Goal: Information Seeking & Learning: Learn about a topic

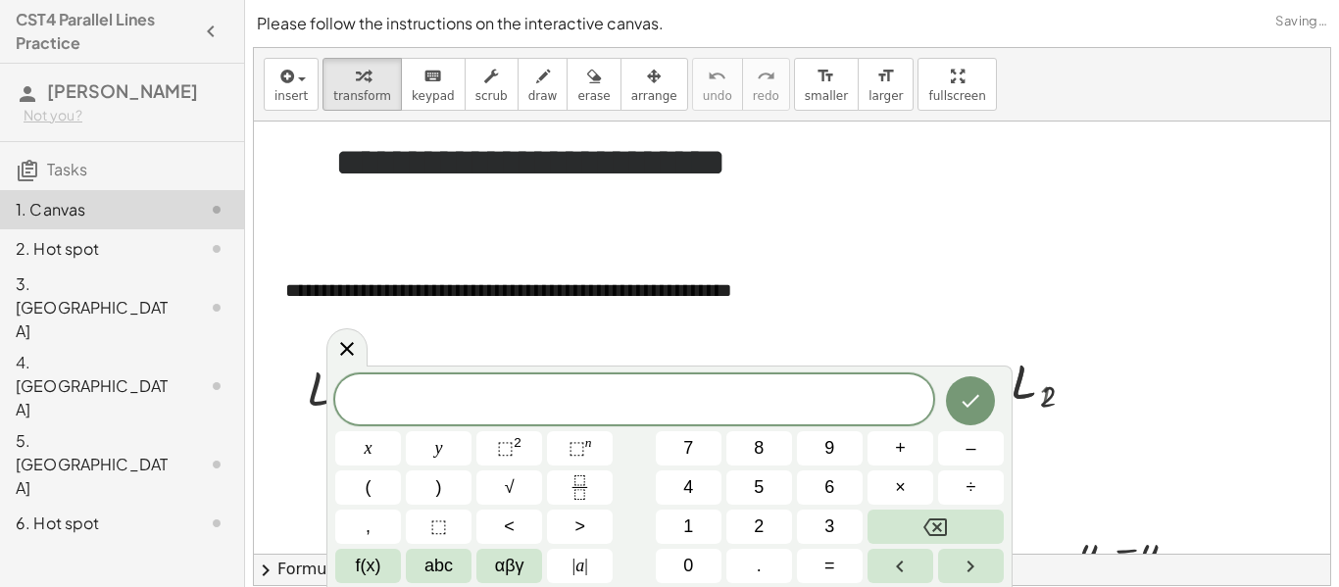
click at [882, 170] on h1 "**********" at bounding box center [775, 162] width 880 height 43
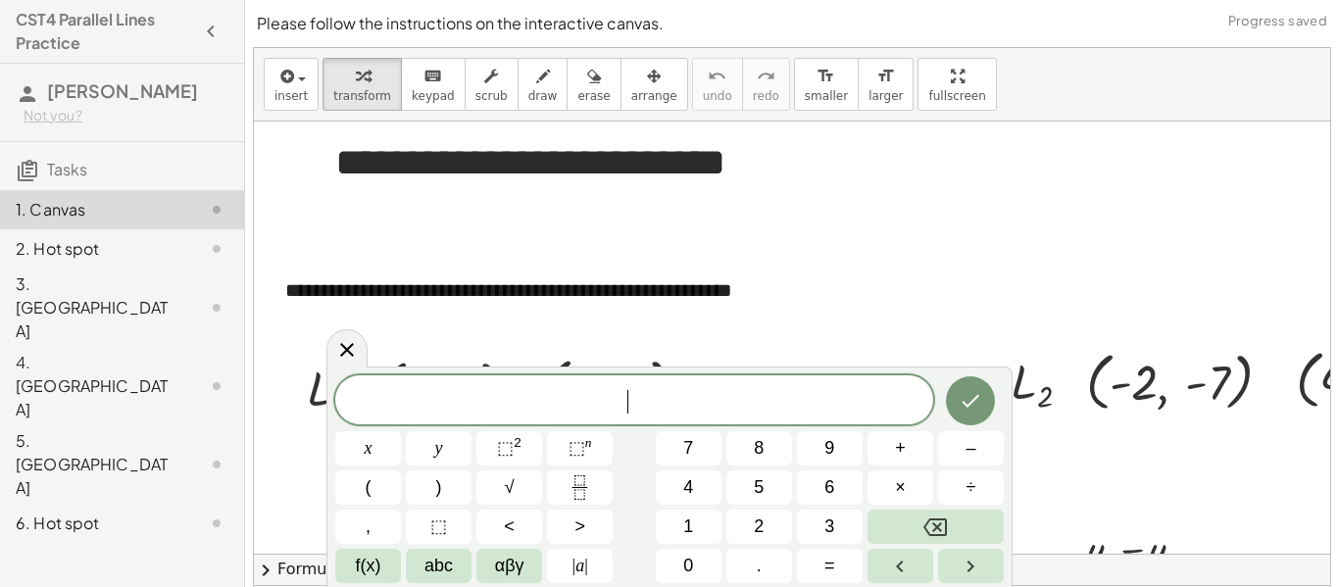
scroll to position [128, 66]
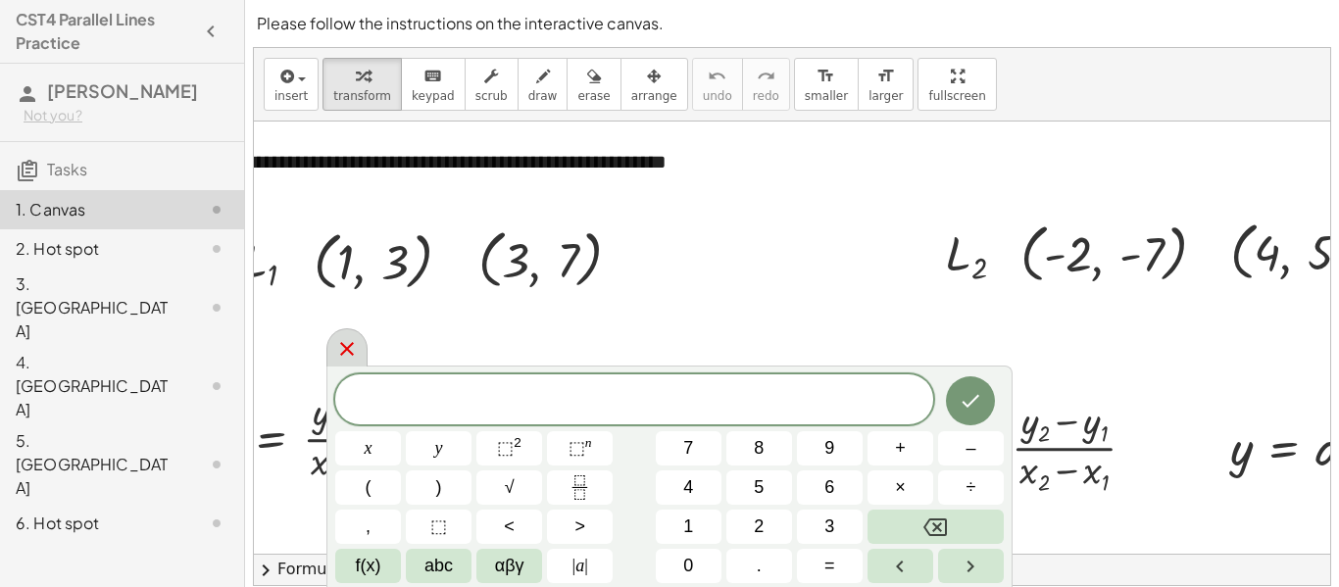
click at [338, 359] on icon at bounding box center [347, 349] width 24 height 24
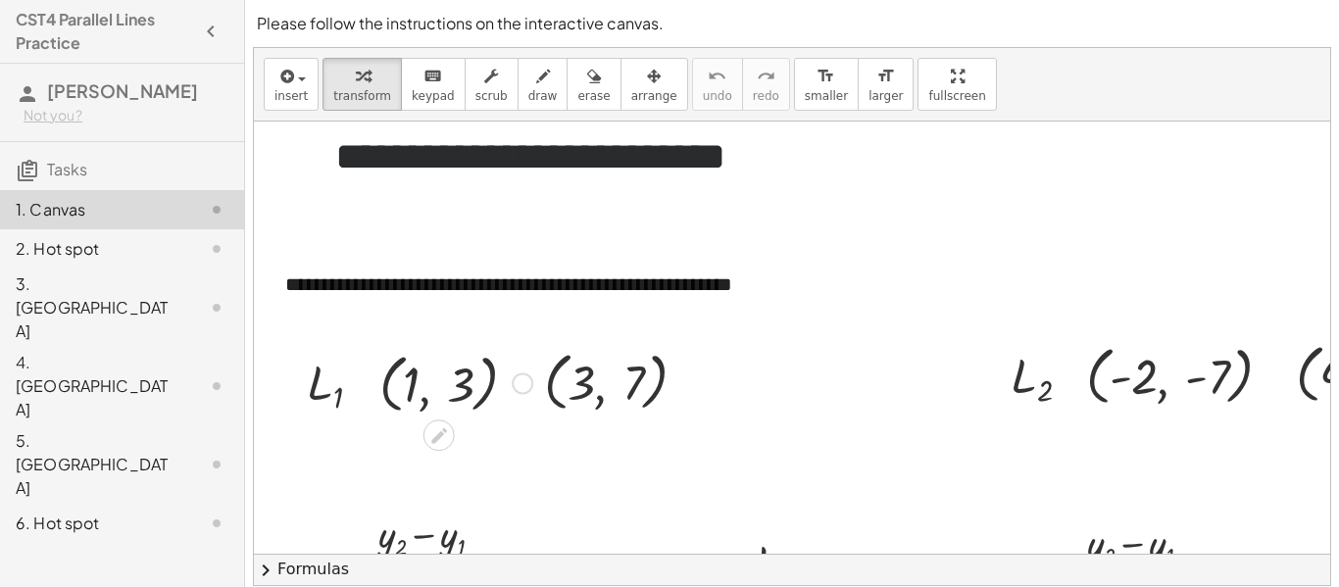
scroll to position [23, 0]
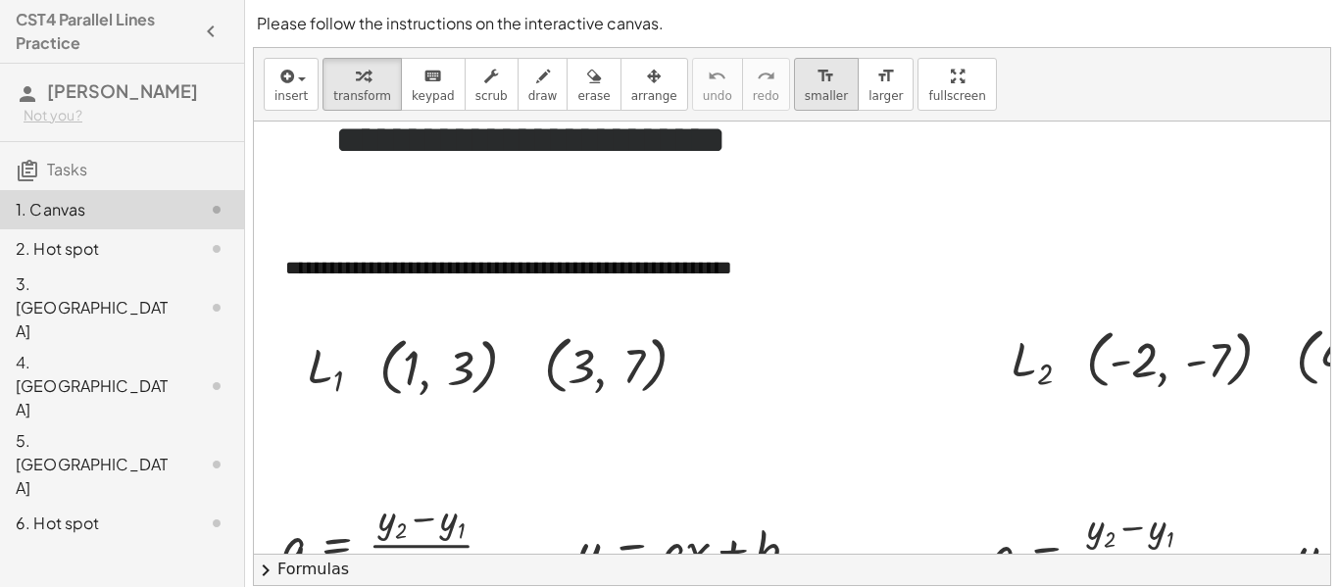
click at [794, 105] on button "format_size smaller" at bounding box center [826, 84] width 65 height 53
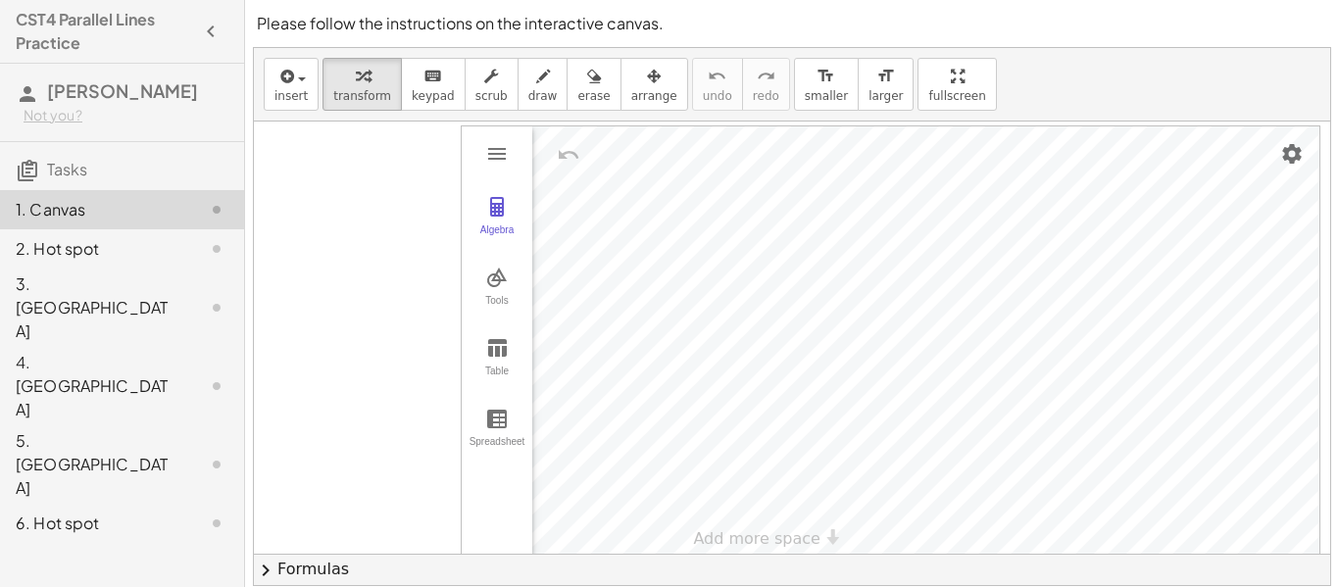
scroll to position [885, 80]
click at [536, 88] on button "draw" at bounding box center [543, 84] width 51 height 53
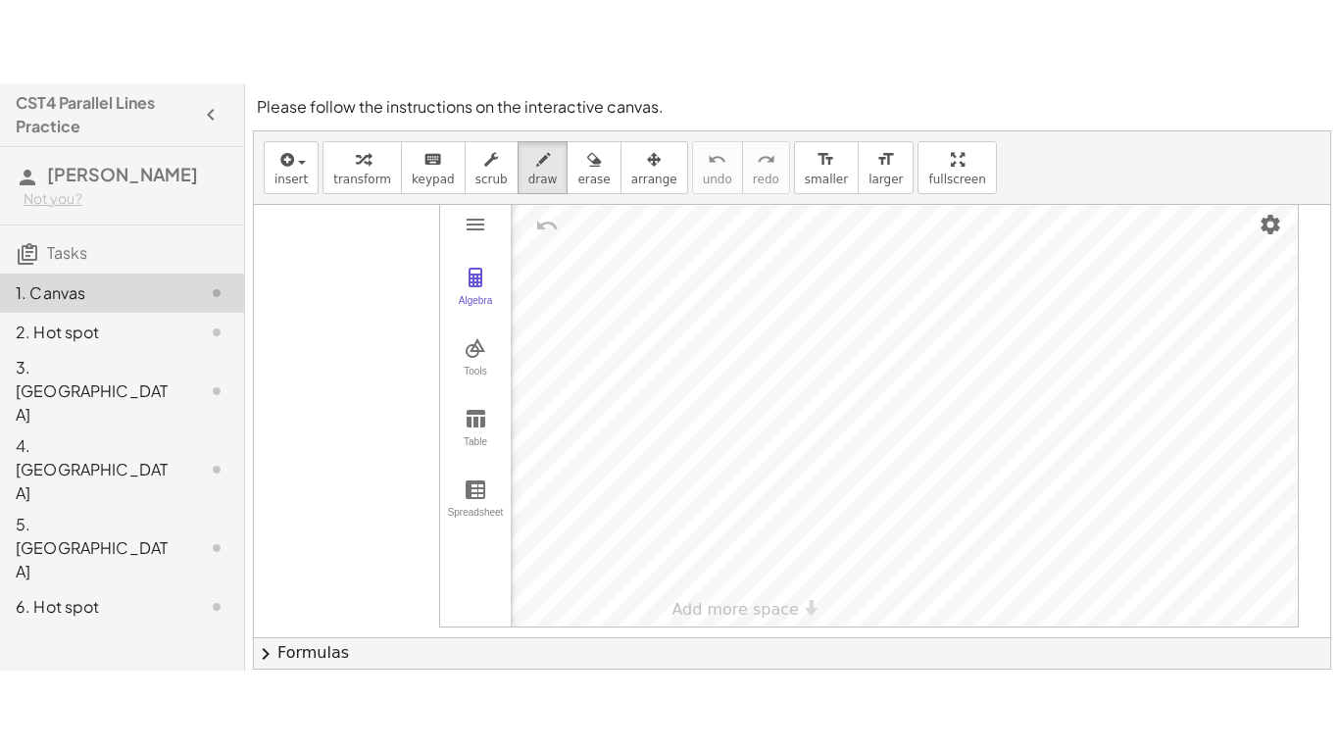
scroll to position [898, 101]
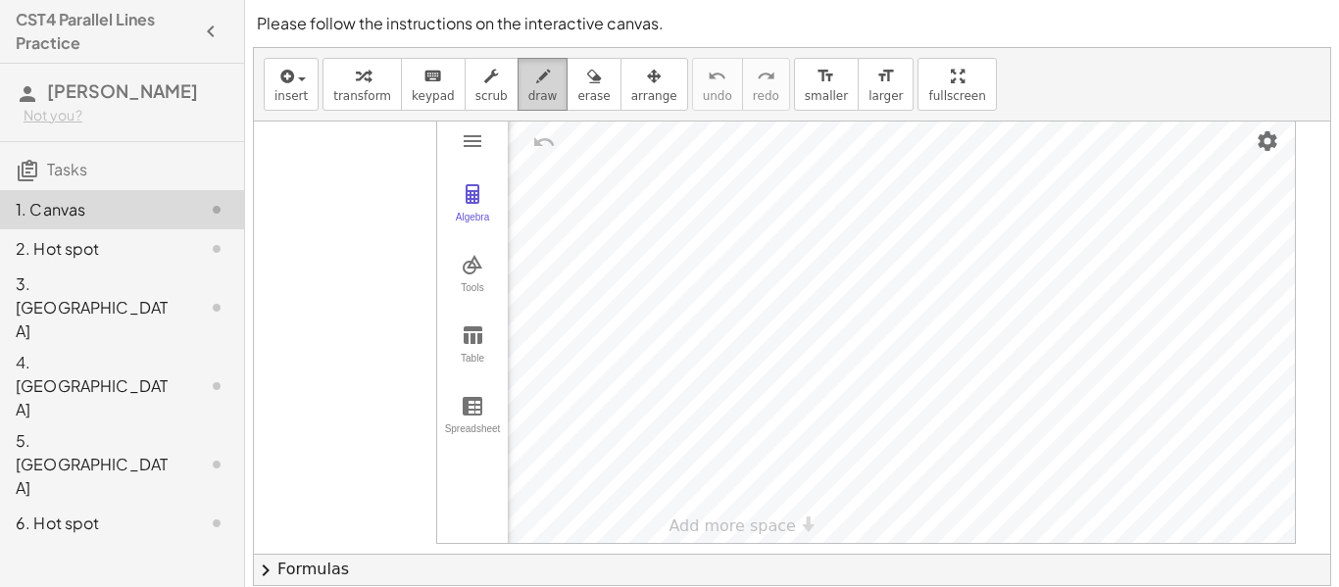
click at [536, 81] on icon "button" at bounding box center [543, 77] width 14 height 24
drag, startPoint x: 806, startPoint y: 262, endPoint x: 892, endPoint y: 340, distance: 116.6
click at [703, 89] on span "undo" at bounding box center [717, 96] width 29 height 14
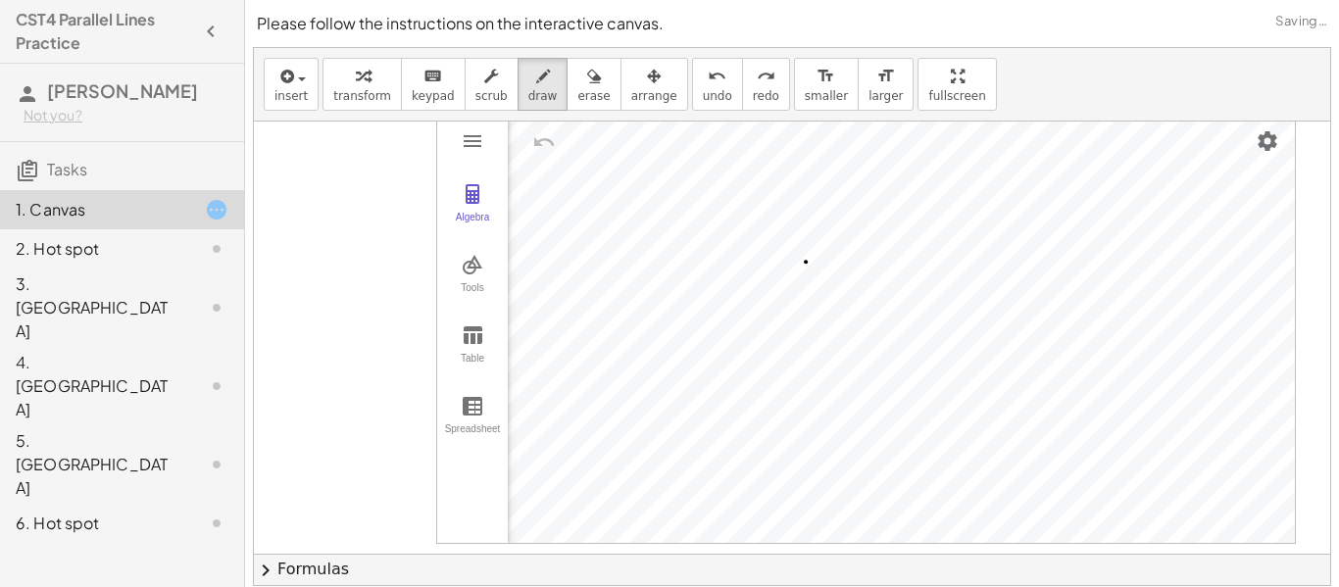
drag, startPoint x: 749, startPoint y: 524, endPoint x: 883, endPoint y: 569, distance: 141.7
click at [883, 569] on div "**********" at bounding box center [792, 316] width 1077 height 537
click at [538, 144] on div at bounding box center [727, 88] width 1148 height 1730
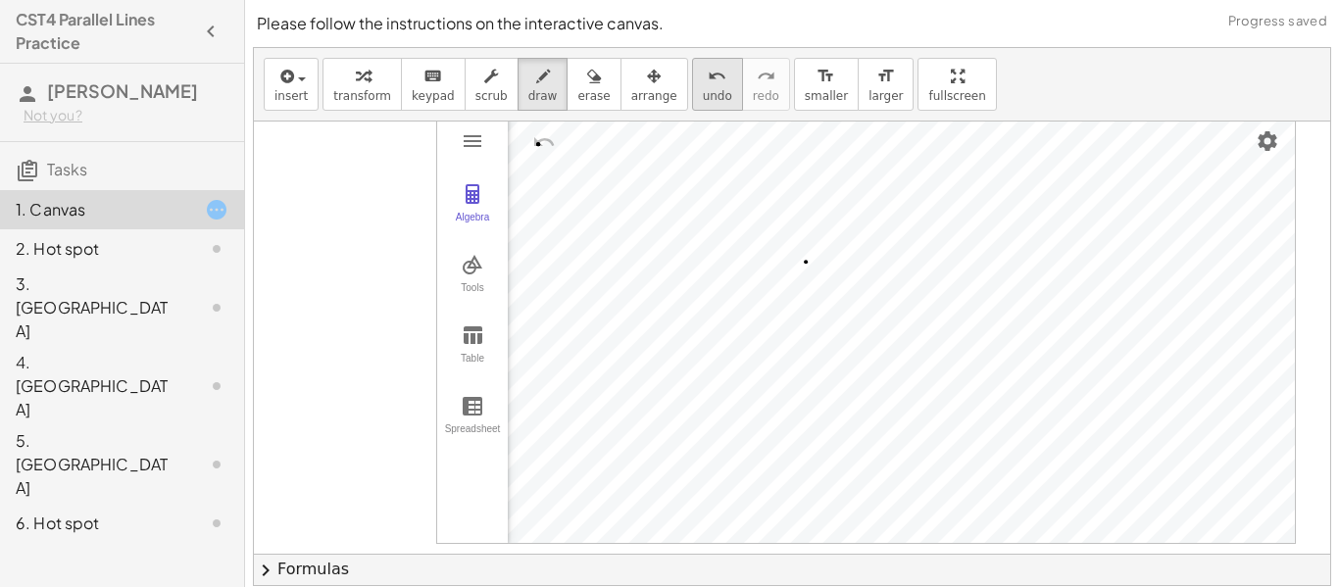
click at [708, 70] on icon "undo" at bounding box center [717, 77] width 19 height 24
click at [807, 95] on span "smaller" at bounding box center [826, 96] width 43 height 14
click at [940, 191] on div "**********" at bounding box center [792, 316] width 1077 height 537
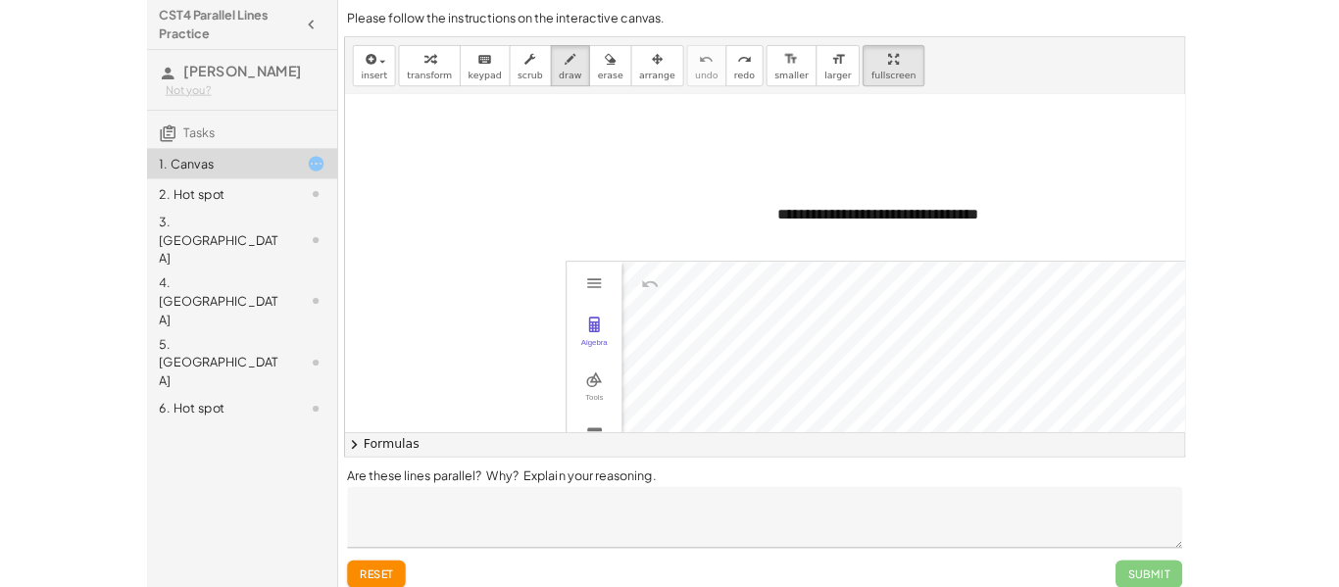
scroll to position [674, 0]
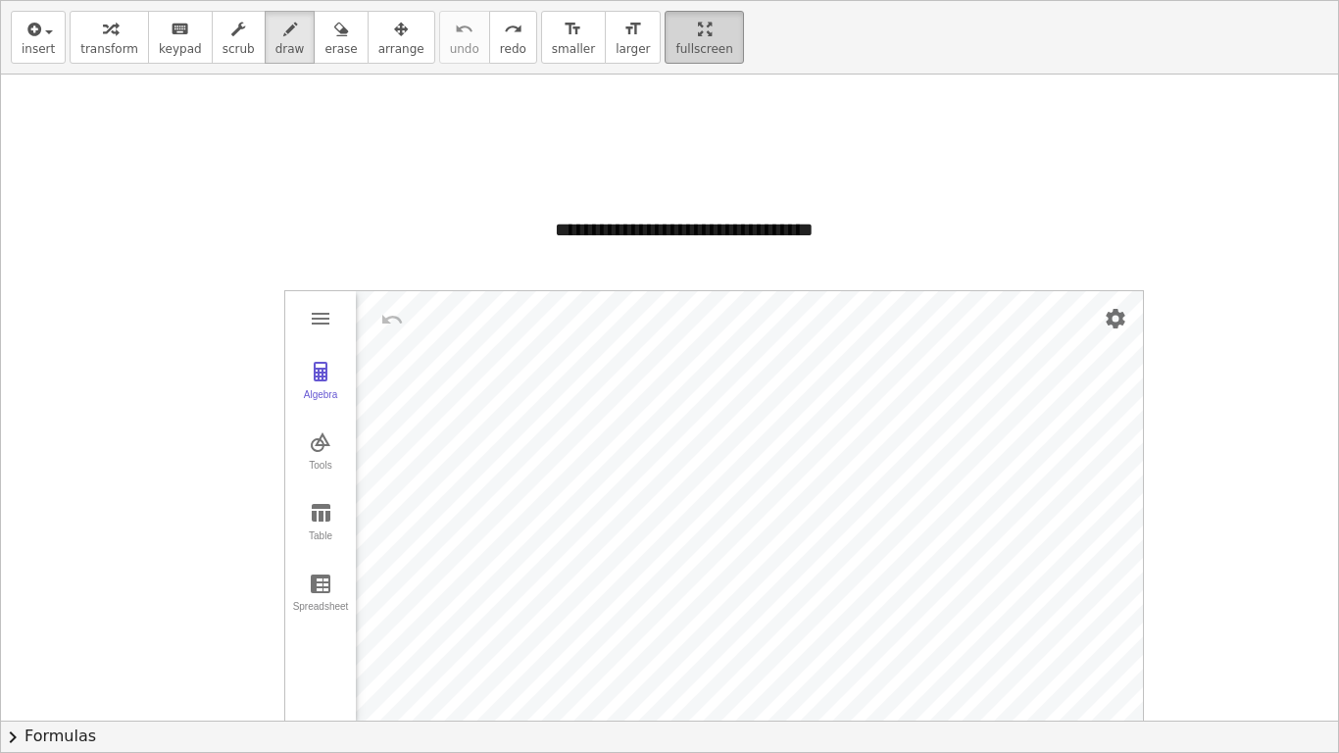
click at [669, 0] on html "**********" at bounding box center [669, 385] width 1339 height 770
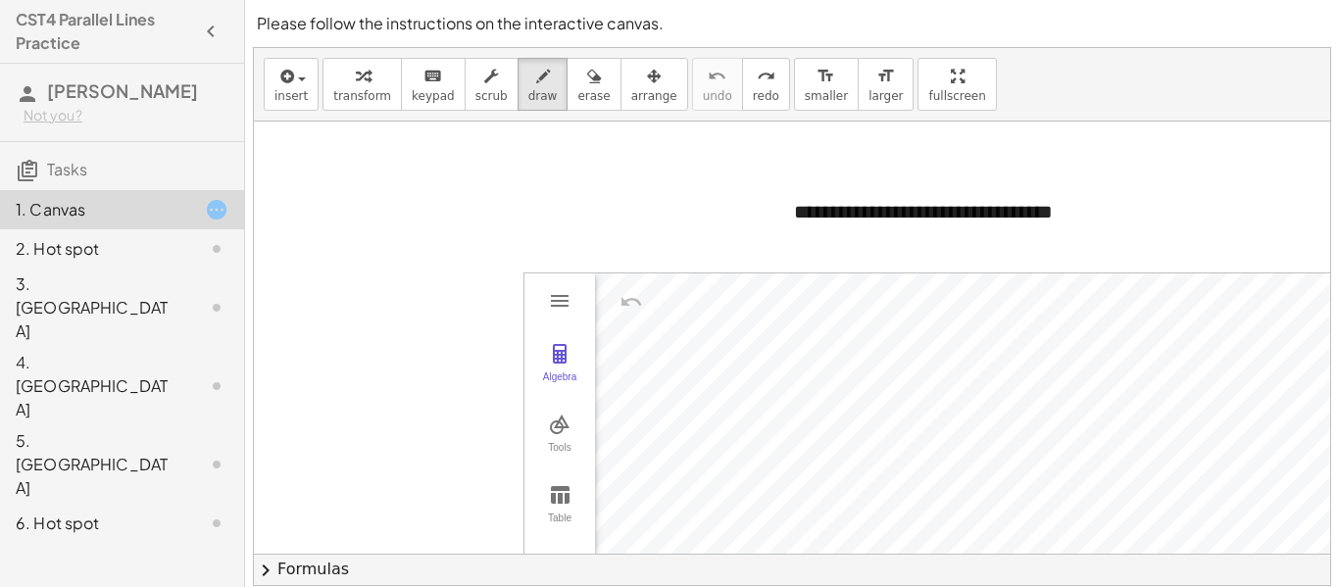
scroll to position [739, 16]
click at [555, 290] on div at bounding box center [812, 247] width 1148 height 1730
click at [558, 295] on div at bounding box center [812, 247] width 1148 height 1730
click at [559, 305] on div at bounding box center [812, 247] width 1148 height 1730
click at [703, 96] on span "undo" at bounding box center [717, 96] width 29 height 14
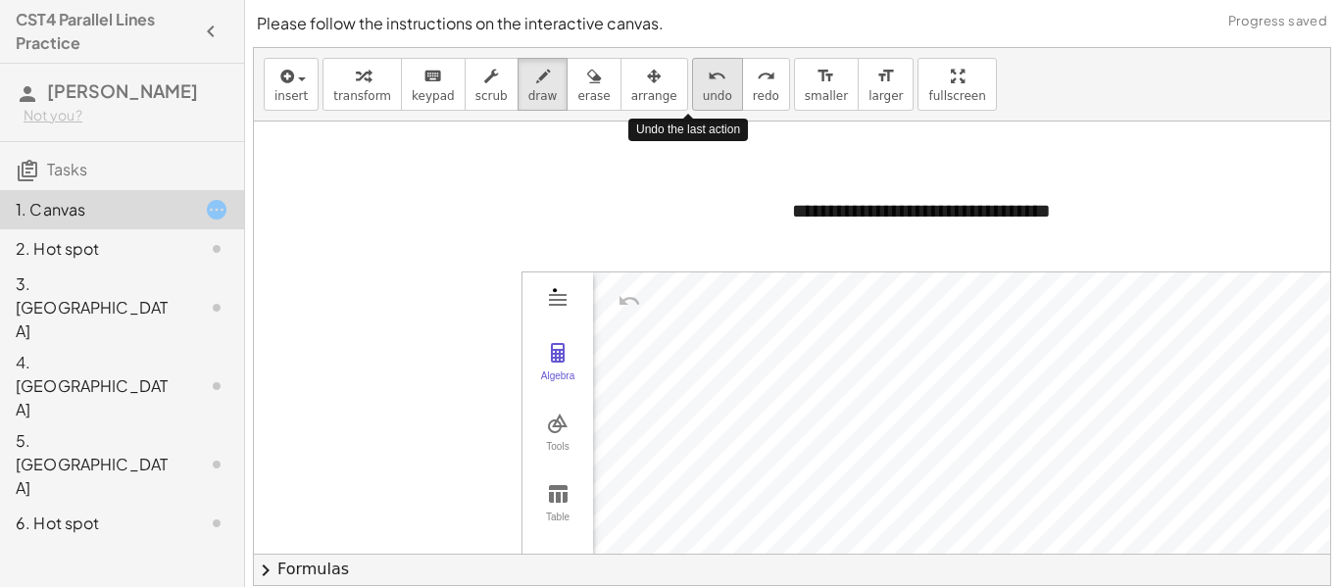
click at [703, 97] on span "undo" at bounding box center [717, 96] width 29 height 14
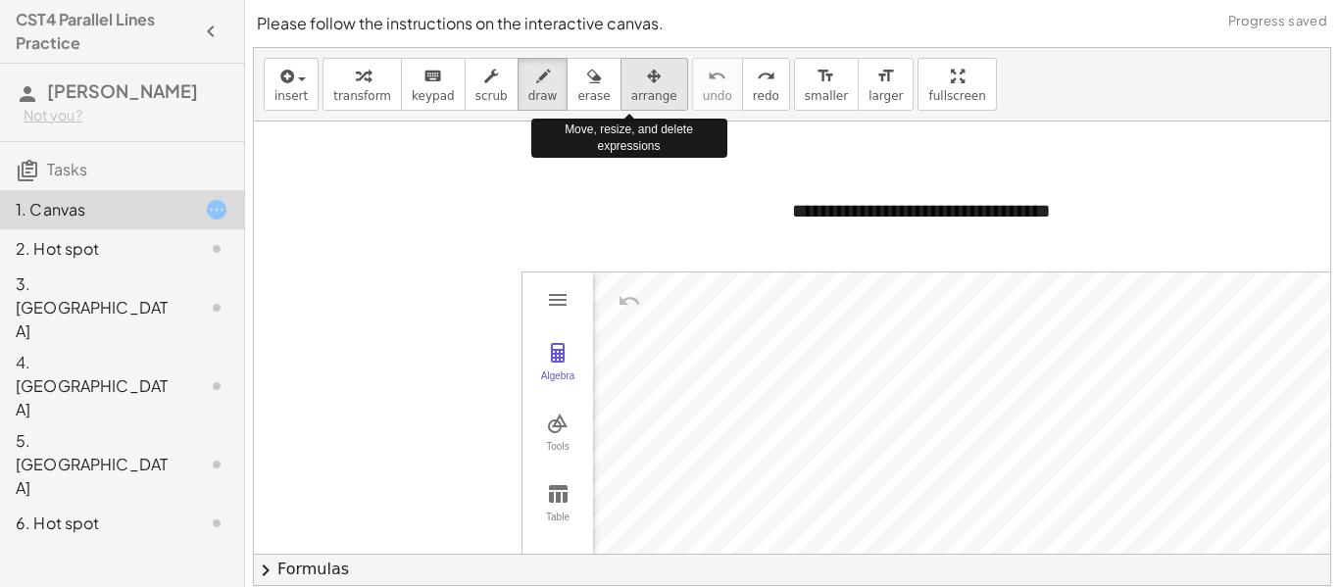
click at [631, 94] on span "arrange" at bounding box center [654, 96] width 46 height 14
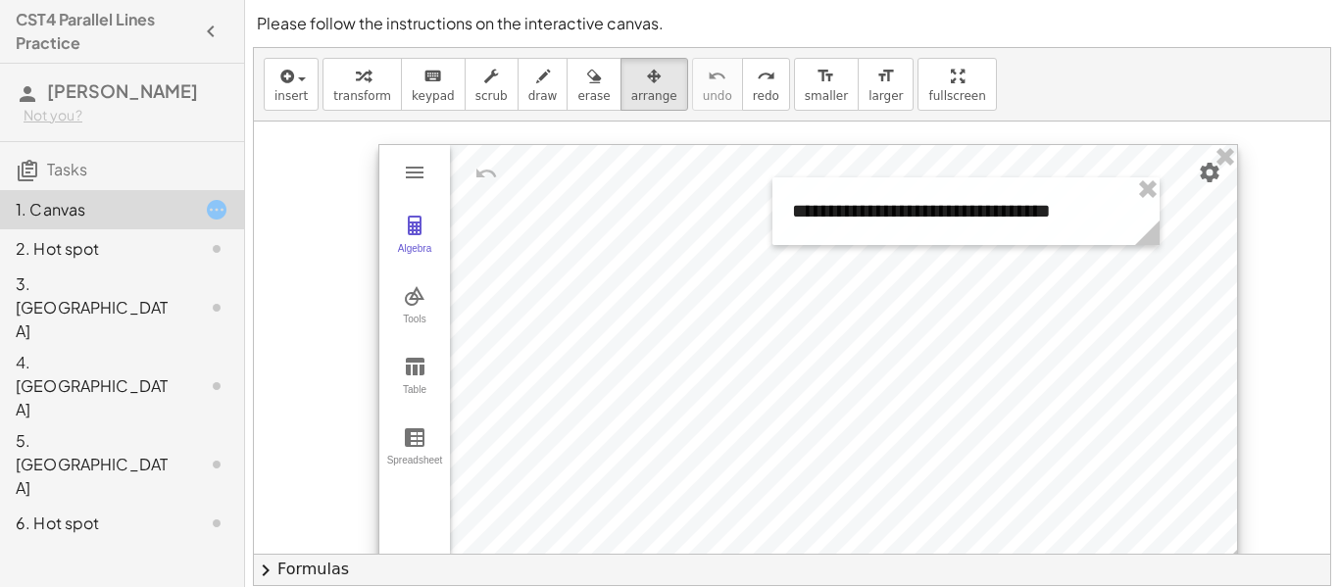
drag, startPoint x: 899, startPoint y: 362, endPoint x: 758, endPoint y: 234, distance: 190.2
click at [758, 234] on div at bounding box center [808, 359] width 858 height 429
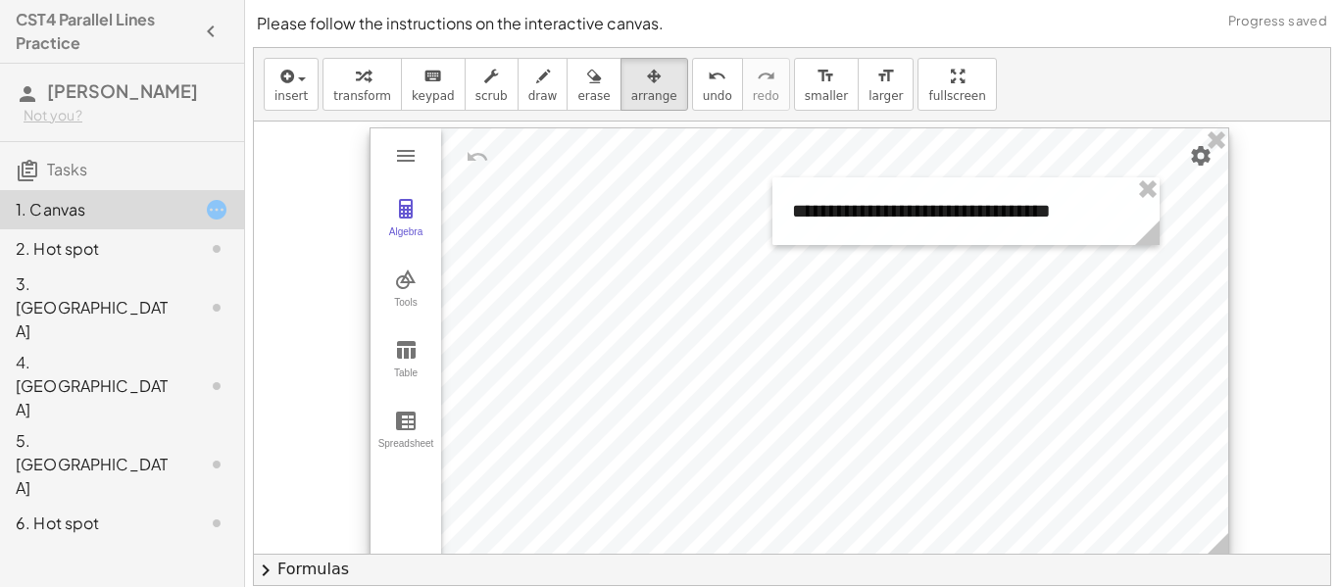
drag, startPoint x: 611, startPoint y: 340, endPoint x: 600, endPoint y: 324, distance: 19.9
click at [600, 324] on div at bounding box center [800, 342] width 858 height 429
click at [642, 74] on div "button" at bounding box center [654, 76] width 46 height 24
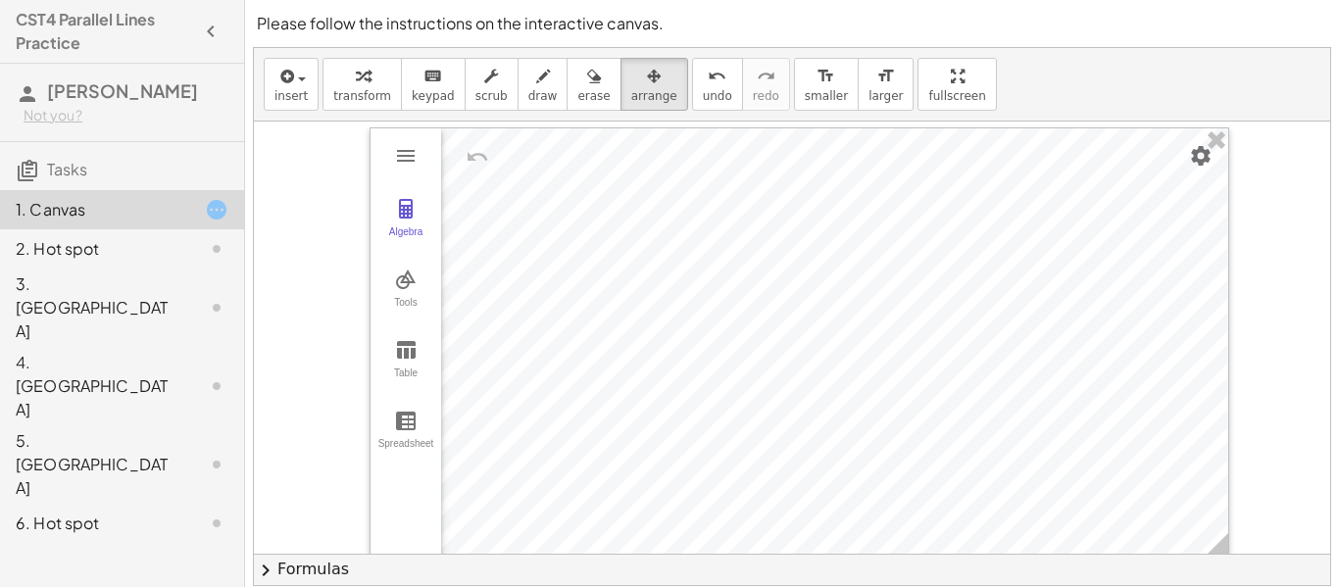
click at [157, 210] on div "1. Canvas" at bounding box center [95, 210] width 158 height 24
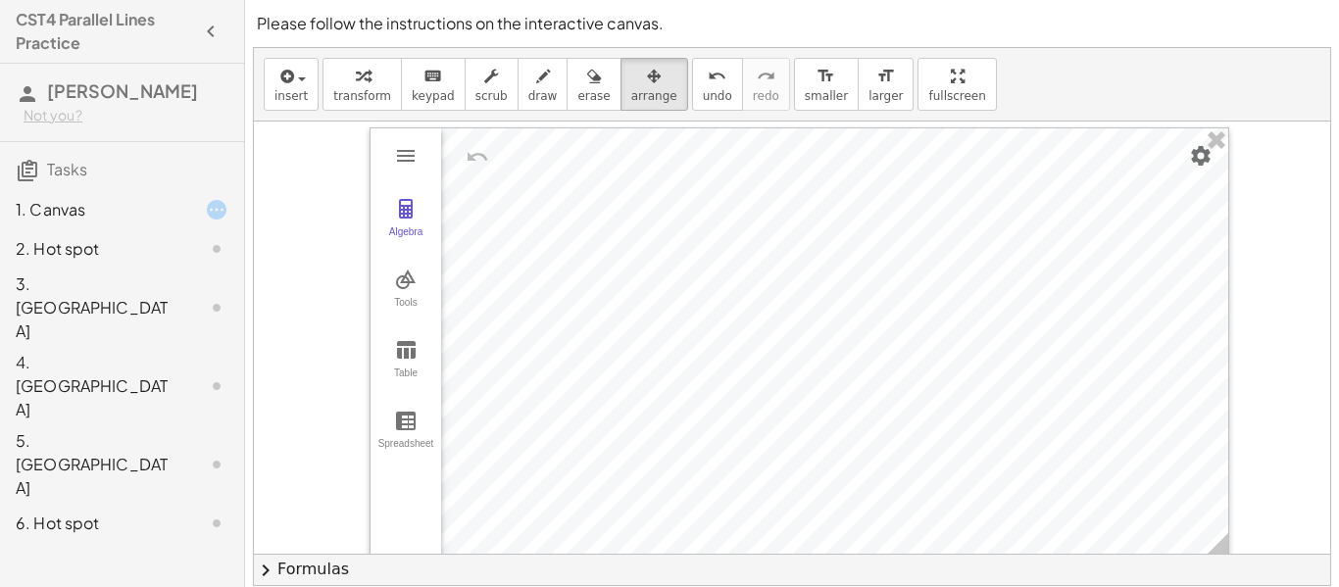
click at [165, 240] on div "2. Hot spot" at bounding box center [95, 249] width 158 height 24
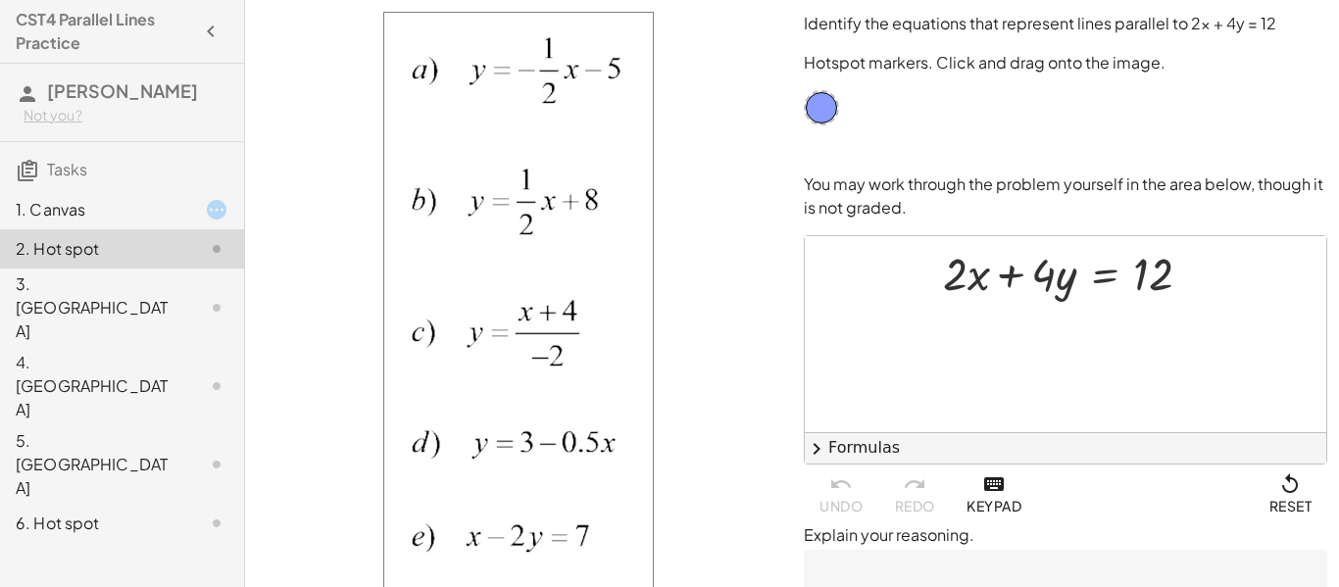
click at [191, 296] on div at bounding box center [201, 308] width 55 height 24
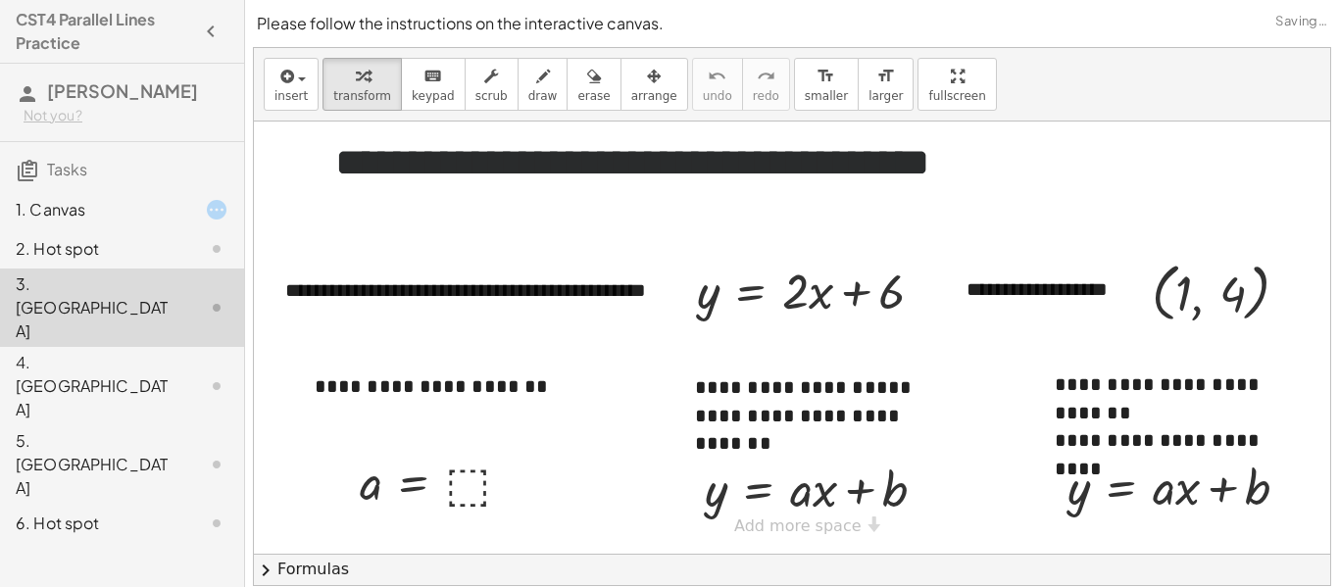
click at [186, 347] on div "4. [GEOGRAPHIC_DATA]" at bounding box center [122, 386] width 244 height 78
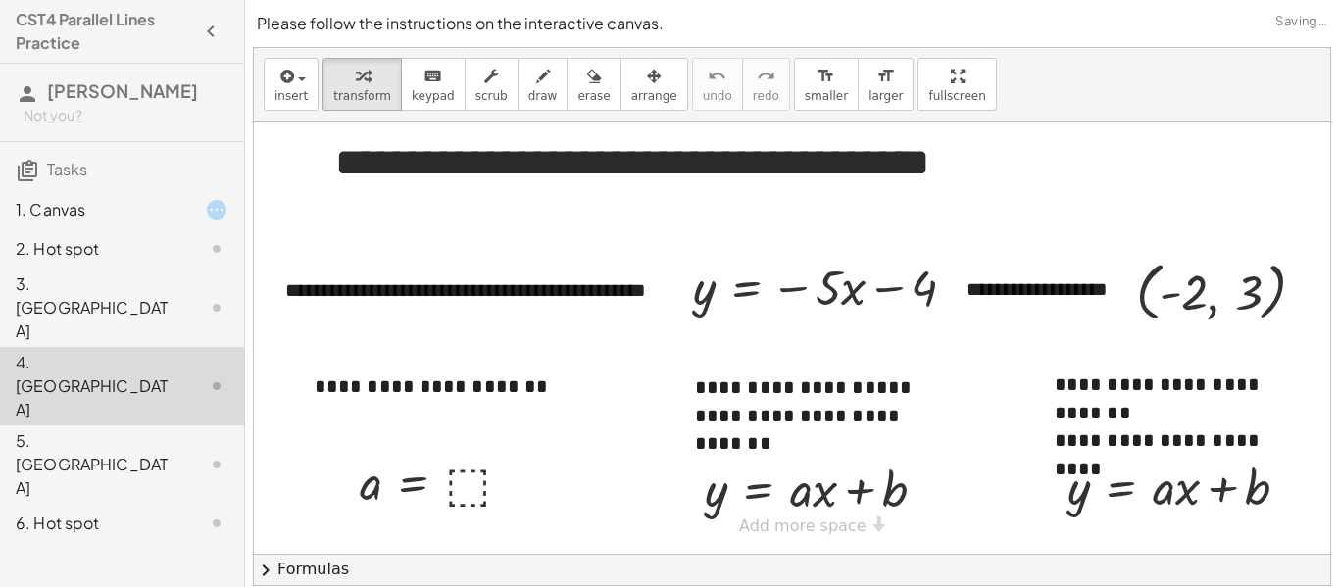
click at [186, 347] on div "4. [GEOGRAPHIC_DATA]" at bounding box center [122, 386] width 244 height 78
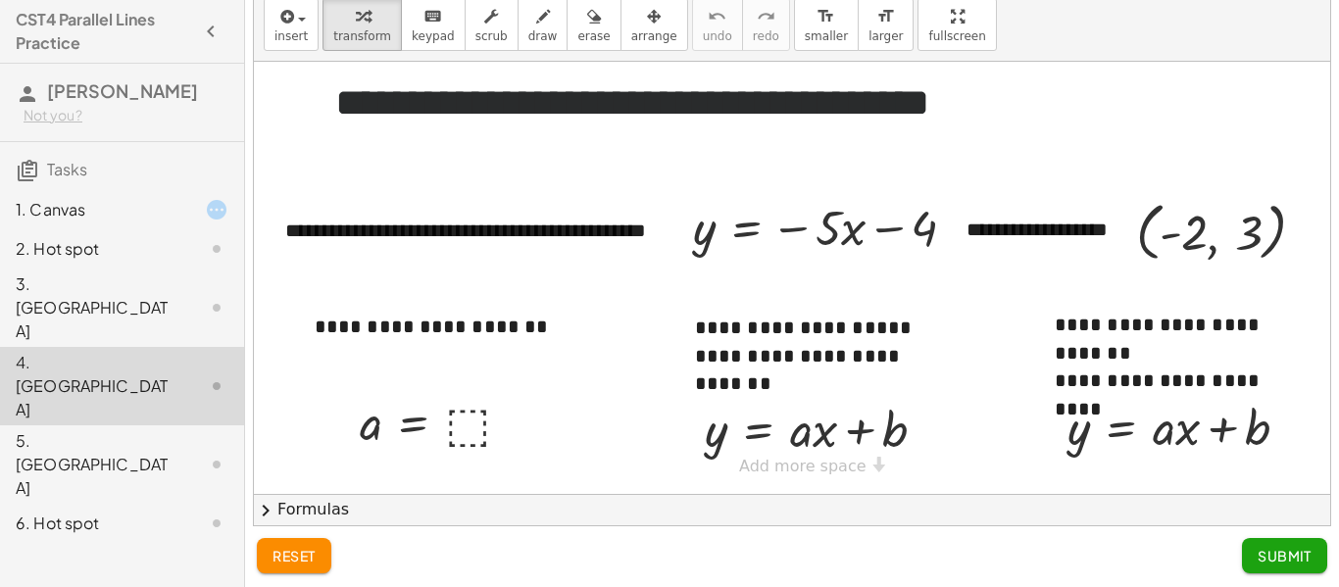
scroll to position [62, 0]
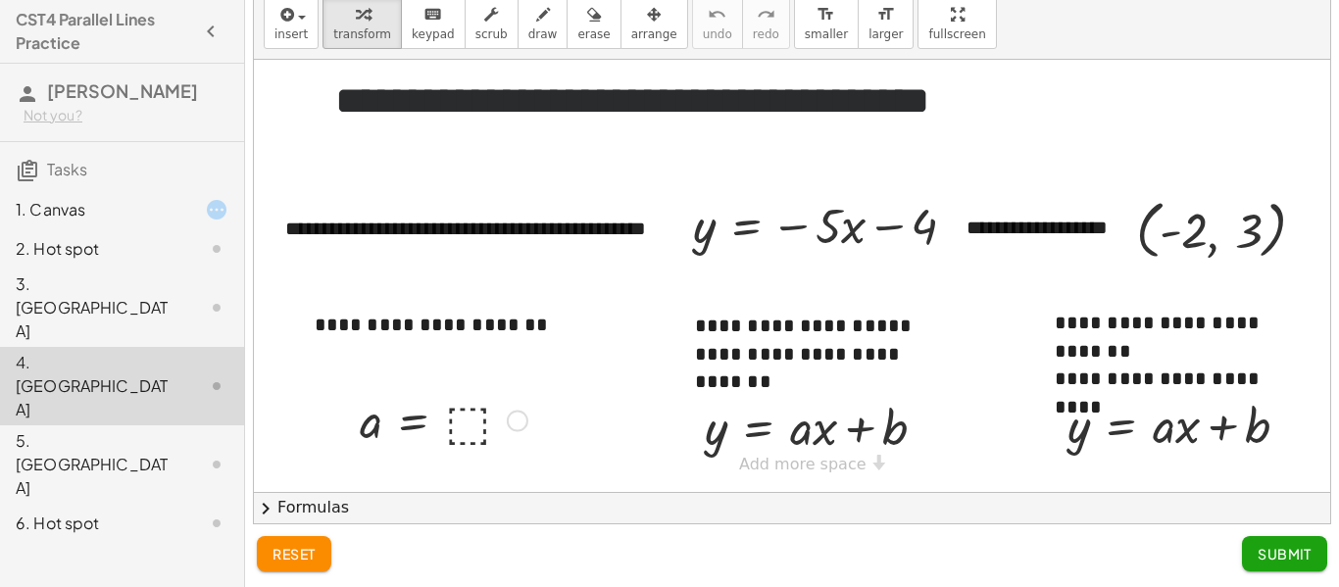
click at [482, 422] on div at bounding box center [443, 419] width 187 height 64
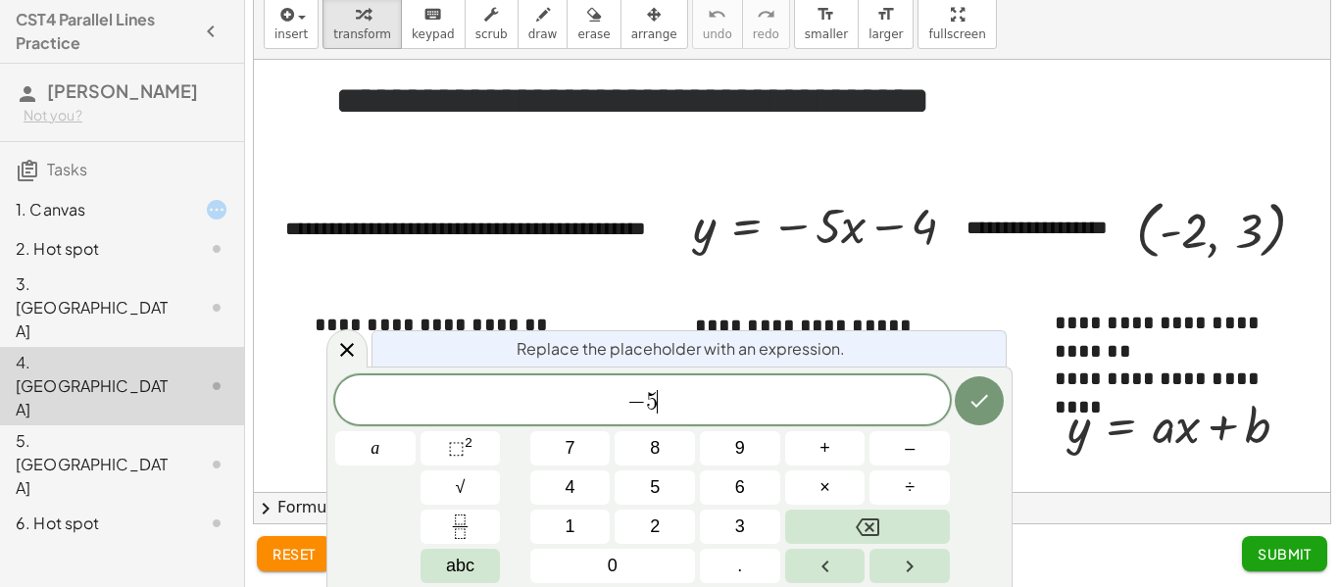
scroll to position [3, 0]
click at [992, 406] on button "Done" at bounding box center [979, 401] width 49 height 49
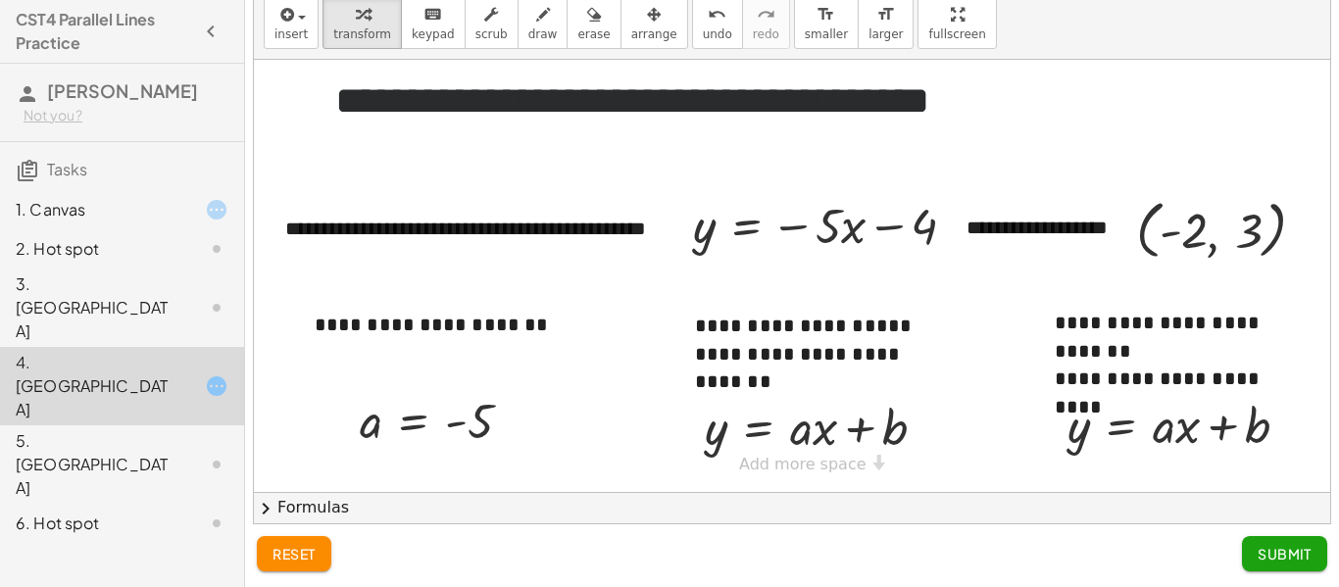
click at [1303, 548] on span "Submit" at bounding box center [1285, 554] width 54 height 18
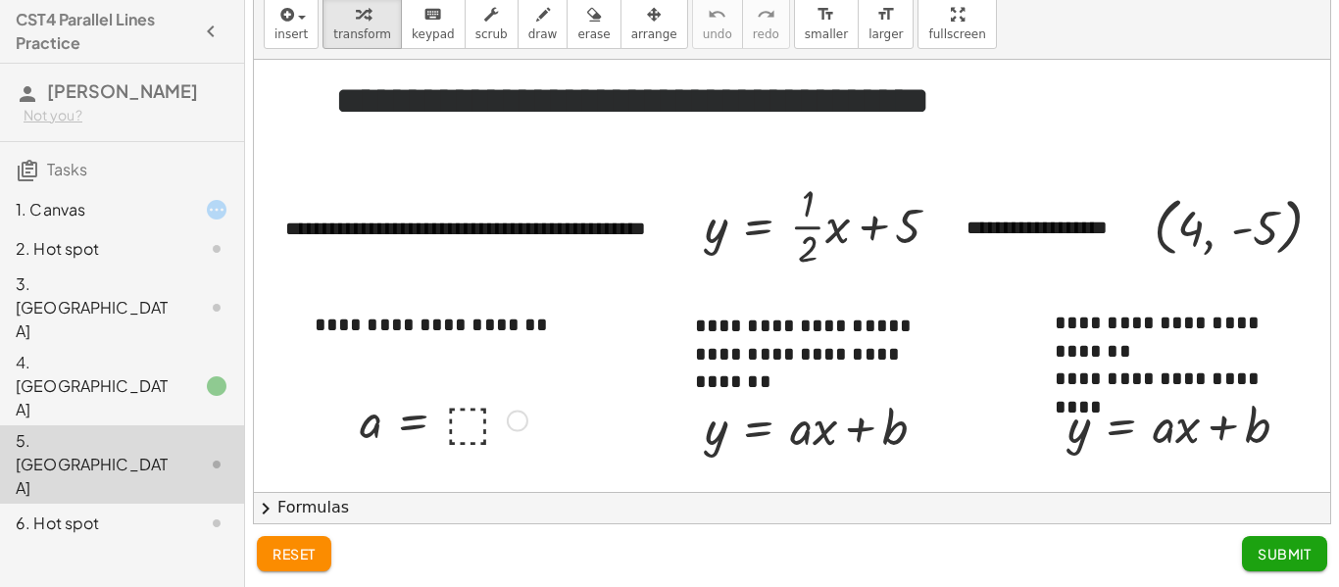
click at [471, 416] on div at bounding box center [443, 419] width 187 height 64
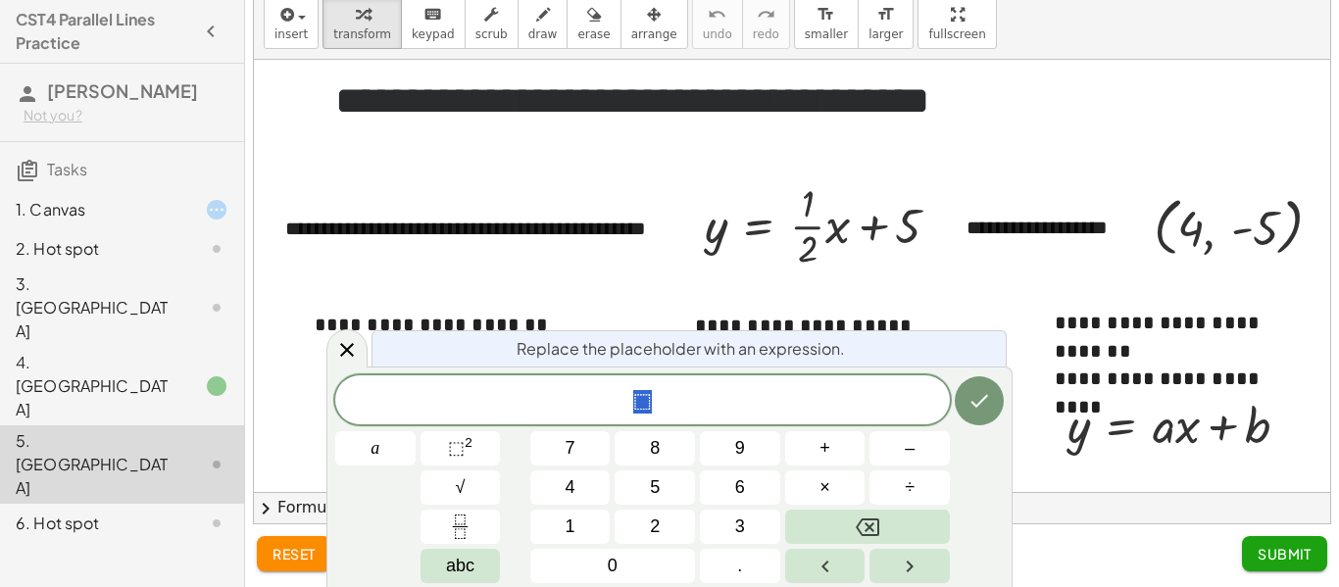
scroll to position [5, 0]
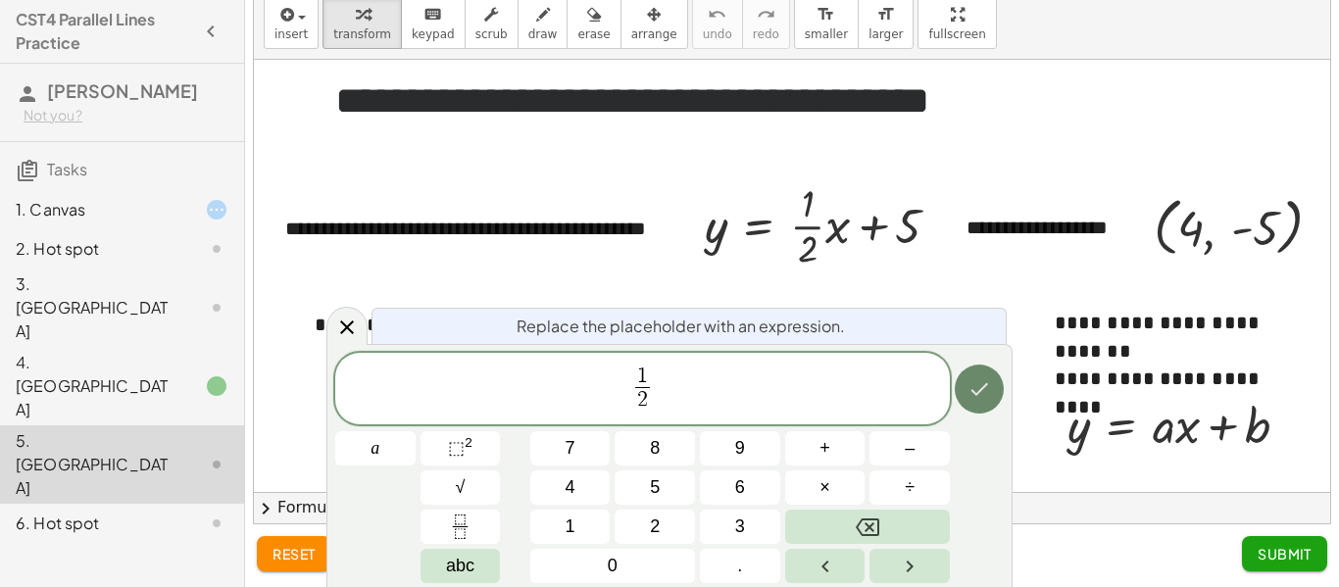
click at [969, 400] on icon "Done" at bounding box center [980, 390] width 24 height 24
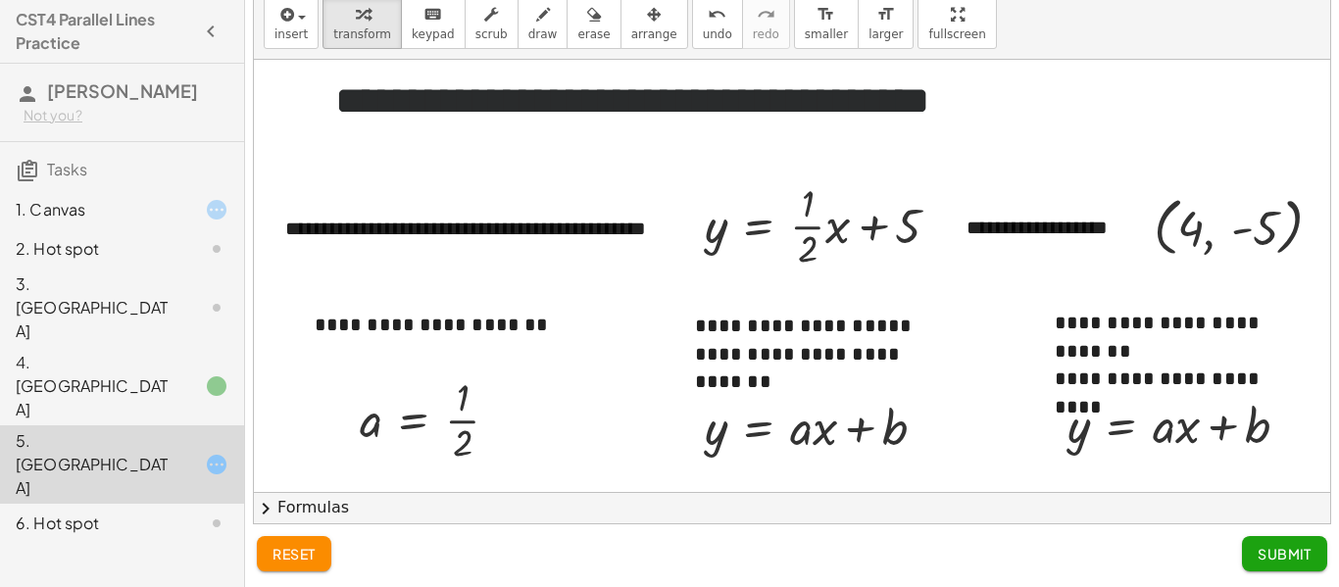
click at [1303, 555] on span "Submit" at bounding box center [1285, 554] width 54 height 18
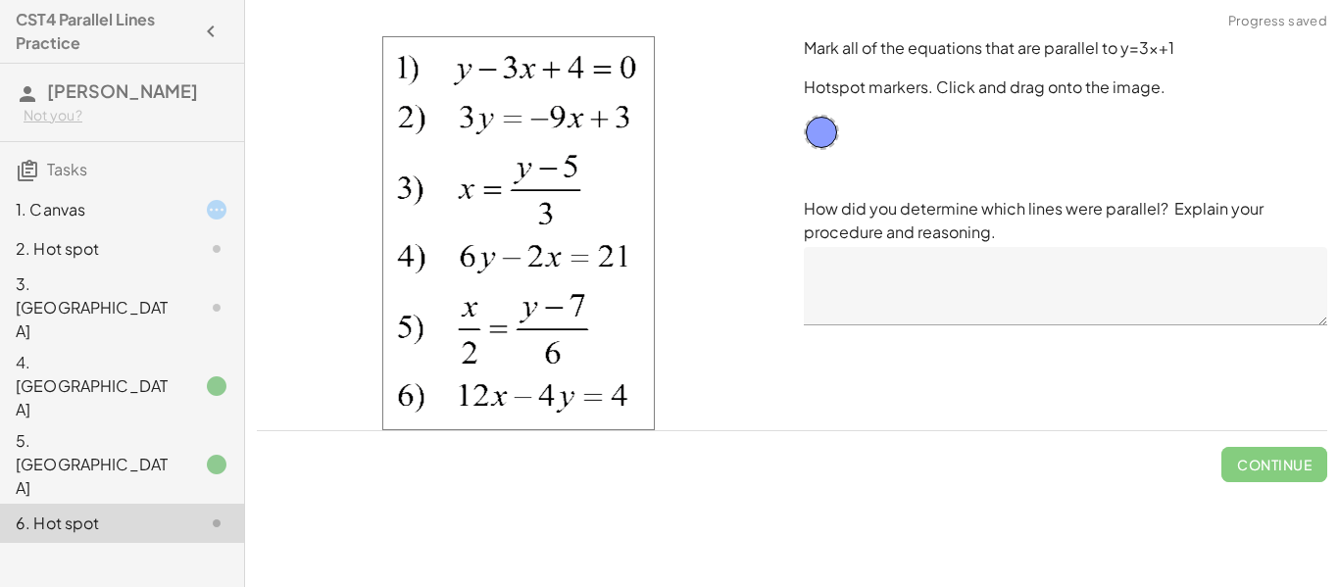
click at [224, 426] on div "5. [GEOGRAPHIC_DATA]" at bounding box center [122, 465] width 244 height 78
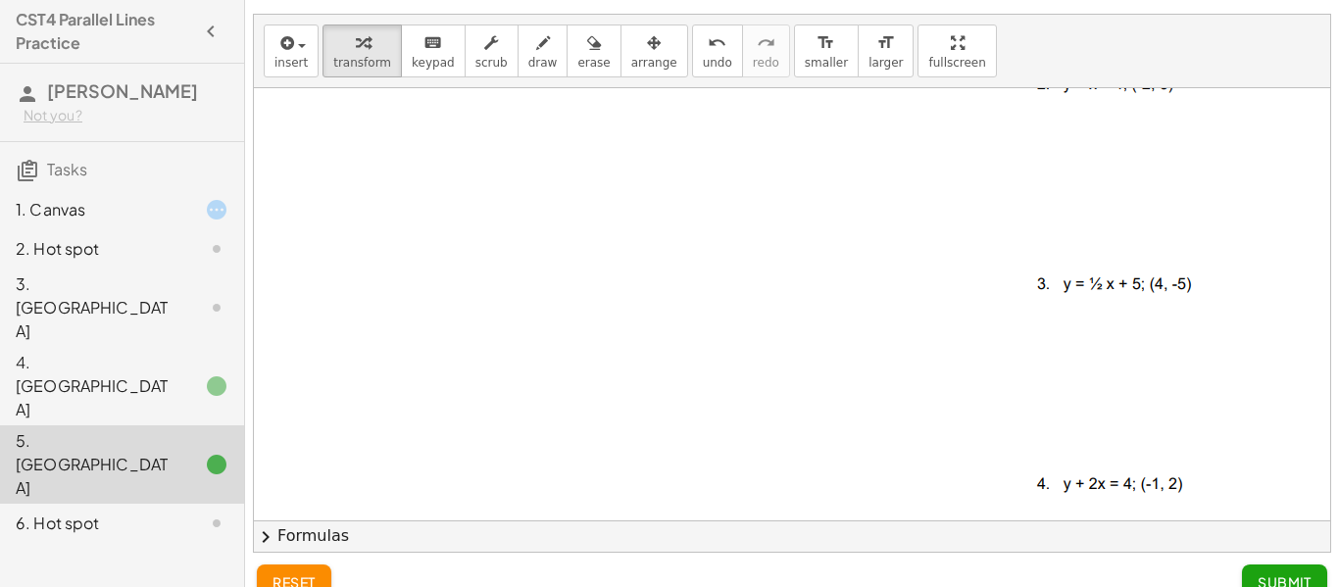
scroll to position [35, 0]
click at [177, 512] on div at bounding box center [201, 524] width 55 height 24
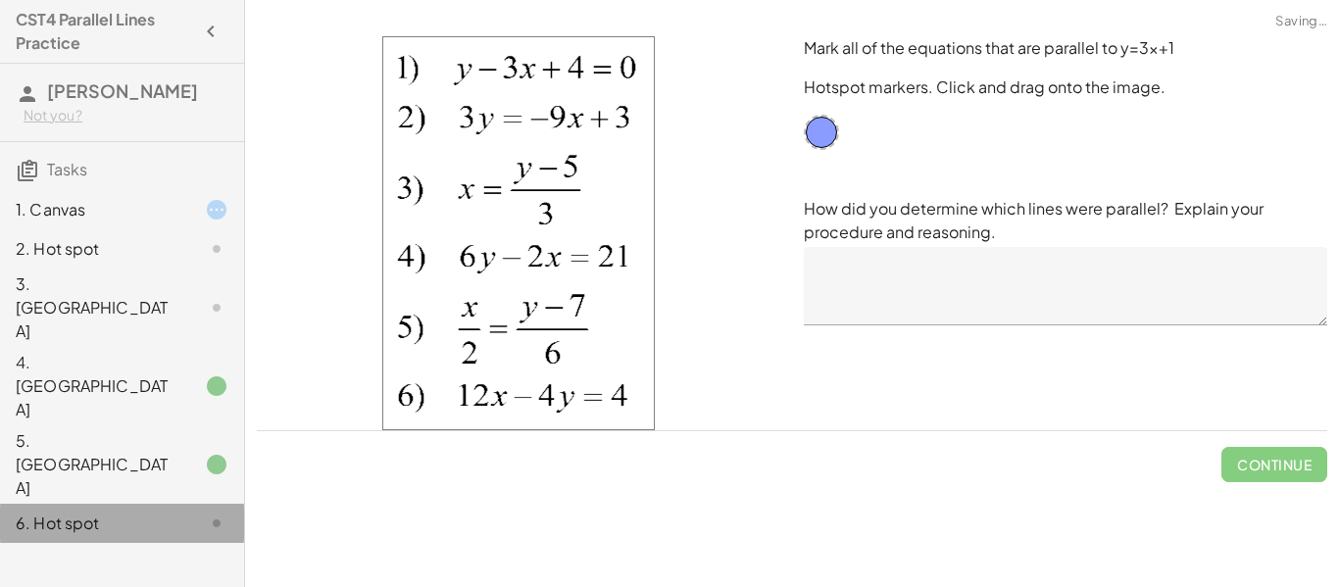
scroll to position [0, 0]
click at [209, 230] on div "2. Hot spot" at bounding box center [122, 248] width 244 height 39
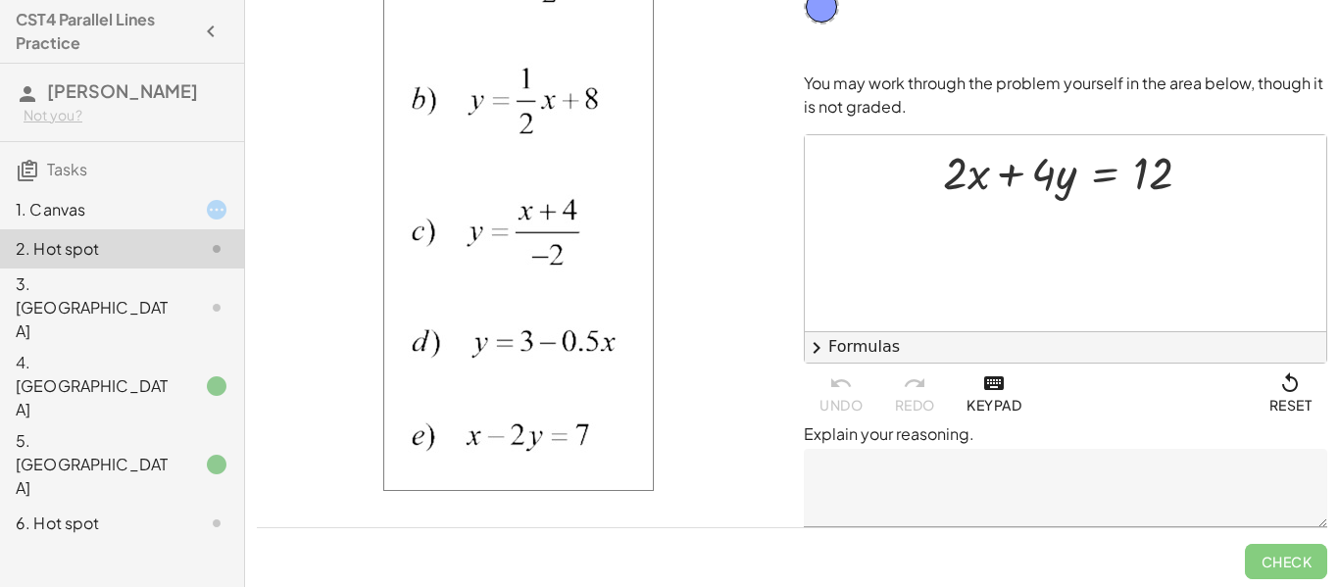
scroll to position [105, 0]
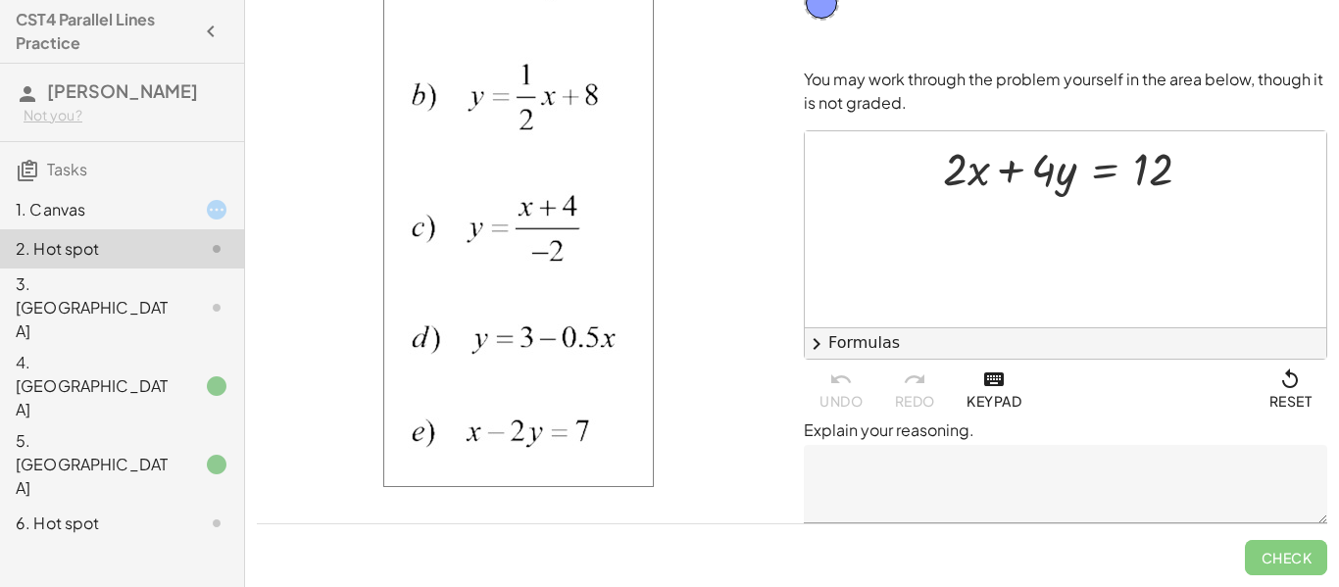
click at [1147, 500] on textarea at bounding box center [1066, 484] width 524 height 78
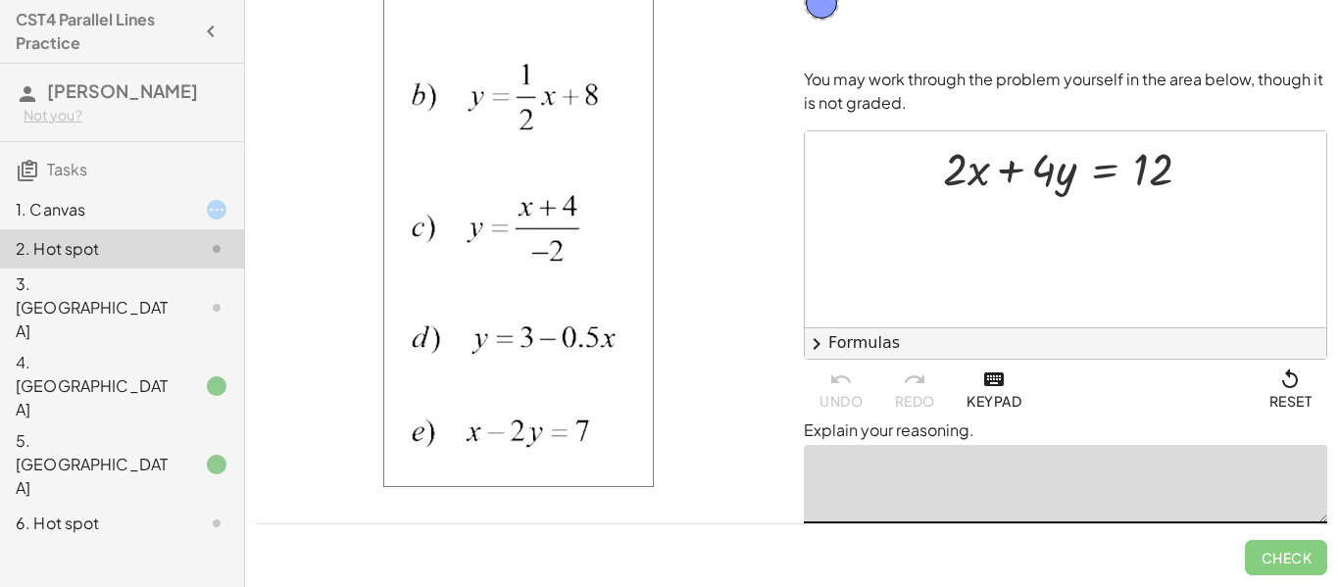
click at [504, 331] on img at bounding box center [518, 197] width 271 height 580
click at [512, 332] on img at bounding box center [518, 197] width 271 height 580
drag, startPoint x: 441, startPoint y: 331, endPoint x: 973, endPoint y: 515, distance: 562.2
click at [973, 515] on div "Identify the equations that represent lines parallel to 2x + 4y = 12 Hotspot ma…" at bounding box center [792, 215] width 1094 height 640
click at [205, 296] on icon at bounding box center [217, 308] width 24 height 24
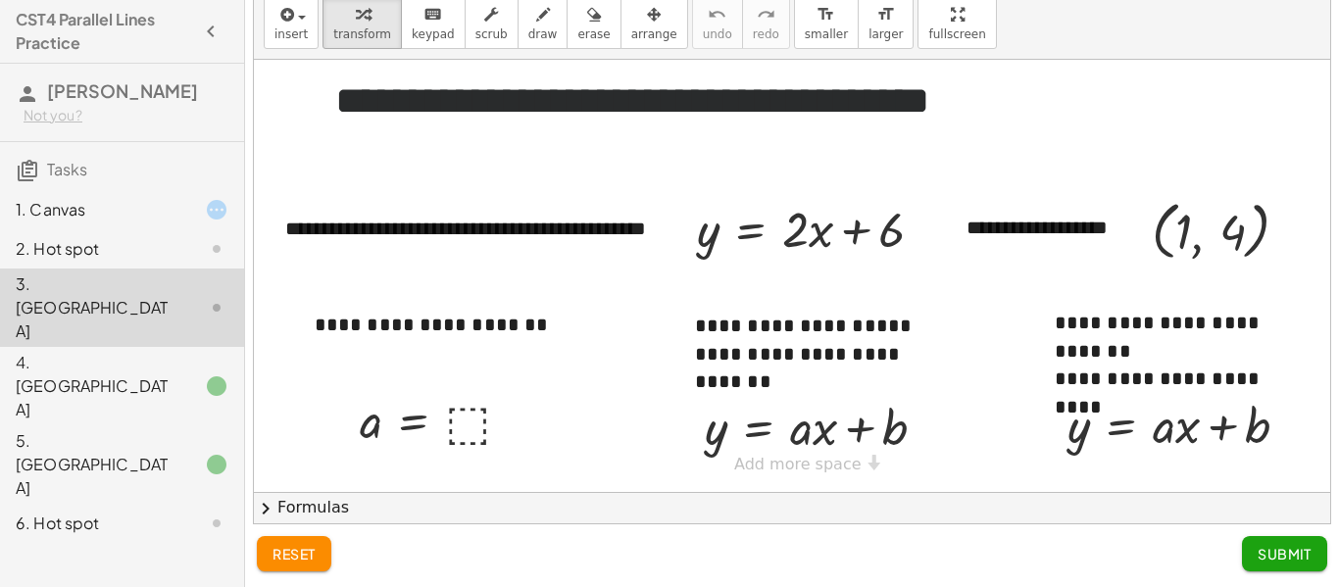
scroll to position [62, 0]
click at [459, 421] on div at bounding box center [443, 419] width 187 height 64
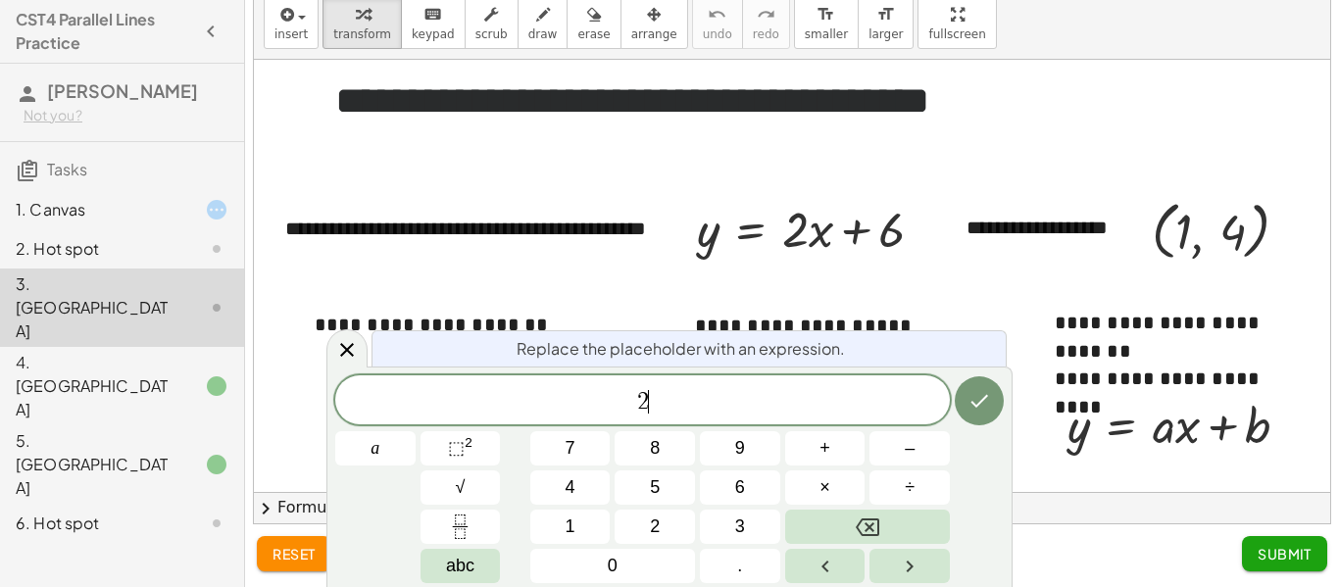
scroll to position [7, 0]
click at [1258, 545] on span "Submit" at bounding box center [1285, 554] width 54 height 18
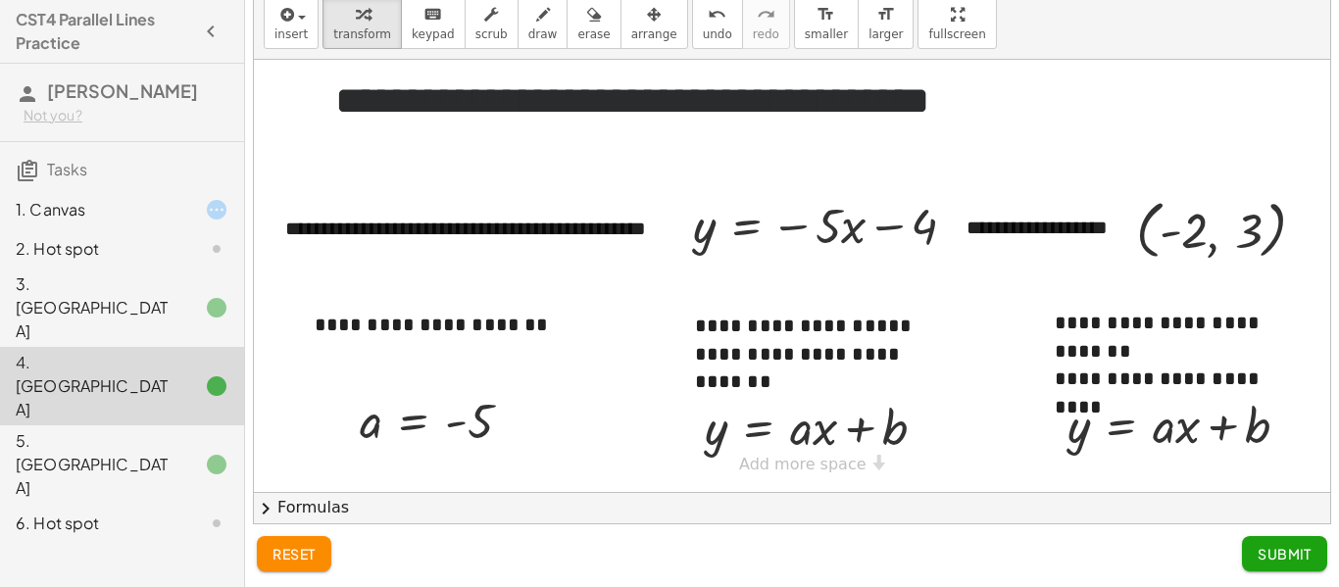
click at [1278, 558] on span "Submit" at bounding box center [1285, 554] width 54 height 18
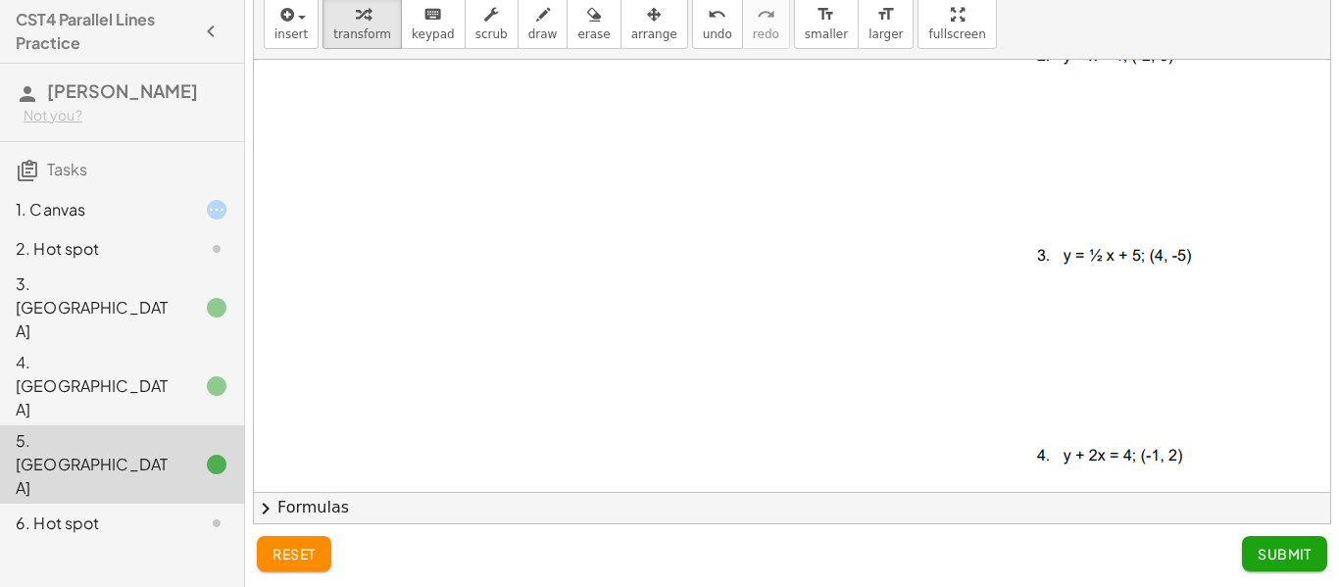
click at [1277, 551] on span "Submit" at bounding box center [1285, 554] width 54 height 18
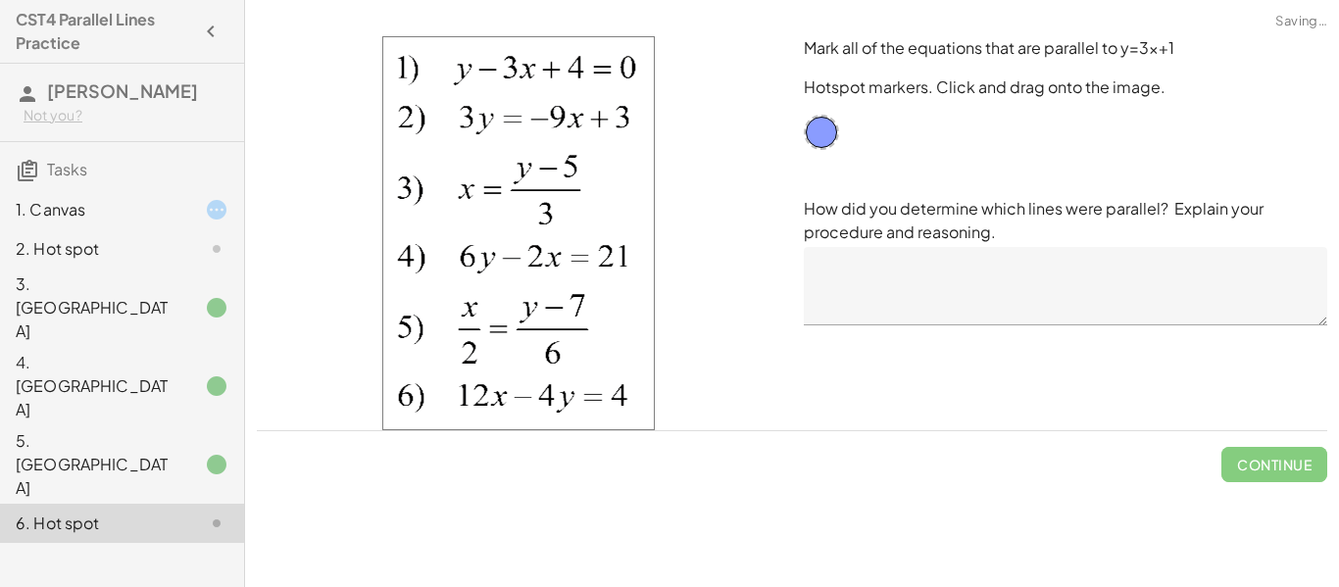
scroll to position [0, 0]
click at [213, 426] on div "5. [GEOGRAPHIC_DATA]" at bounding box center [122, 465] width 244 height 78
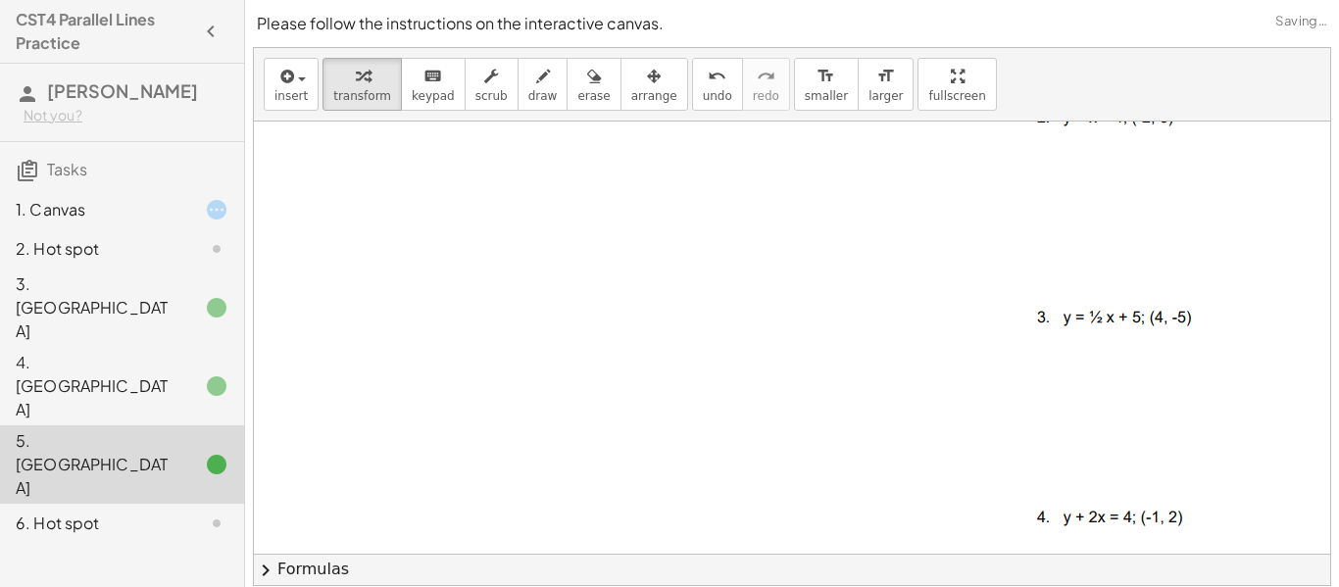
click at [218, 375] on icon at bounding box center [217, 387] width 24 height 24
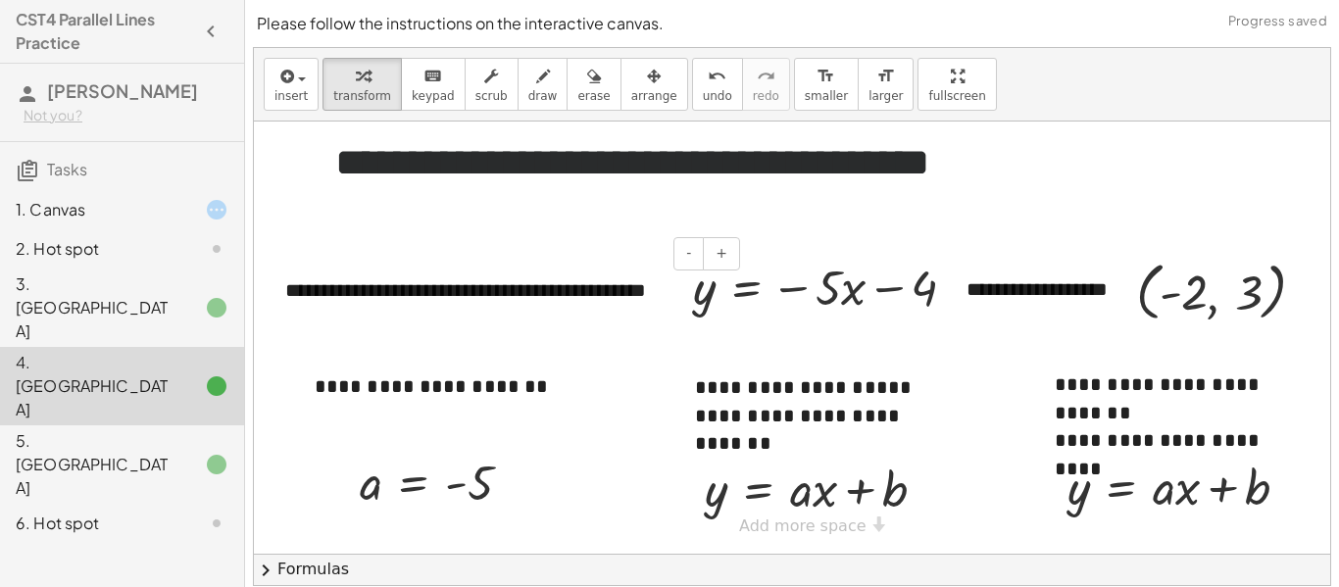
scroll to position [62, 0]
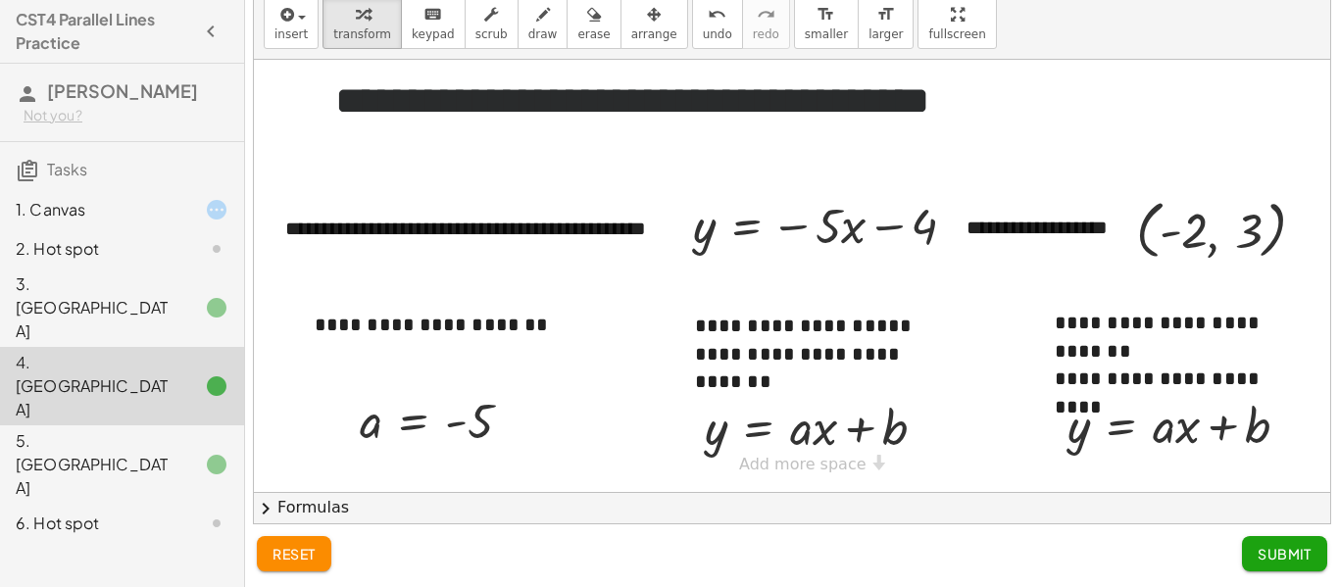
click at [265, 502] on span "chevron_right" at bounding box center [266, 509] width 24 height 24
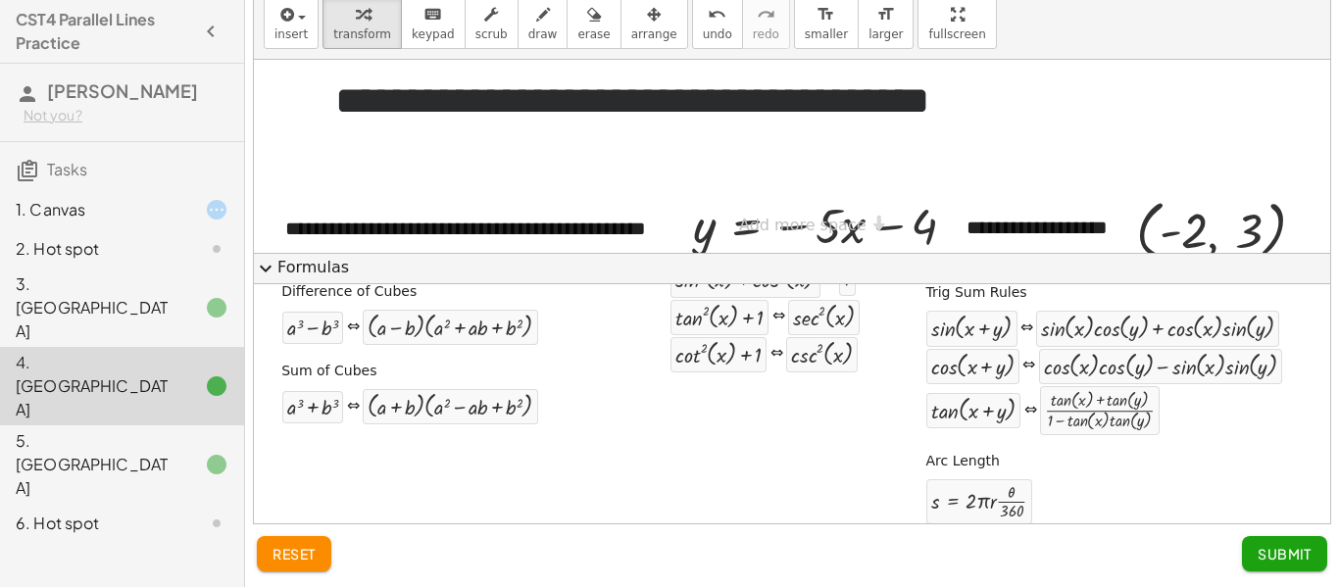
scroll to position [446, 0]
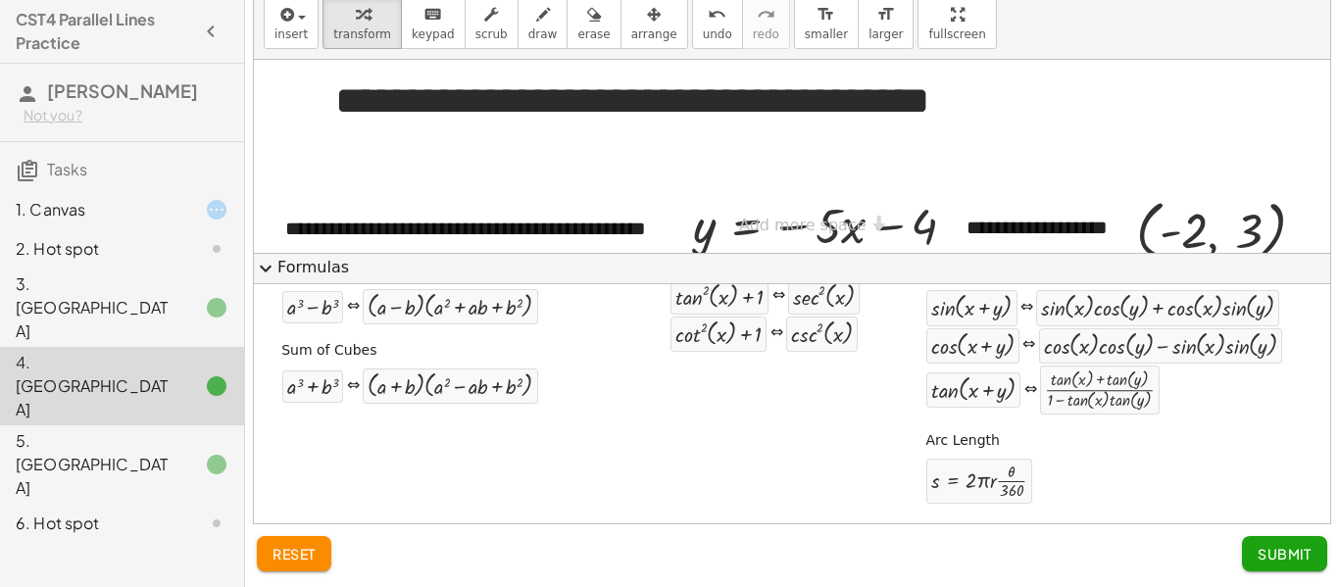
click at [174, 251] on div at bounding box center [201, 249] width 55 height 24
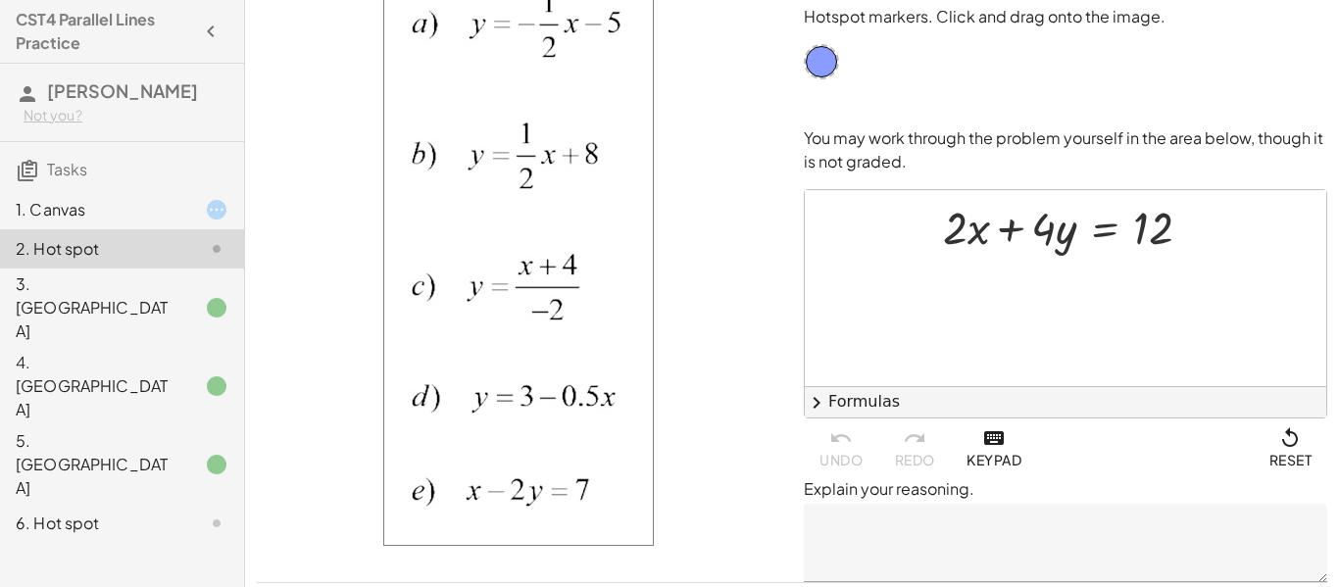
scroll to position [0, 0]
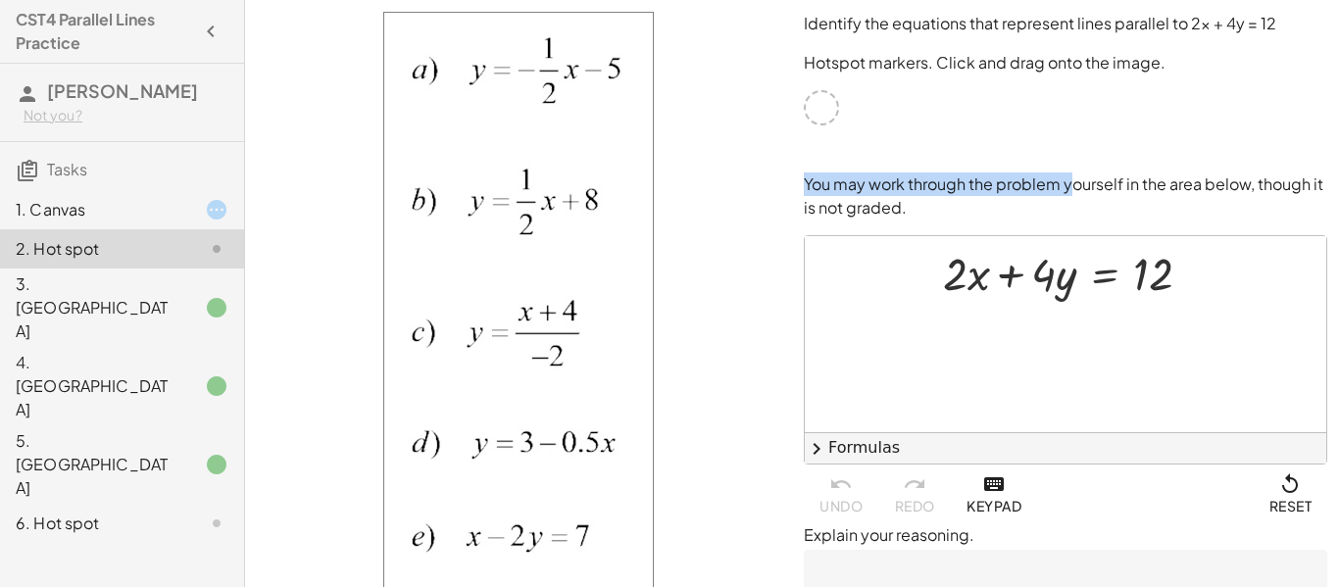
drag, startPoint x: 816, startPoint y: 105, endPoint x: 1065, endPoint y: 157, distance: 254.4
click at [1065, 157] on div "Identify the equations that represent lines parallel to 2x + 4y = 12 Hotspot ma…" at bounding box center [1065, 320] width 547 height 640
click at [1056, 154] on div "Identify the equations that represent lines parallel to 2x + 4y = 12 Hotspot ma…" at bounding box center [1065, 320] width 547 height 640
click at [992, 481] on icon "button" at bounding box center [994, 486] width 24 height 24
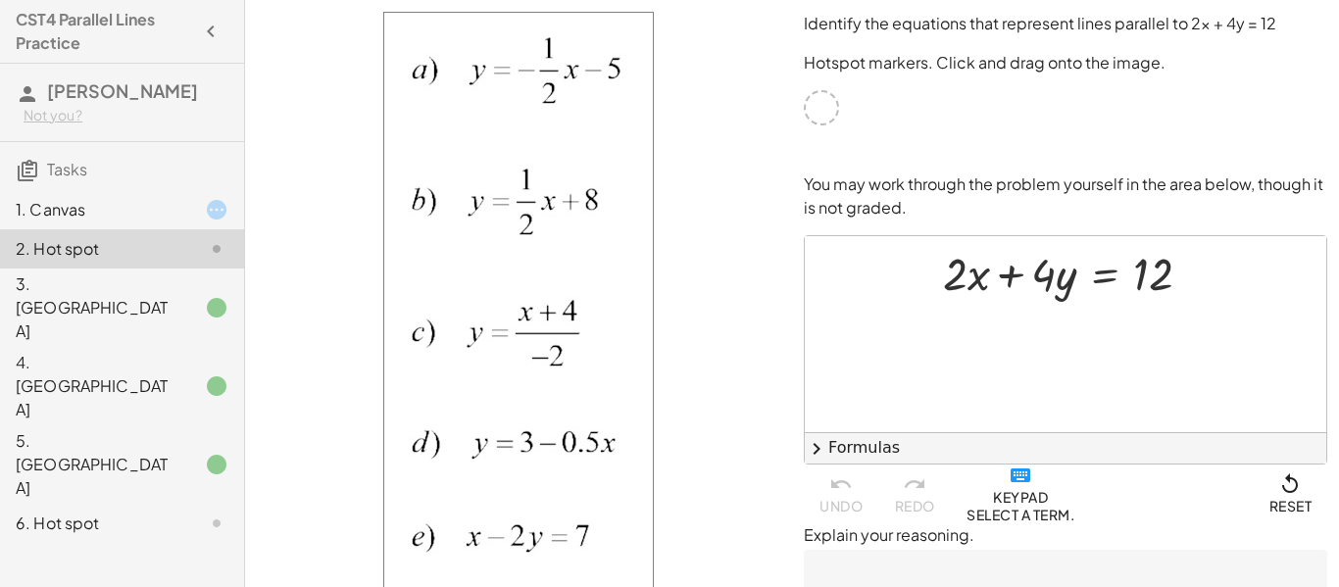
scroll to position [105, 0]
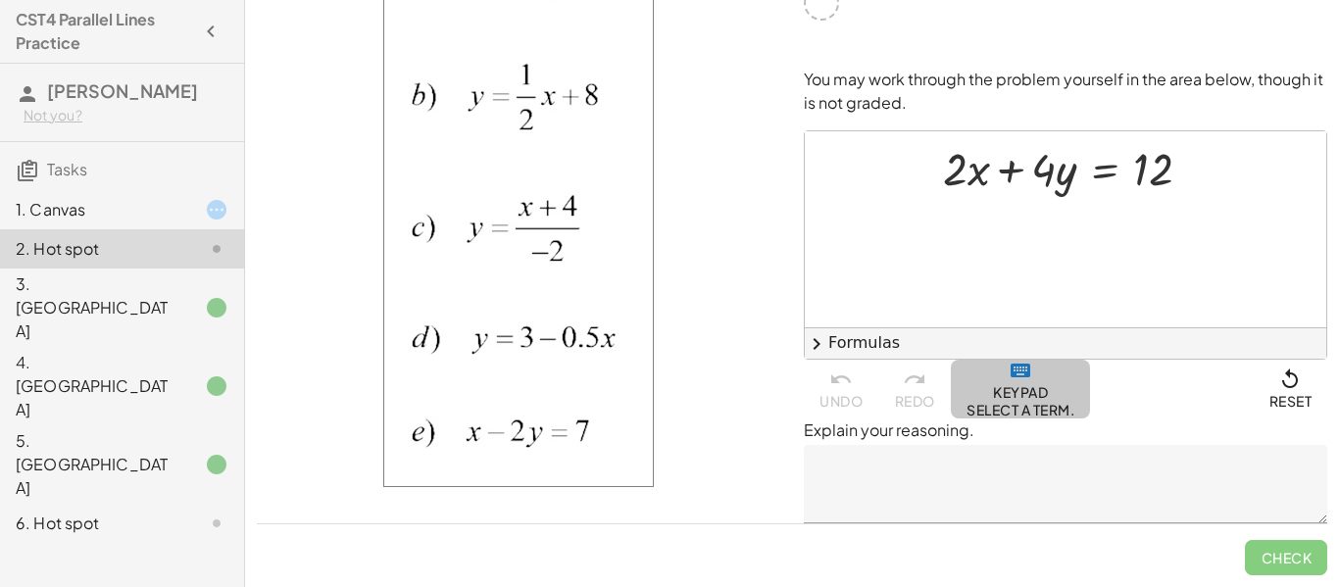
click at [1035, 390] on span "Keypad Select a term." at bounding box center [1021, 389] width 108 height 59
click at [1035, 390] on button "Keypad" at bounding box center [994, 389] width 86 height 59
click at [992, 498] on textarea at bounding box center [1066, 484] width 524 height 78
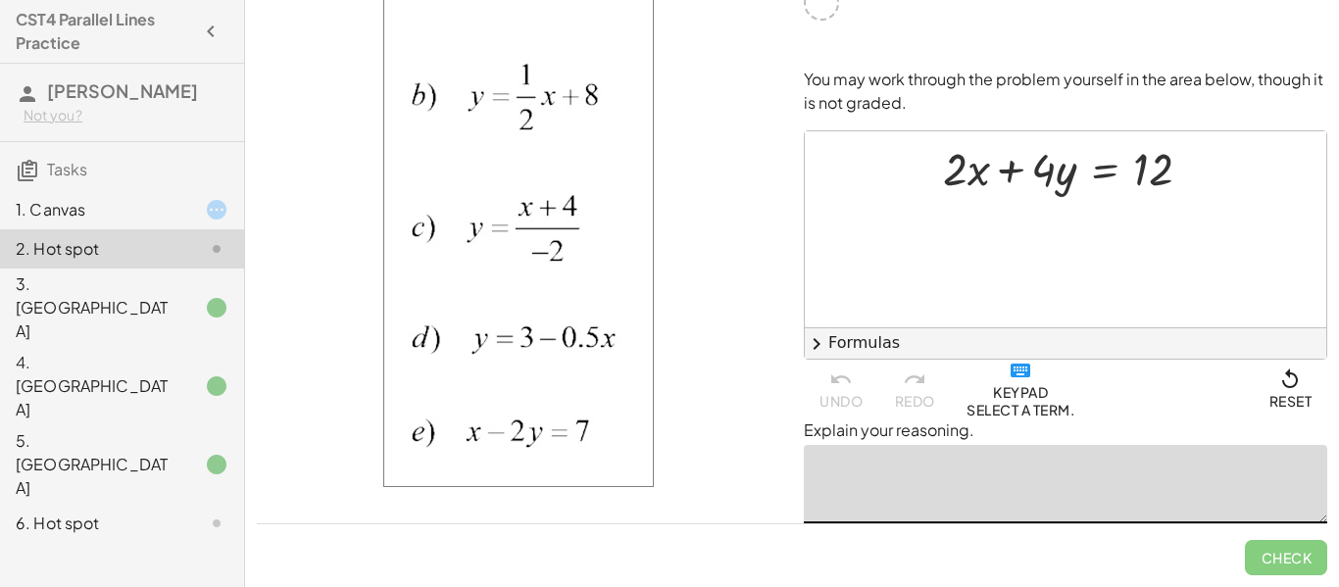
click at [1008, 438] on p "Explain your reasoning." at bounding box center [1066, 431] width 524 height 24
click at [1001, 414] on div "Select a term." at bounding box center [1021, 410] width 108 height 18
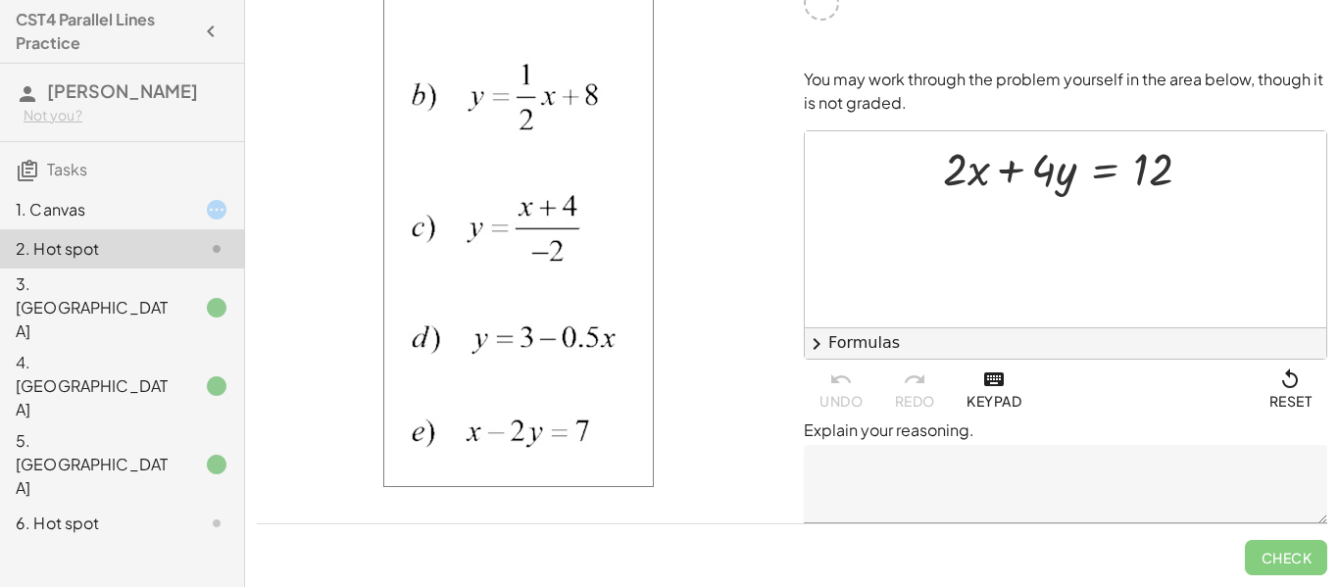
click at [183, 169] on h3 "Tasks" at bounding box center [122, 162] width 244 height 41
click at [187, 216] on div at bounding box center [201, 210] width 55 height 24
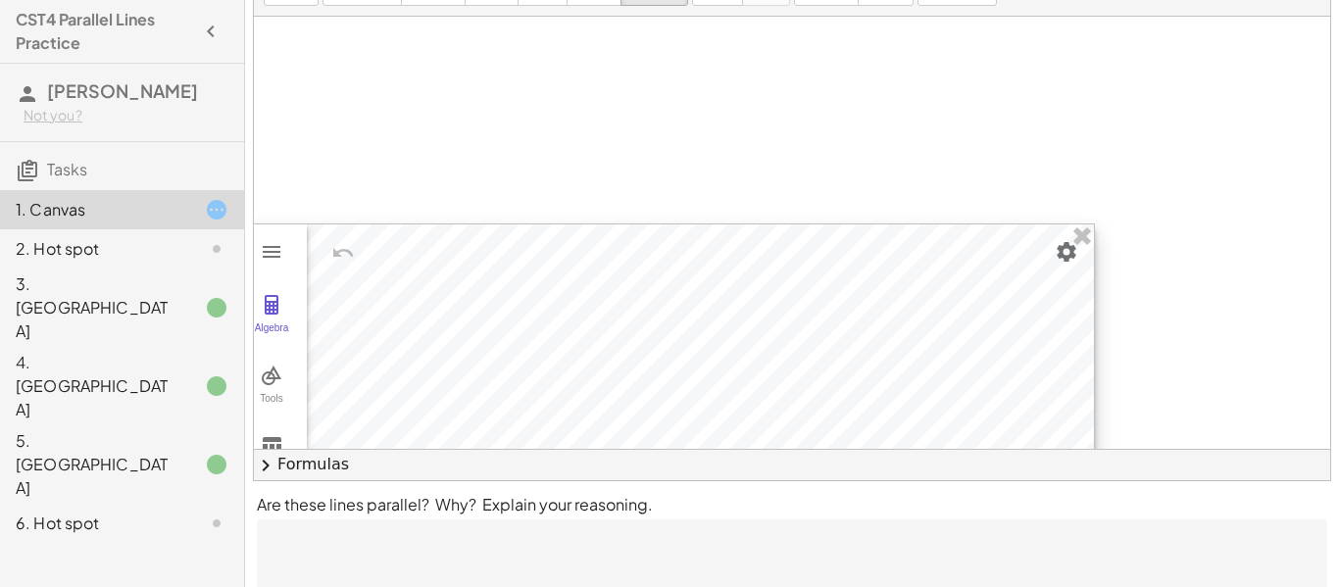
scroll to position [521, 150]
click at [1063, 266] on img "Settings" at bounding box center [1067, 270] width 24 height 24
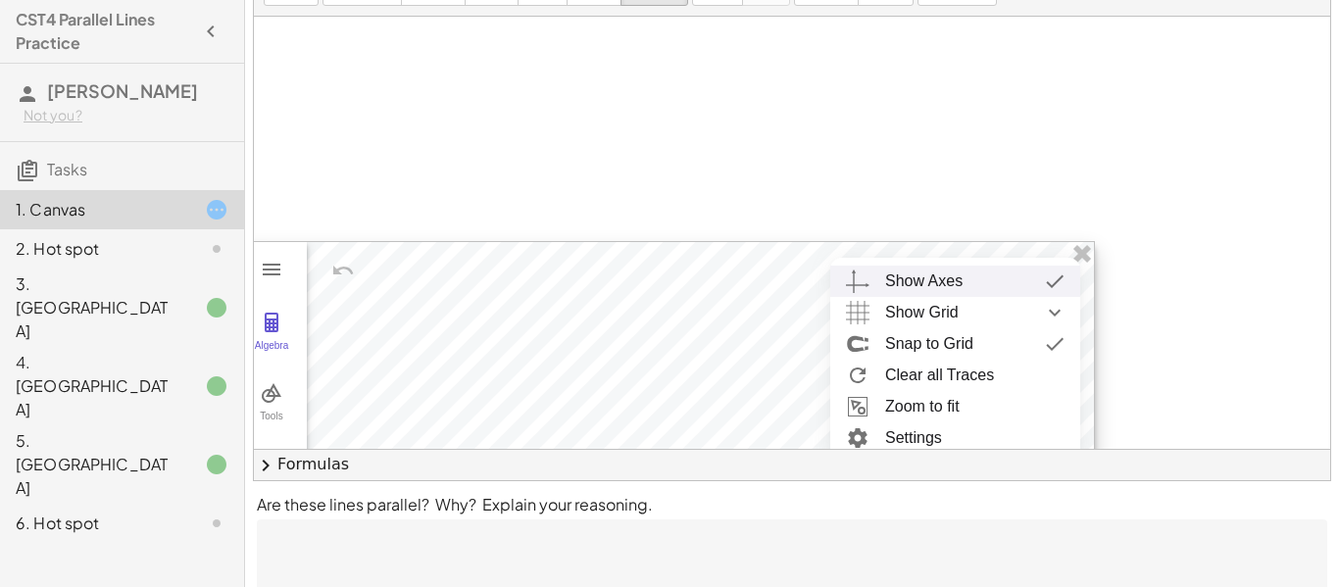
scroll to position [526, 150]
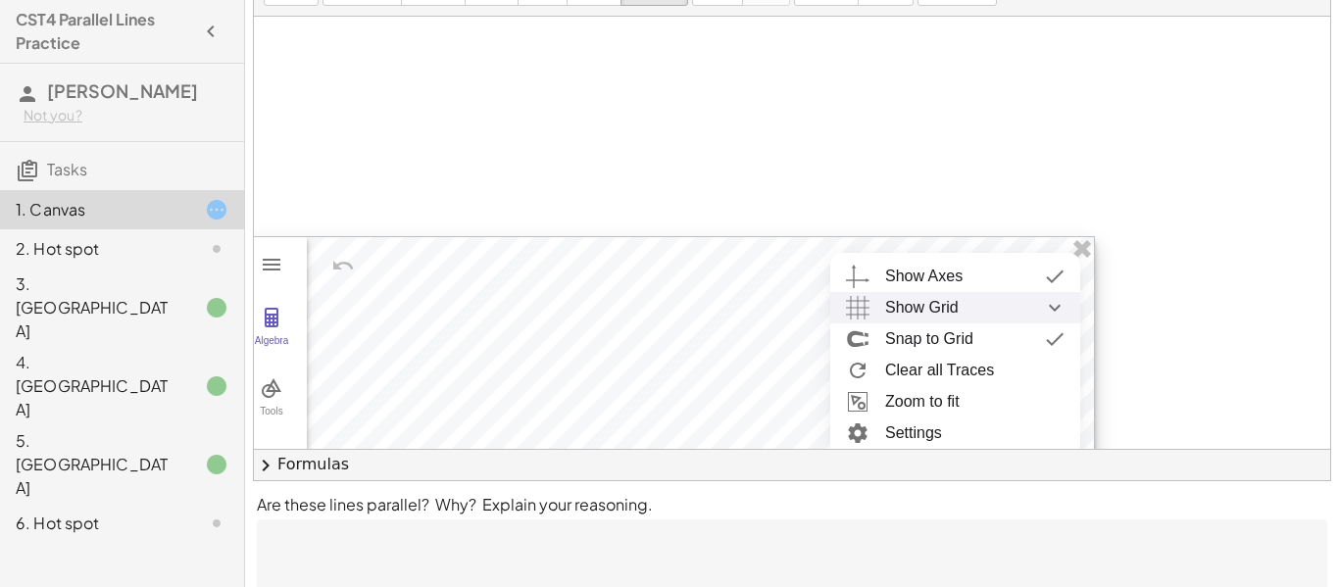
click at [977, 312] on div "Show Grid" at bounding box center [974, 307] width 179 height 31
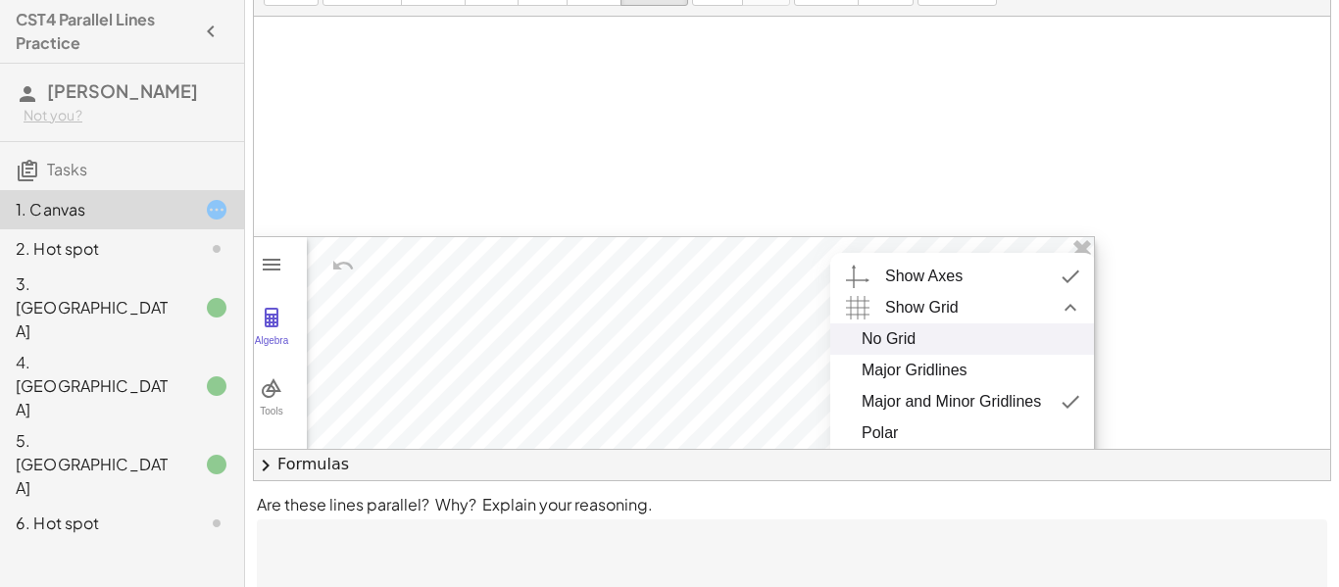
click at [952, 339] on div "No Grid" at bounding box center [963, 339] width 203 height 31
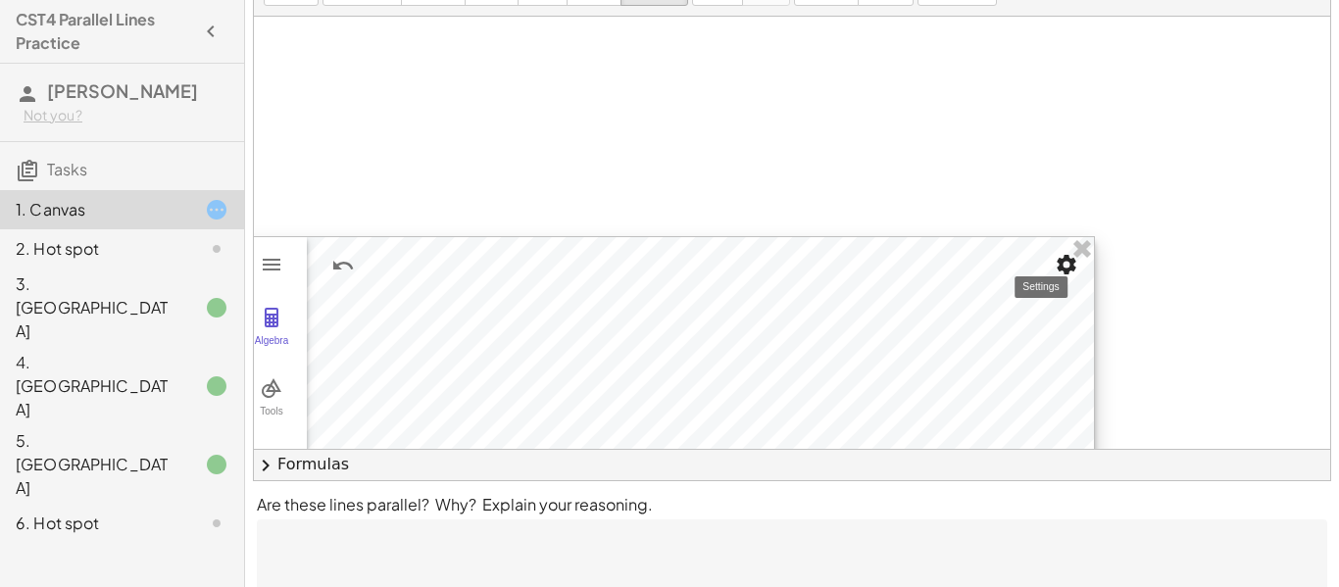
click at [1071, 271] on img "Settings" at bounding box center [1067, 265] width 24 height 24
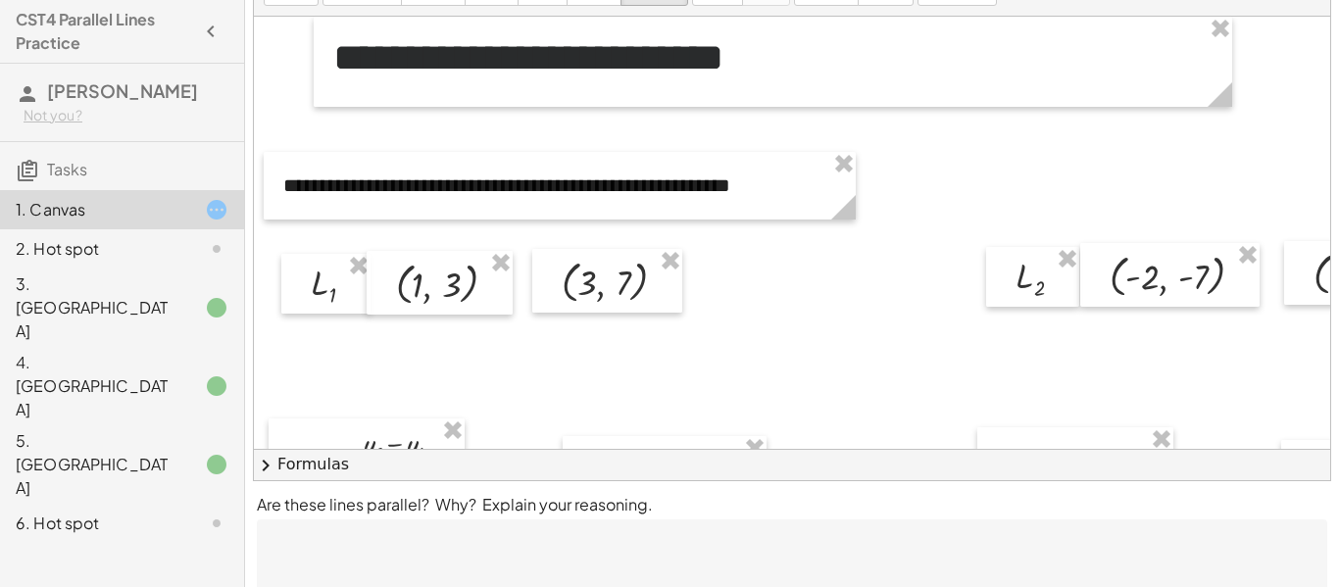
scroll to position [0, 0]
click at [453, 284] on div at bounding box center [442, 283] width 146 height 64
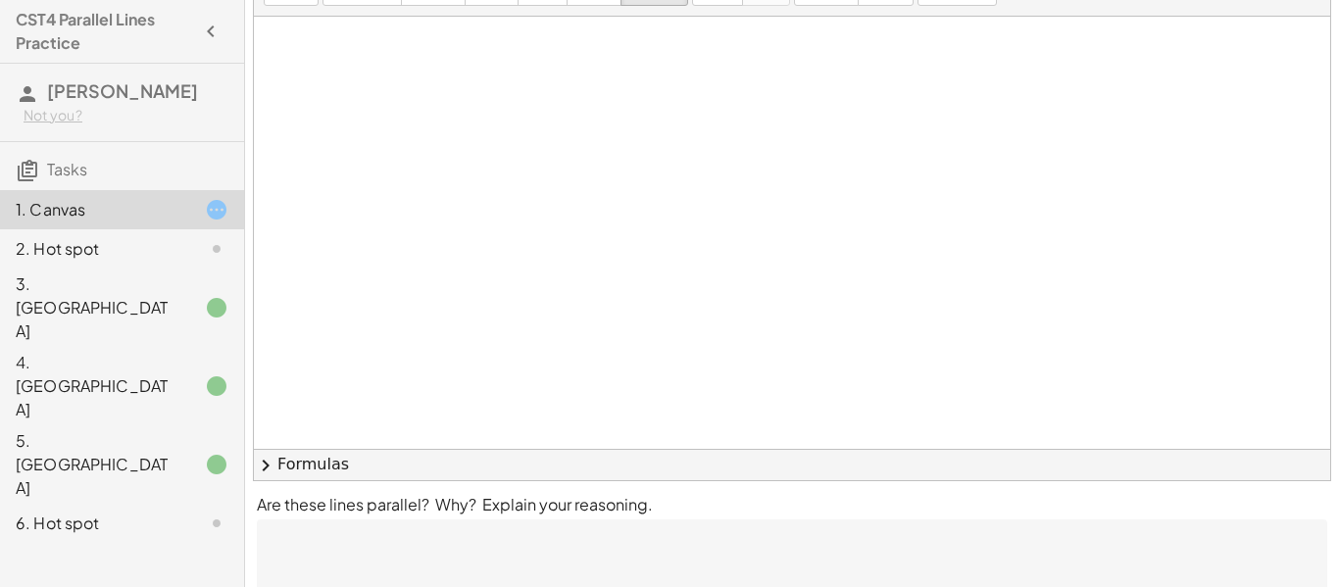
scroll to position [742, 2]
click at [320, 463] on button "chevron_right Formulas" at bounding box center [792, 464] width 1077 height 31
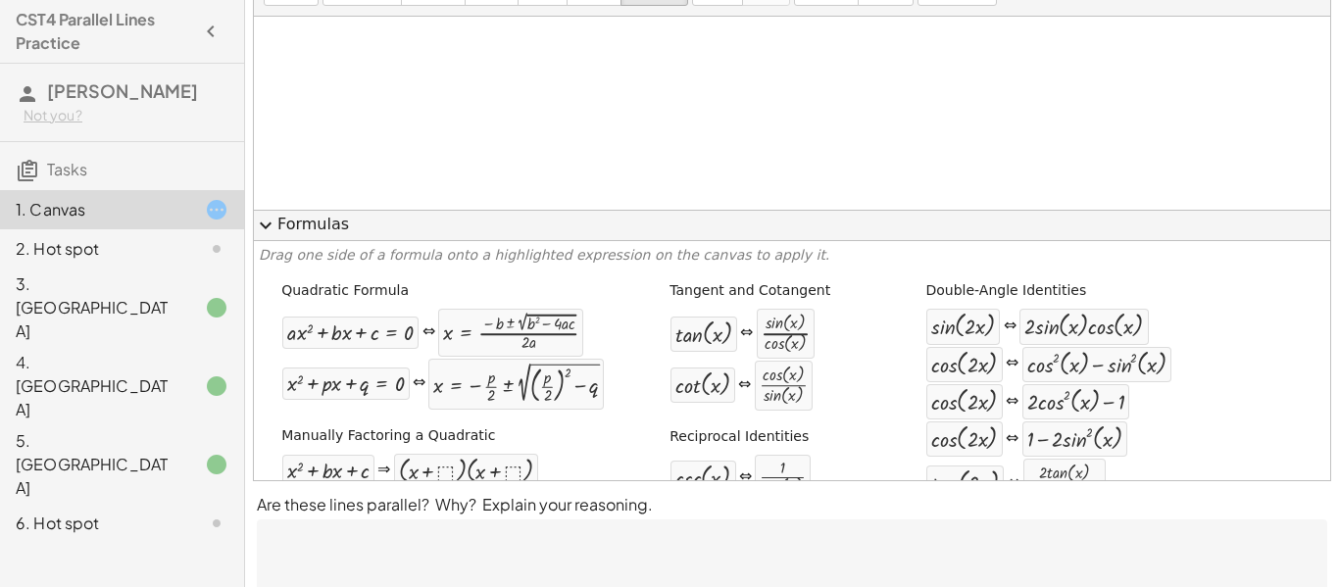
scroll to position [182, 0]
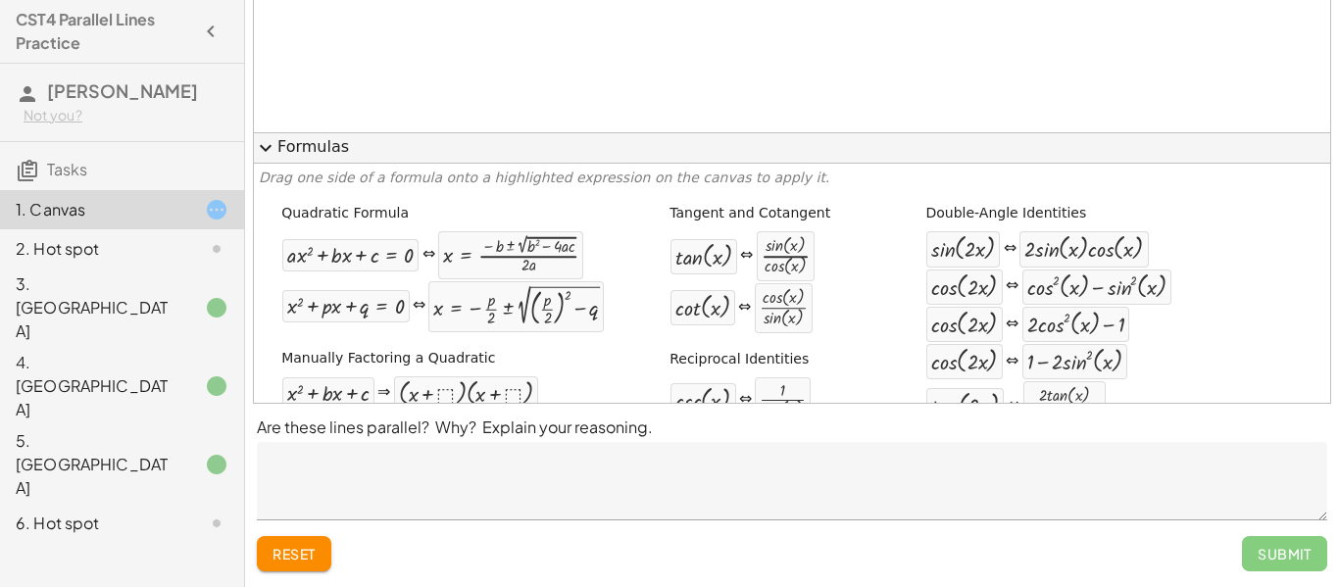
click at [265, 149] on span "expand_more" at bounding box center [266, 148] width 24 height 24
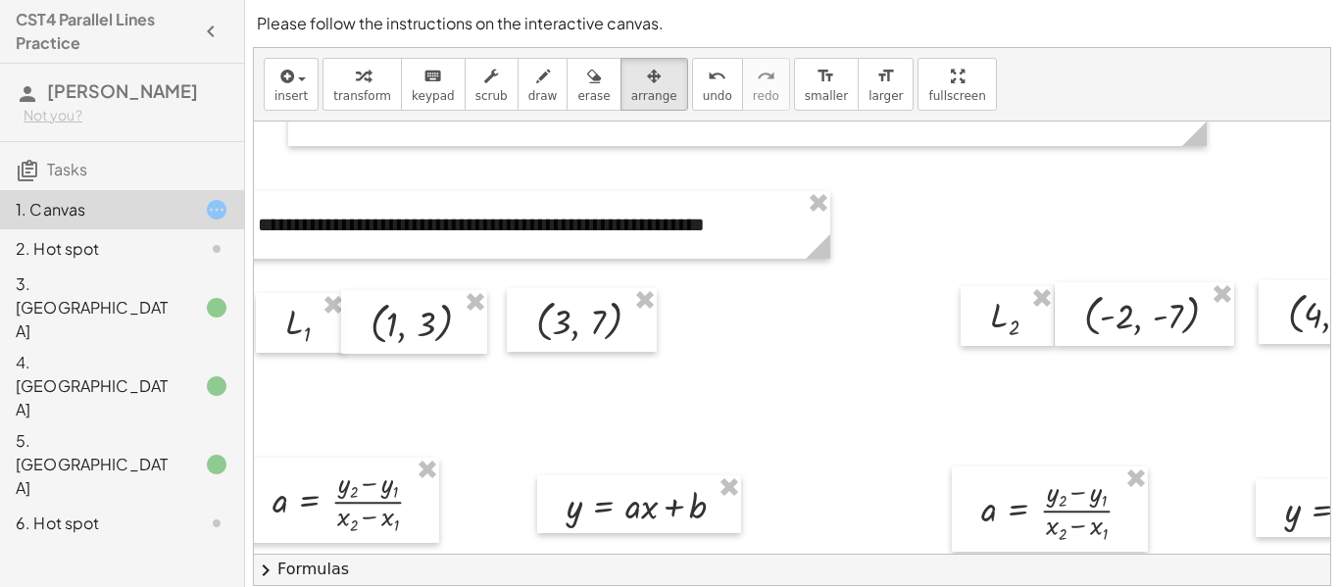
scroll to position [0, 27]
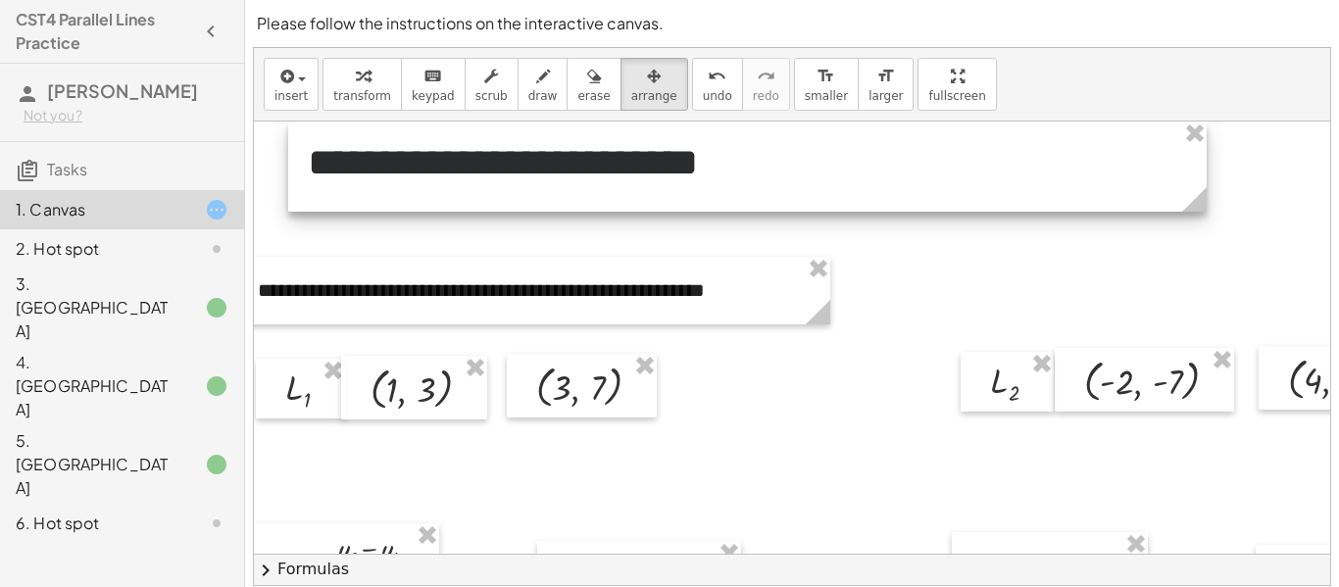
click at [1176, 203] on div at bounding box center [747, 167] width 919 height 90
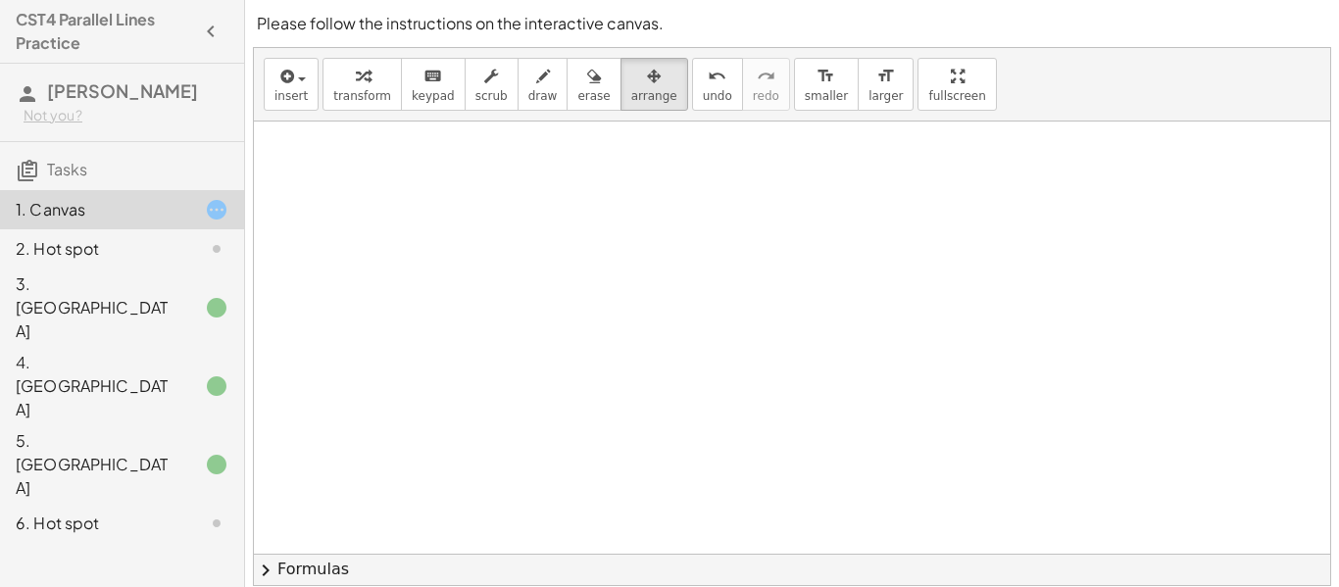
scroll to position [1284, 0]
click at [703, 67] on div "undo" at bounding box center [717, 76] width 29 height 24
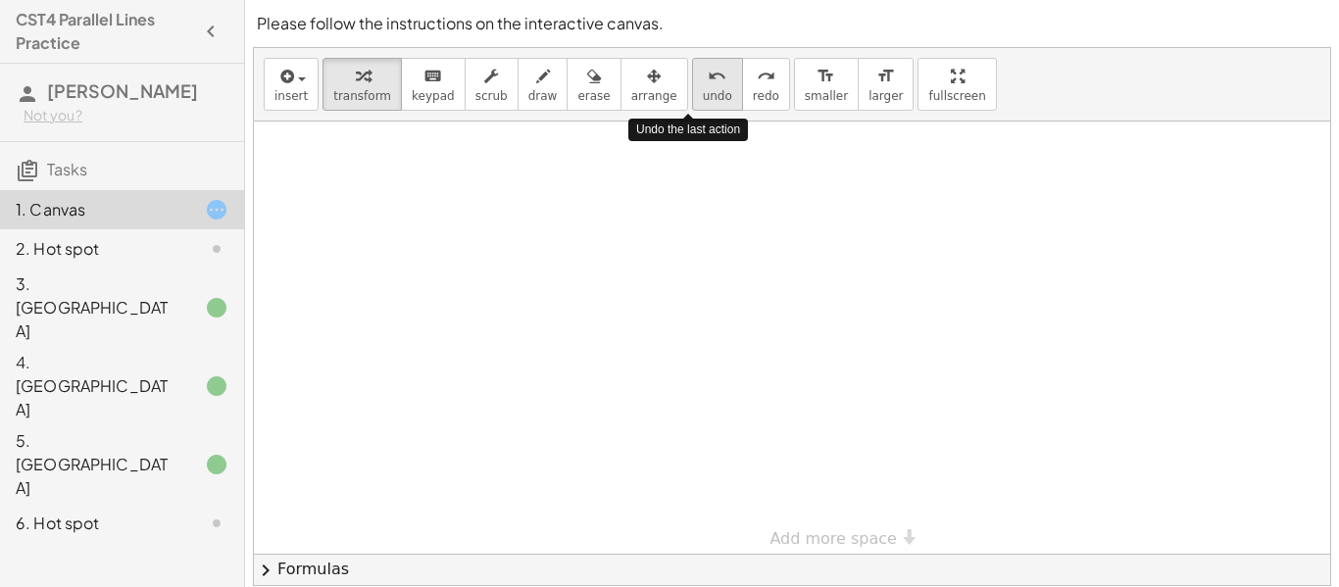
scroll to position [558, 0]
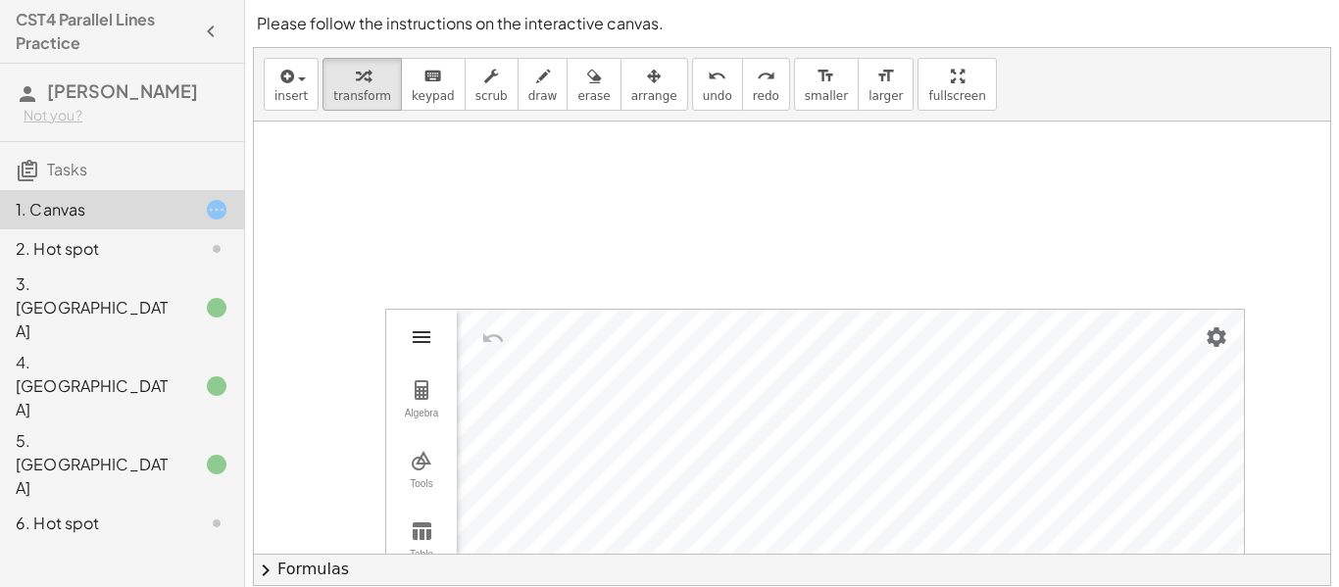
click at [428, 338] on img "Graphing Calculator" at bounding box center [422, 338] width 24 height 24
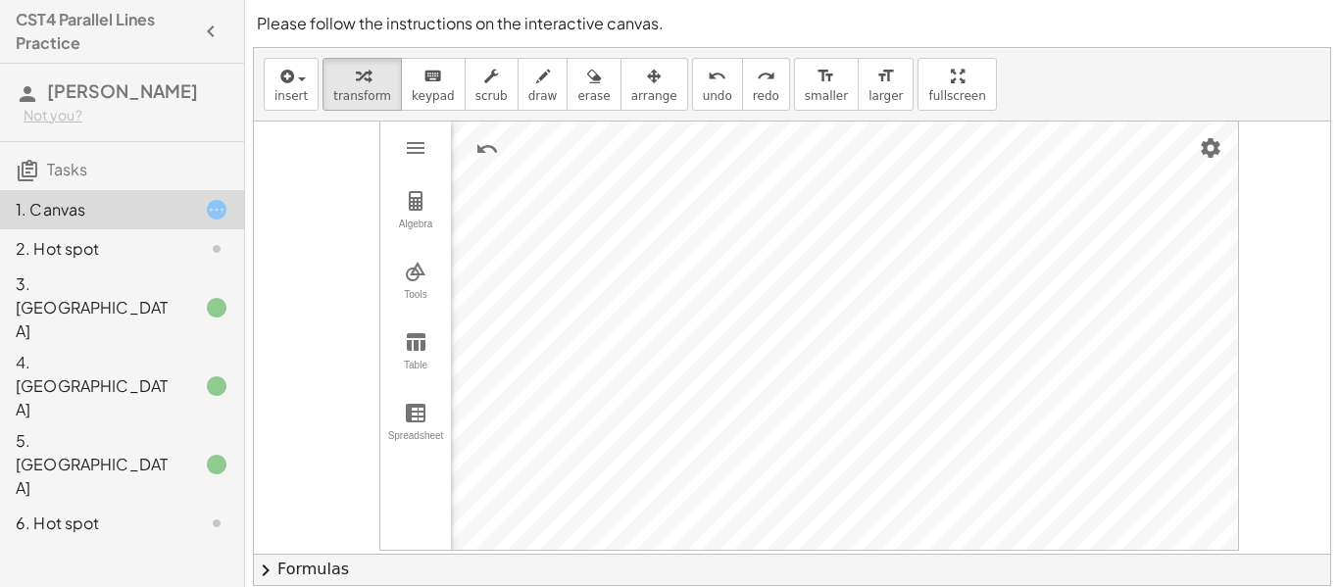
scroll to position [746, 6]
click at [442, 283] on button "Tools" at bounding box center [415, 282] width 71 height 71
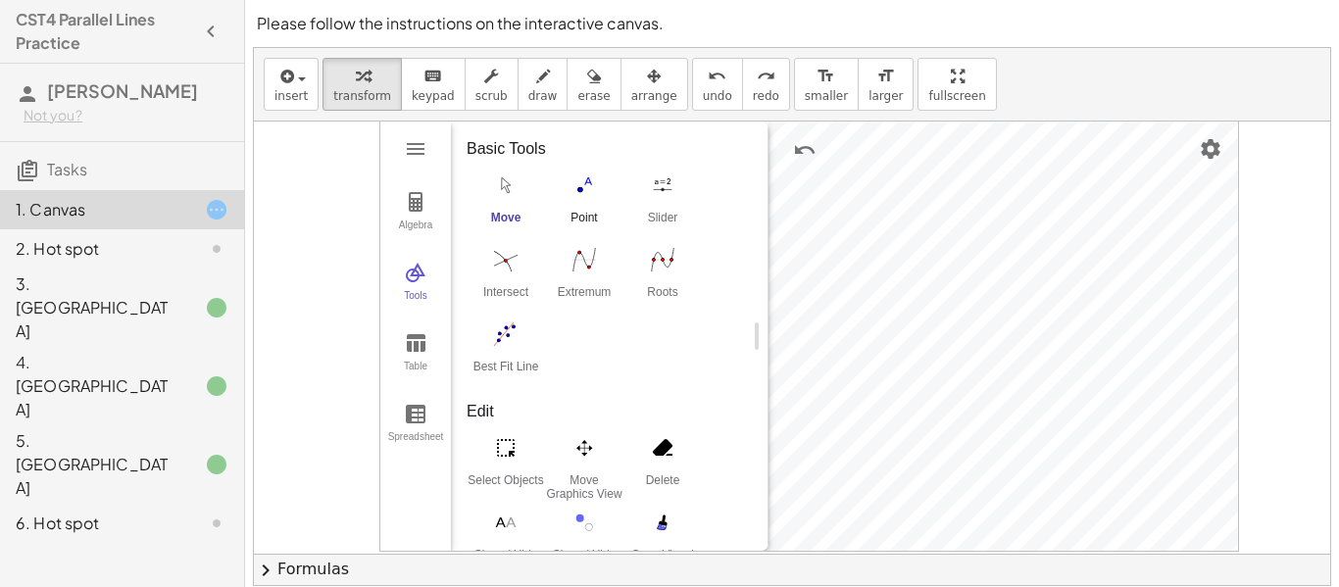
click at [565, 188] on img "Point. Select position or line, function, or curve" at bounding box center [584, 185] width 78 height 31
click at [712, 505] on img "Move. Drag or select object" at bounding box center [717, 515] width 47 height 47
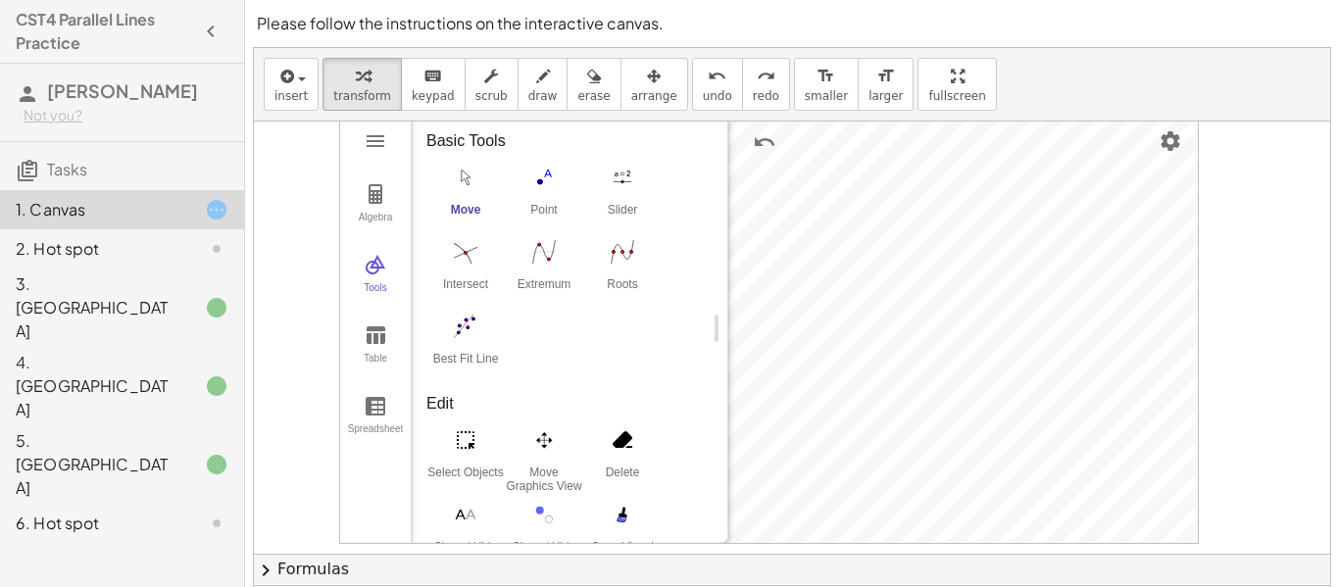
scroll to position [750, 46]
click at [539, 198] on button "Point" at bounding box center [544, 200] width 78 height 71
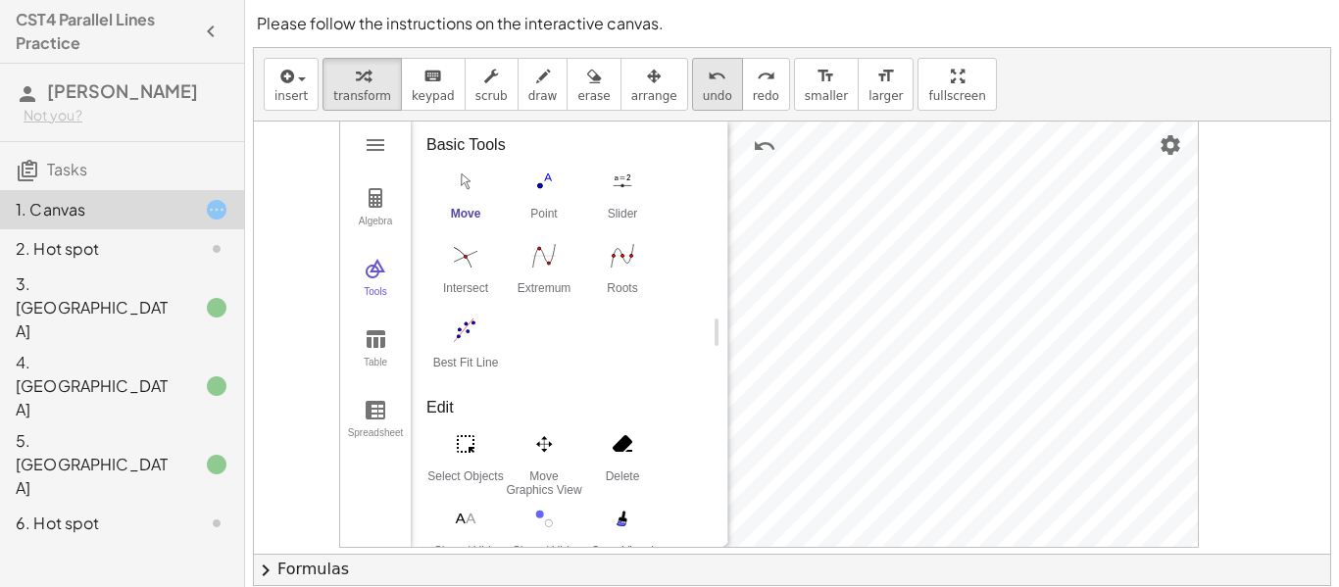
click at [697, 86] on button "undo undo" at bounding box center [717, 84] width 51 height 53
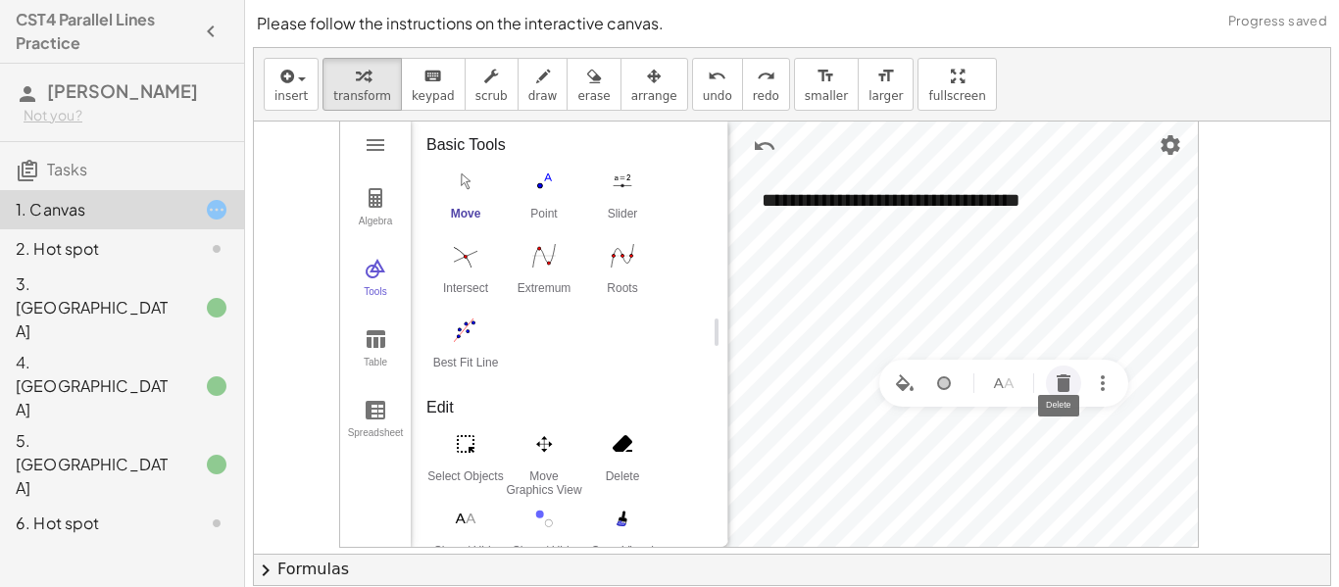
click at [1054, 384] on img "Delete" at bounding box center [1064, 384] width 24 height 24
click at [1118, 392] on img "Delete" at bounding box center [1118, 400] width 24 height 24
click at [545, 179] on img "Point. Select position or line, function, or curve" at bounding box center [544, 181] width 78 height 31
click at [669, 502] on img "Move. Drag or select object" at bounding box center [677, 511] width 47 height 47
click at [1178, 139] on img "Settings" at bounding box center [1171, 145] width 24 height 24
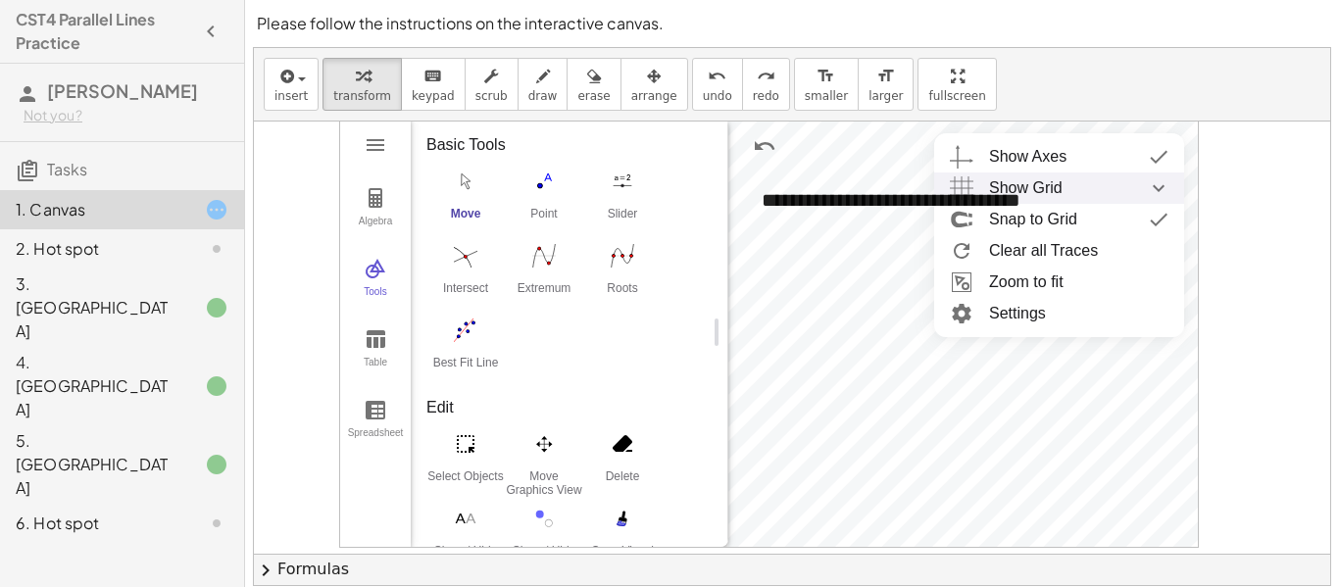
click at [1162, 181] on img "Show Grid collapsed" at bounding box center [1158, 188] width 35 height 31
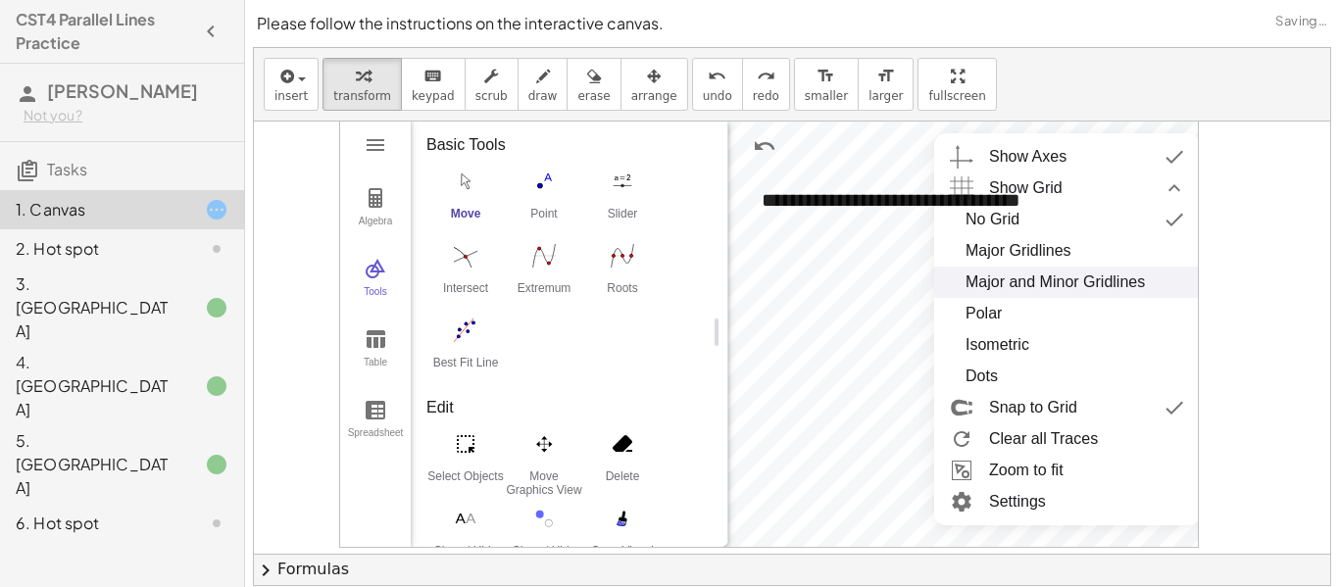
click at [1147, 277] on div "Major and Minor Gridlines" at bounding box center [1067, 282] width 203 height 31
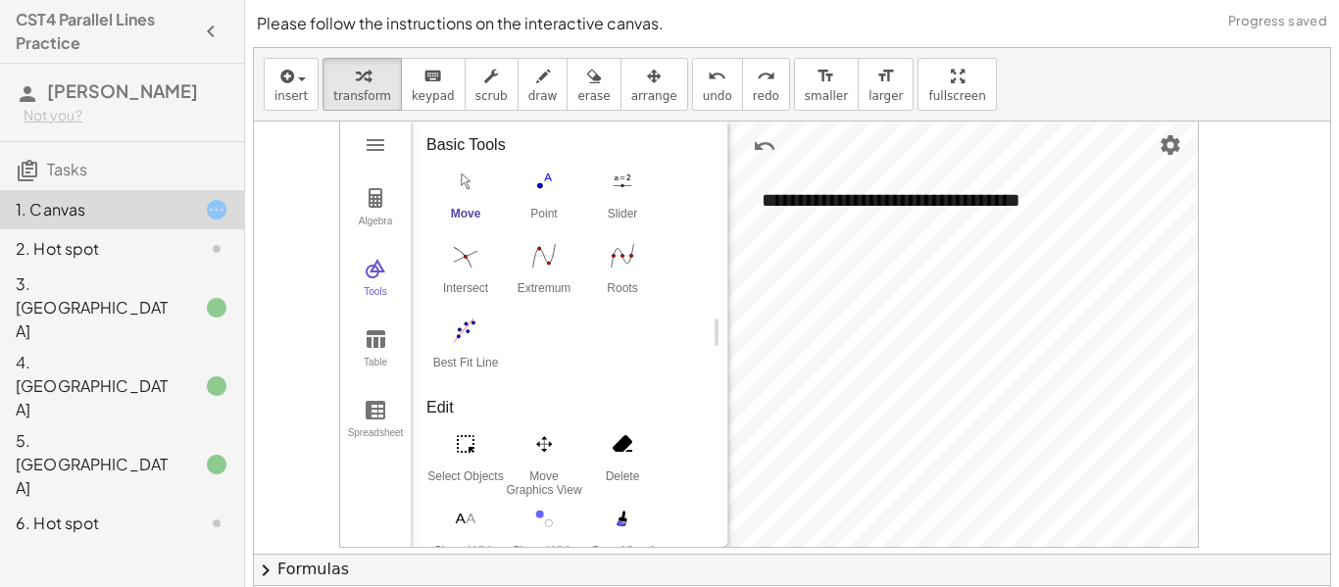
click at [1338, 270] on div "**********" at bounding box center [792, 385] width 1094 height 770
click at [535, 177] on img "Point. Select position or line, function, or curve" at bounding box center [544, 181] width 78 height 31
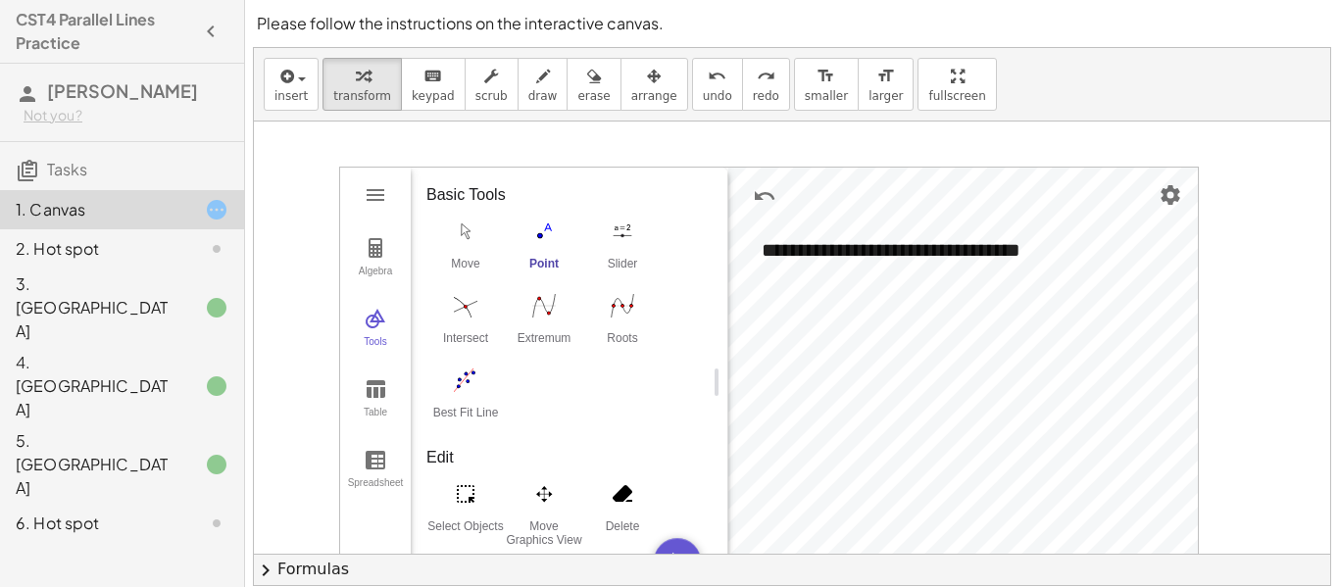
scroll to position [706, 51]
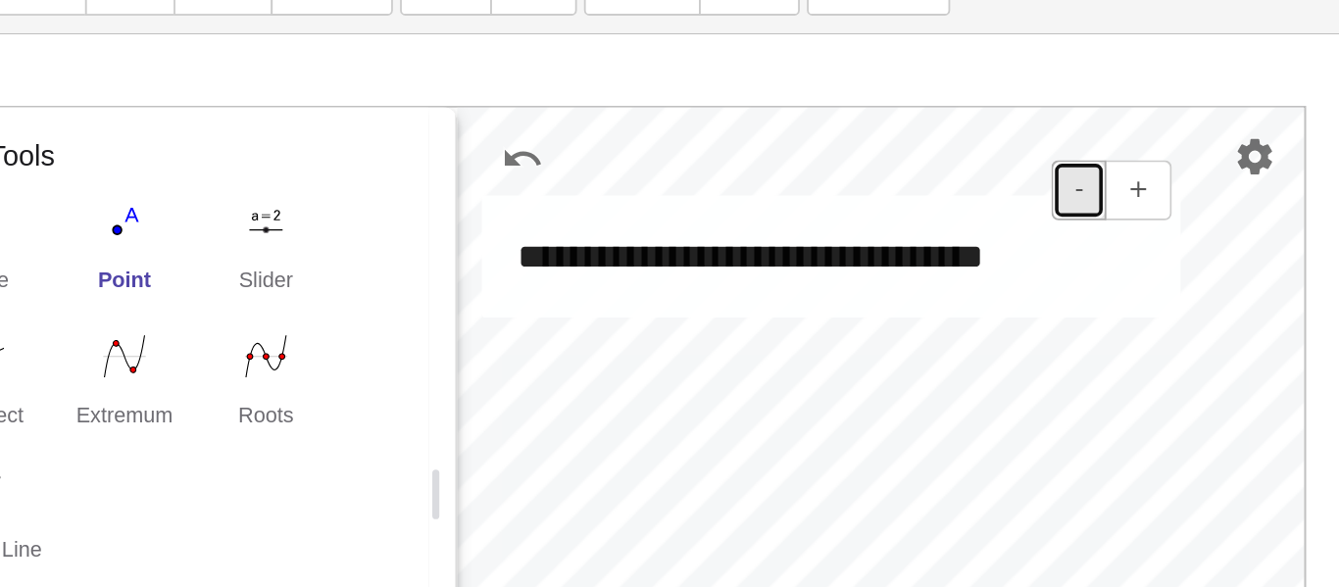
click at [1068, 208] on button "-" at bounding box center [1068, 207] width 30 height 33
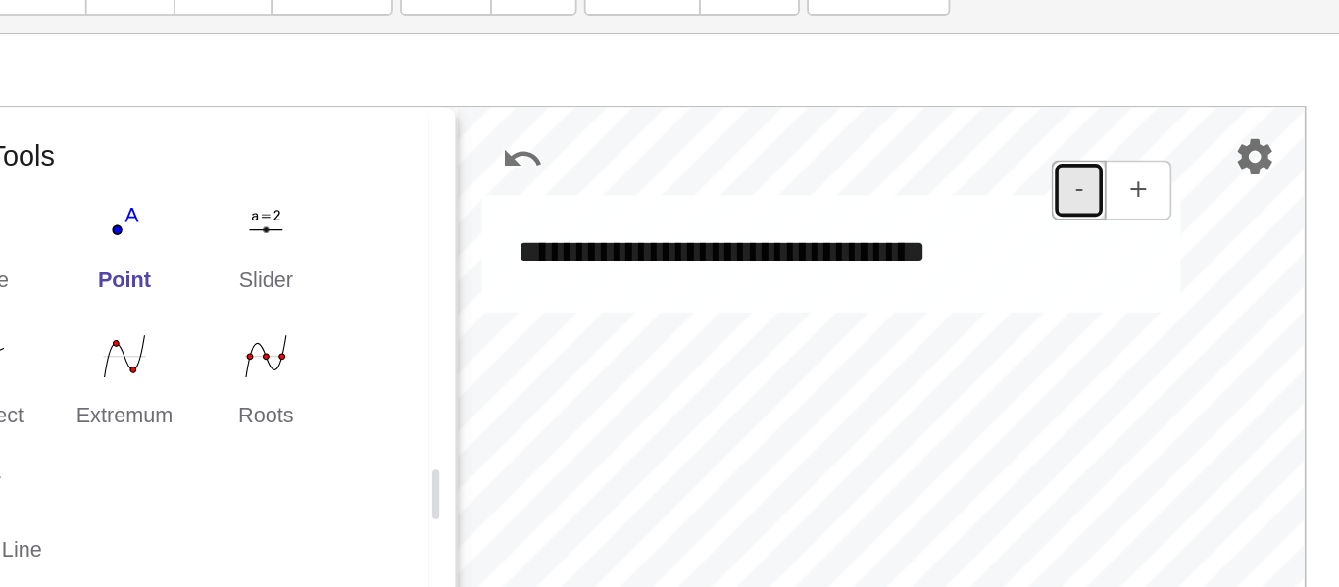
click at [1068, 208] on button "-" at bounding box center [1068, 207] width 30 height 33
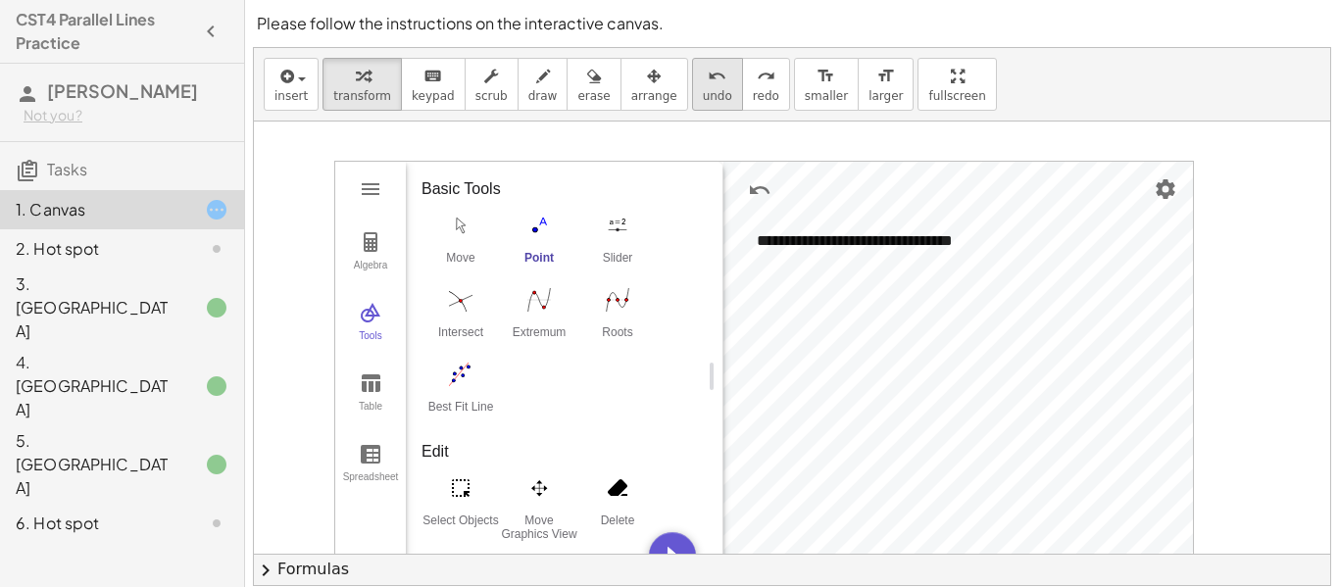
click at [703, 92] on span "undo" at bounding box center [717, 96] width 29 height 14
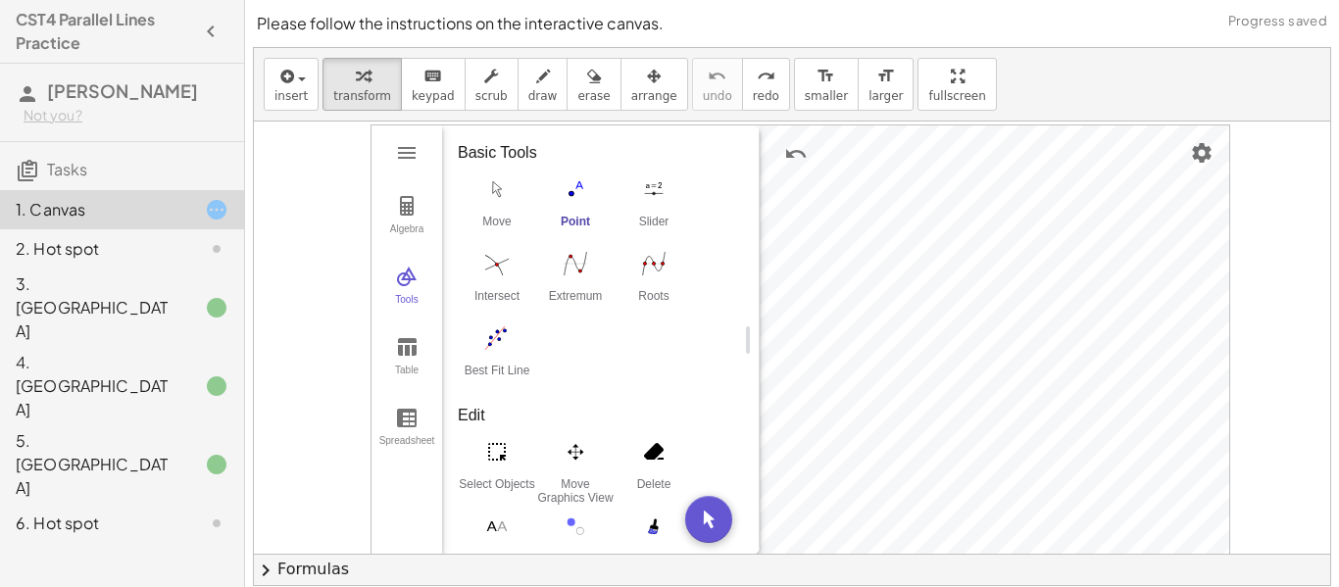
scroll to position [904, 167]
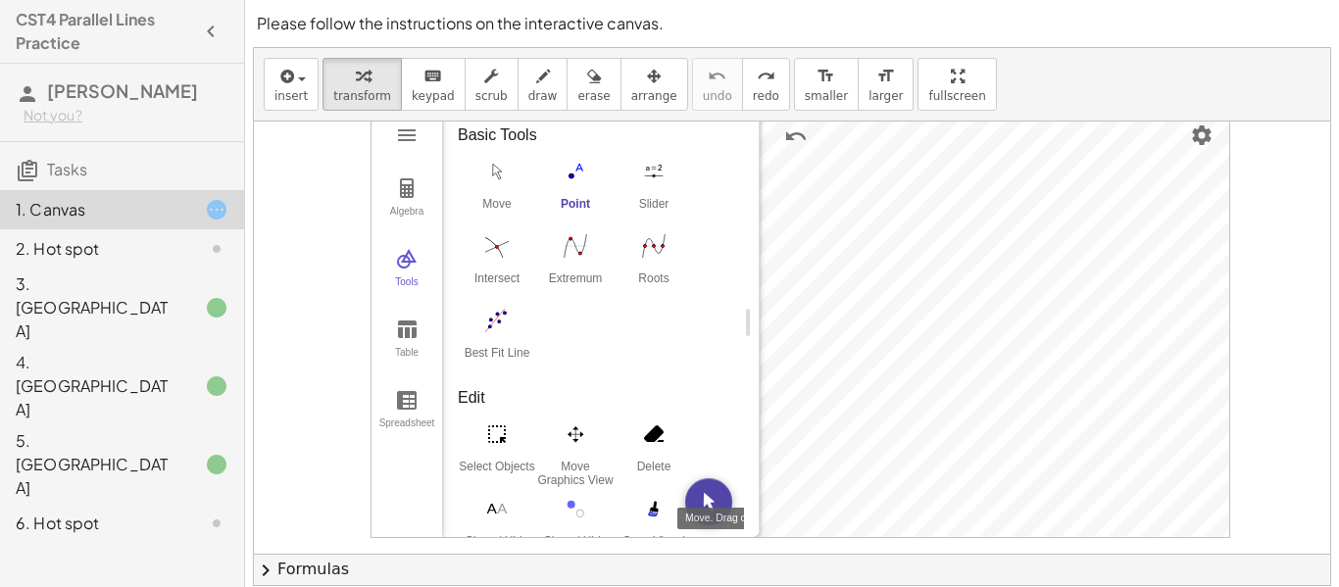
click at [718, 502] on img "Move. Drag or select object" at bounding box center [708, 501] width 47 height 47
click at [916, 586] on html "**********" at bounding box center [669, 385] width 1339 height 770
click at [575, 176] on img "Point. Select position or line, function, or curve" at bounding box center [575, 171] width 78 height 31
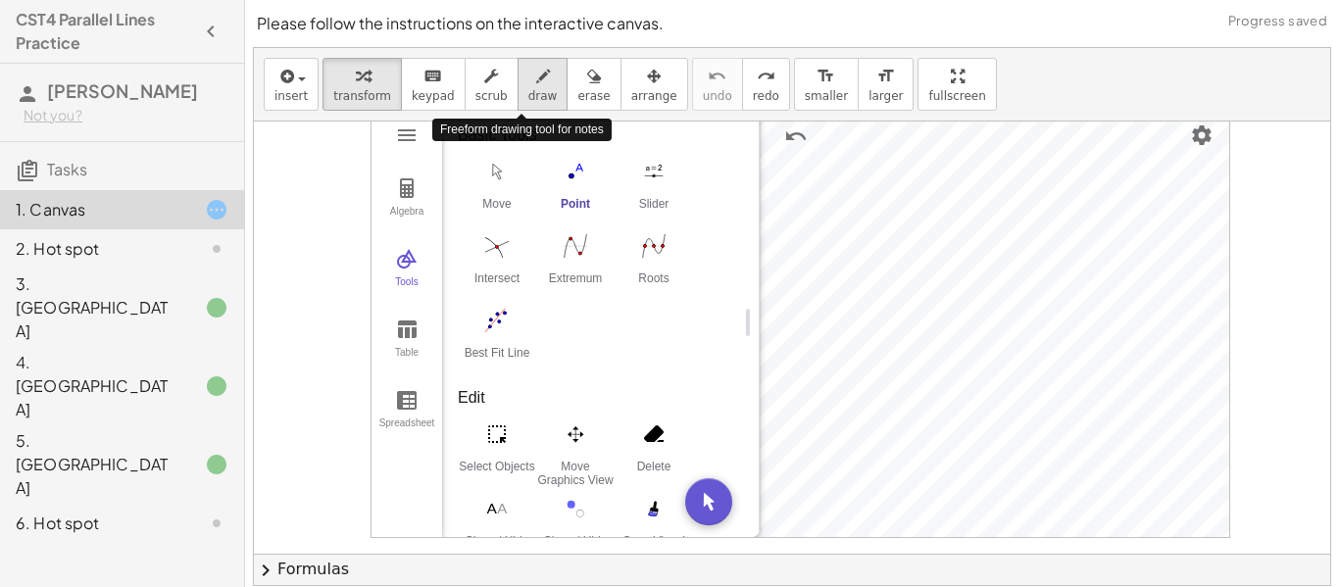
click at [536, 79] on icon "button" at bounding box center [543, 77] width 14 height 24
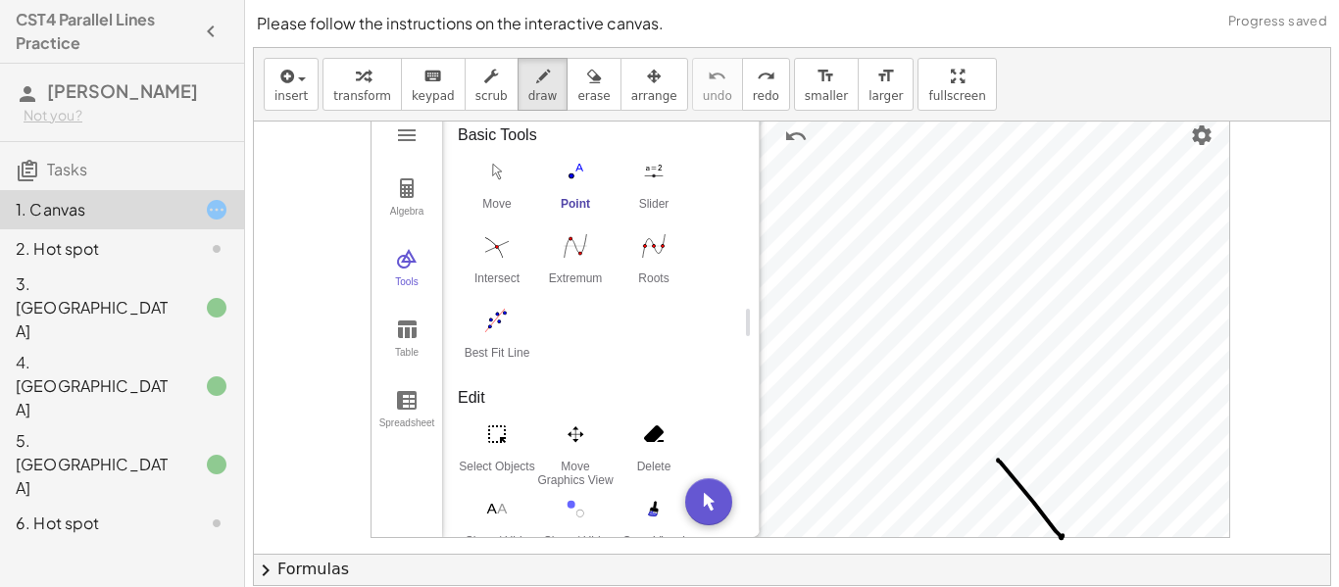
drag, startPoint x: 998, startPoint y: 460, endPoint x: 1064, endPoint y: 531, distance: 97.2
click at [1064, 531] on div at bounding box center [661, 83] width 1148 height 1730
drag, startPoint x: 1003, startPoint y: 458, endPoint x: 1016, endPoint y: 465, distance: 14.5
click at [1016, 465] on div at bounding box center [661, 83] width 1148 height 1730
drag, startPoint x: 1017, startPoint y: 445, endPoint x: 1025, endPoint y: 459, distance: 15.8
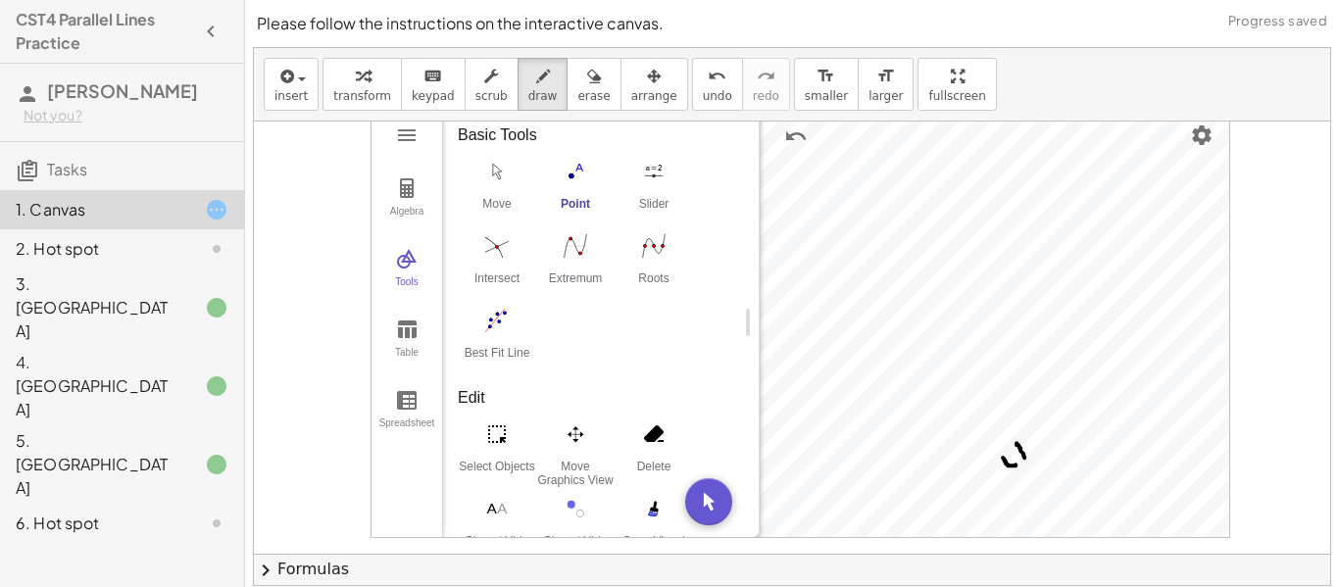
click at [1025, 459] on div at bounding box center [661, 83] width 1148 height 1730
click at [703, 90] on span "undo" at bounding box center [717, 96] width 29 height 14
drag, startPoint x: 1016, startPoint y: 446, endPoint x: 1028, endPoint y: 457, distance: 16.0
click at [1028, 457] on div at bounding box center [661, 83] width 1148 height 1730
drag, startPoint x: 1152, startPoint y: 227, endPoint x: 1167, endPoint y: 238, distance: 18.2
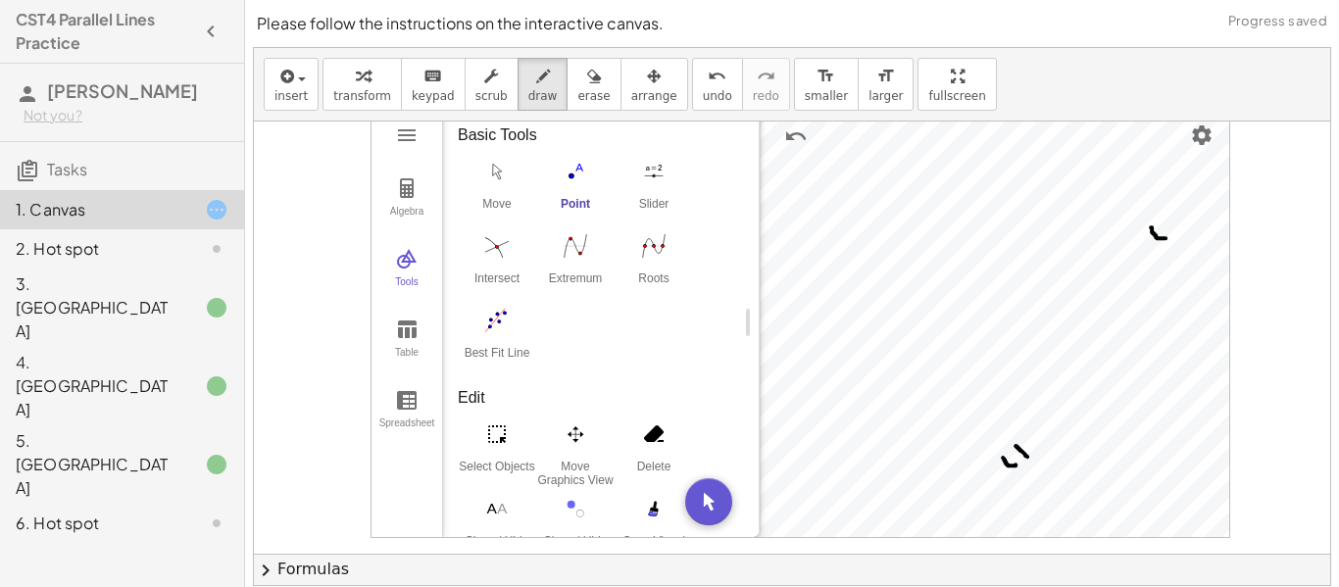
click at [1167, 238] on div at bounding box center [661, 83] width 1148 height 1730
drag, startPoint x: 1172, startPoint y: 221, endPoint x: 1181, endPoint y: 230, distance: 13.2
click at [1181, 230] on div at bounding box center [661, 83] width 1148 height 1730
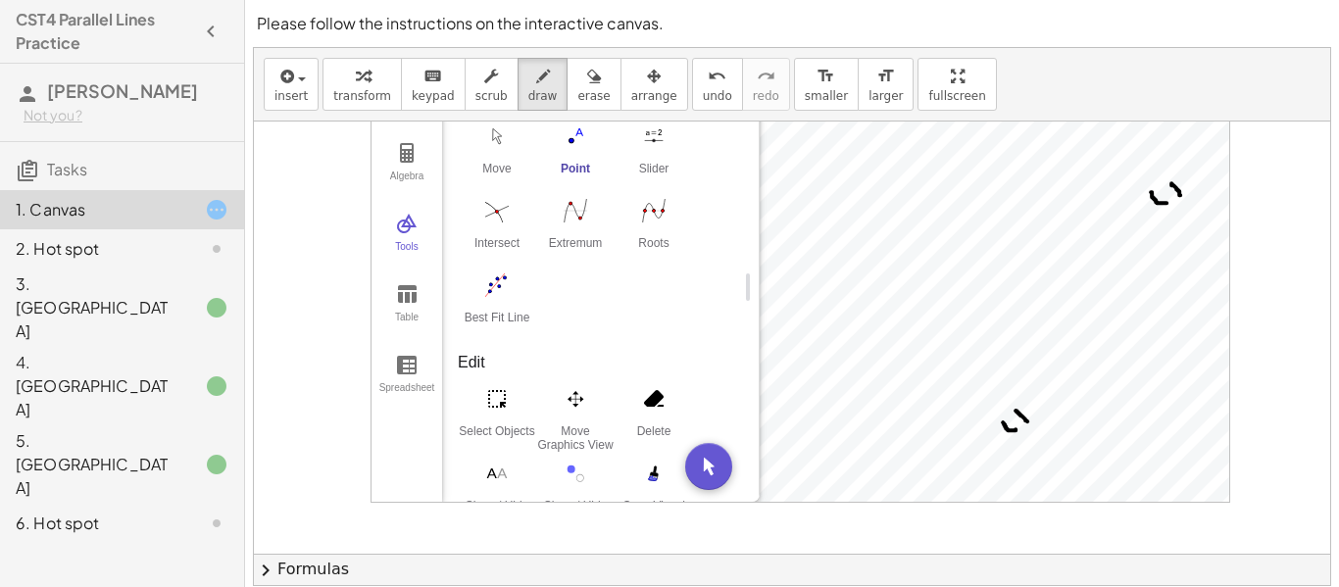
scroll to position [978, 167]
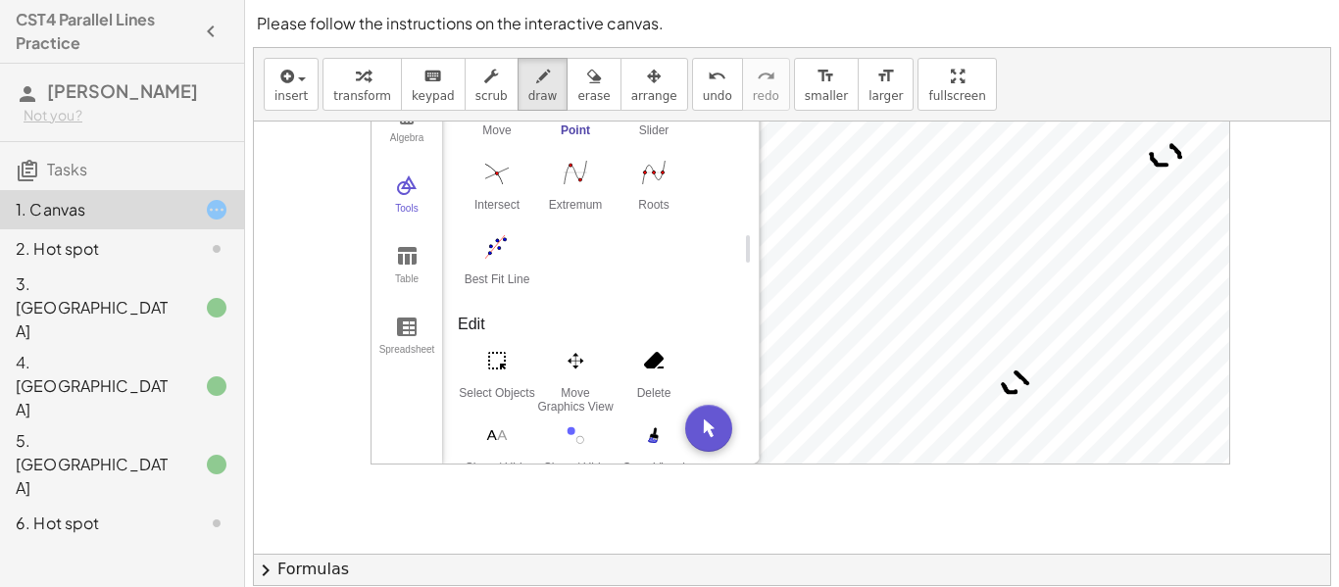
click at [707, 424] on div at bounding box center [661, 9] width 1148 height 1730
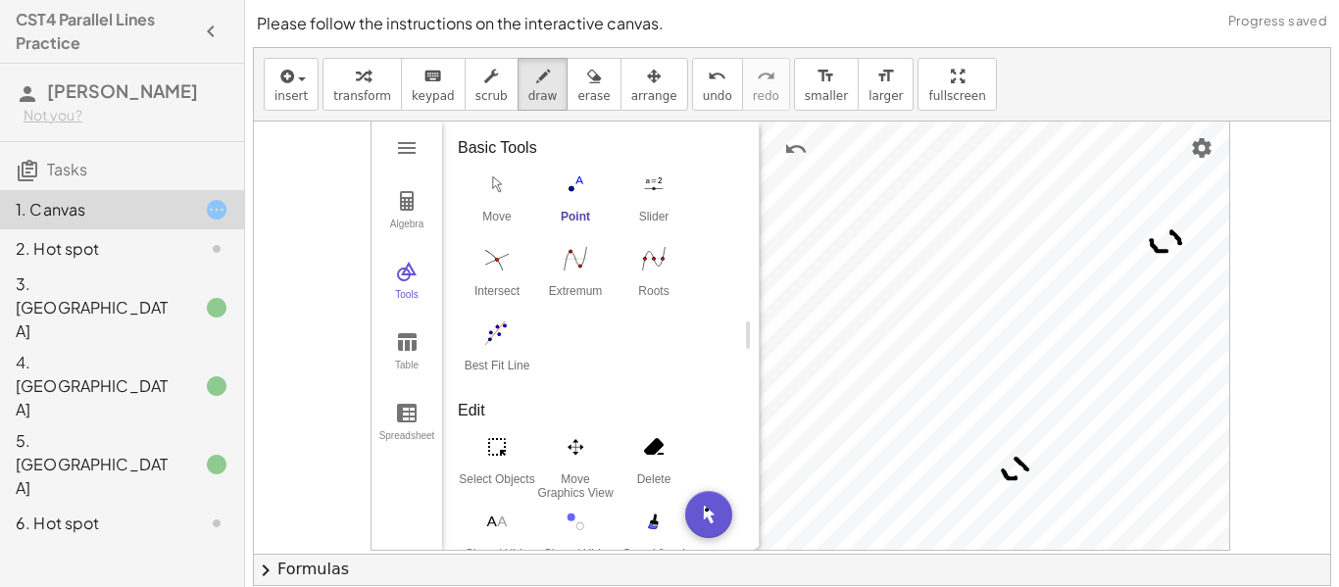
click at [711, 513] on div at bounding box center [661, 95] width 1148 height 1730
click at [708, 68] on icon "undo" at bounding box center [717, 77] width 19 height 24
click at [532, 89] on span "draw" at bounding box center [543, 96] width 29 height 14
click at [491, 190] on div at bounding box center [661, 95] width 1148 height 1730
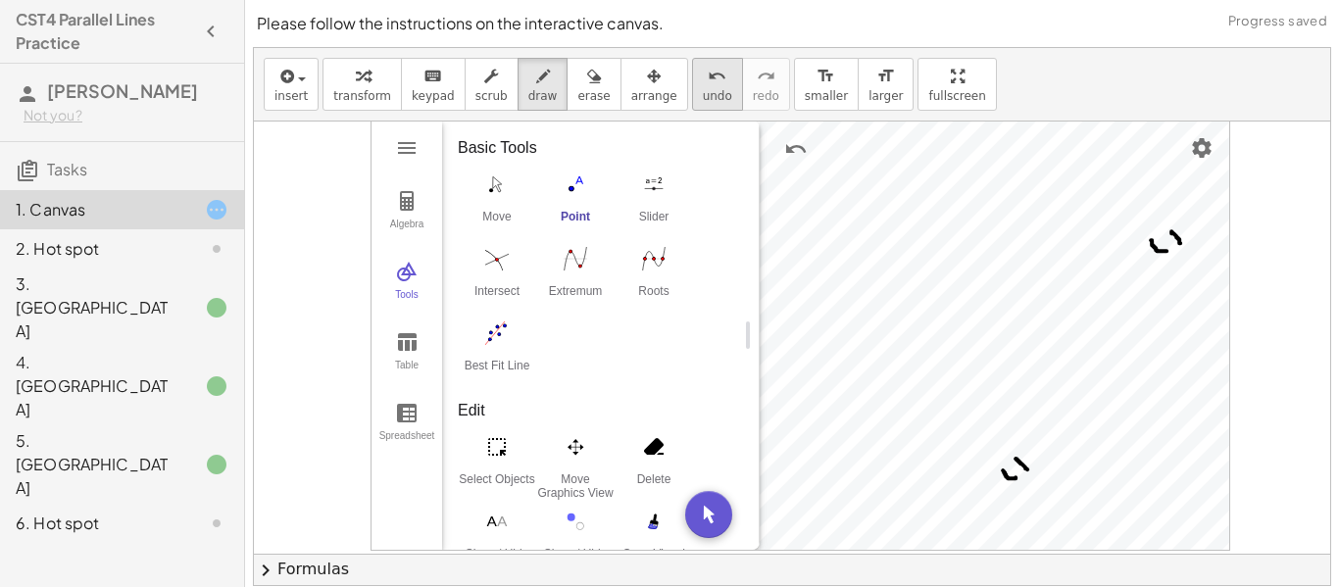
click at [703, 91] on span "undo" at bounding box center [717, 96] width 29 height 14
click at [644, 92] on span "arrange" at bounding box center [654, 96] width 46 height 14
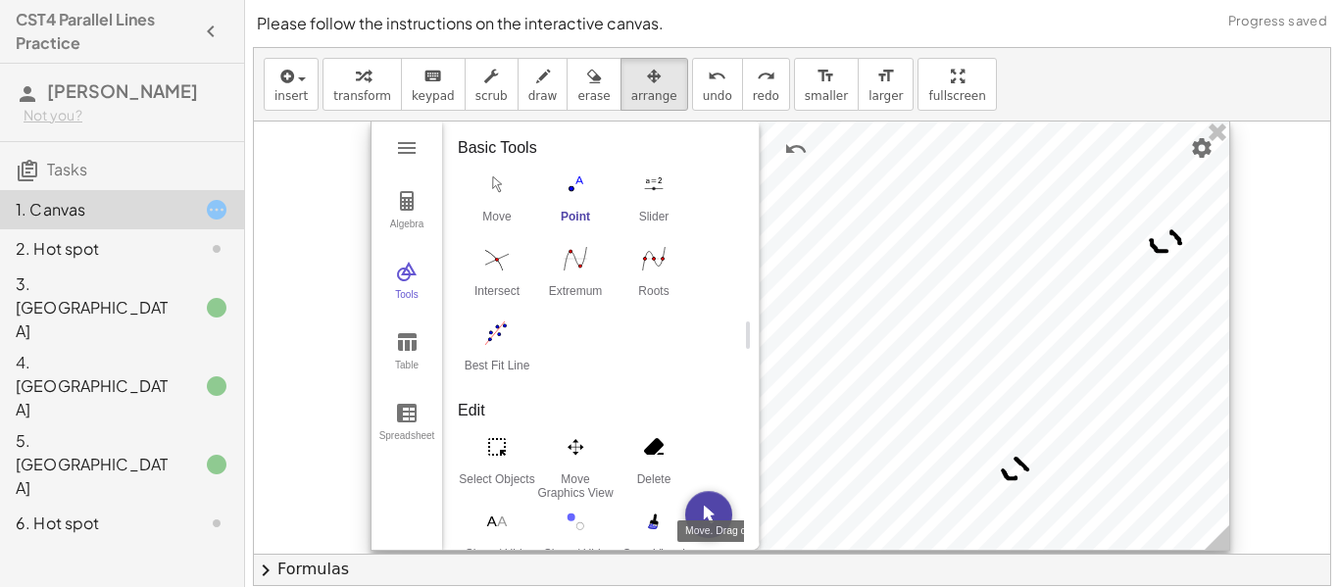
click at [714, 503] on img "Move. Drag or select object" at bounding box center [708, 514] width 47 height 47
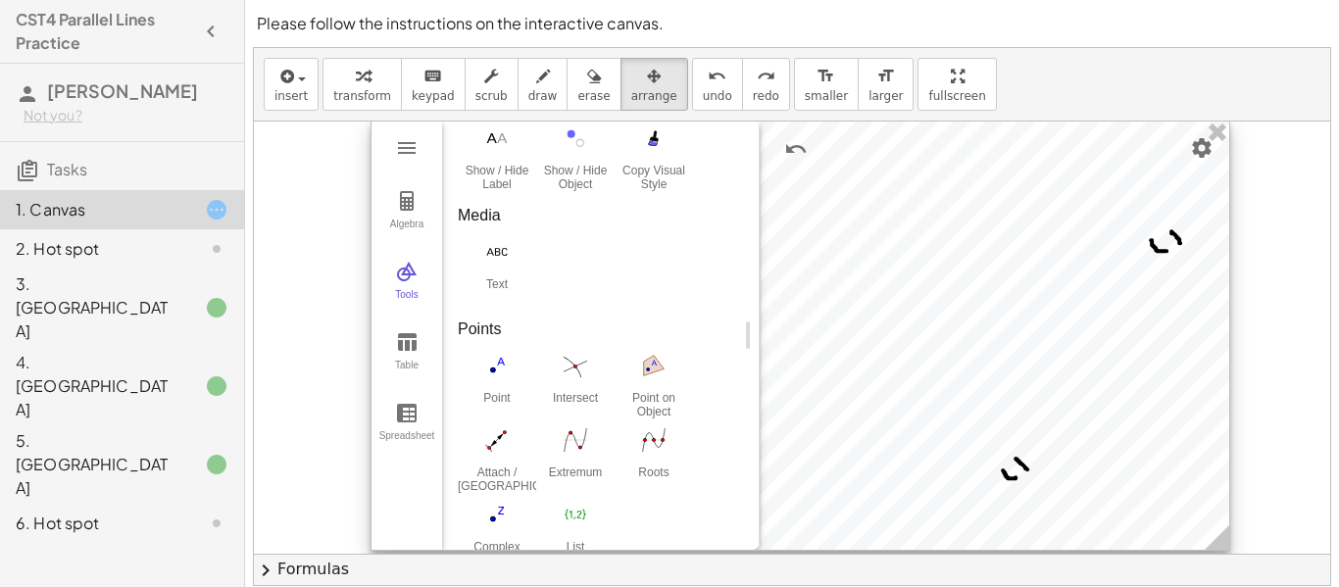
scroll to position [384, 0]
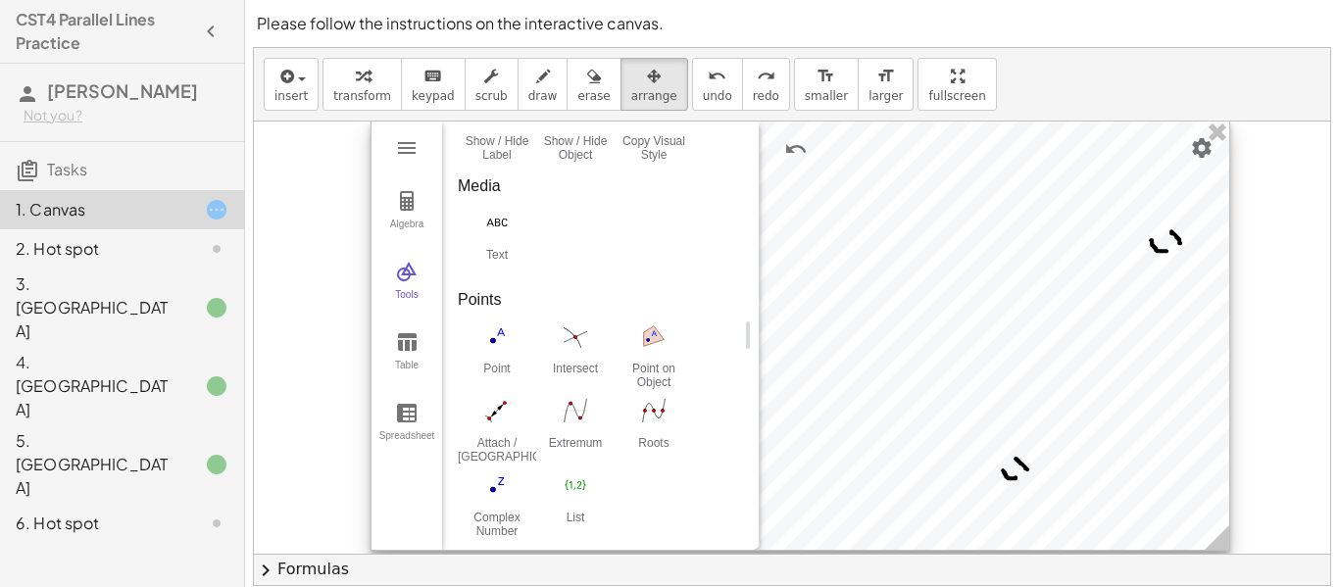
click at [665, 348] on img "Point on Object. Select object or its perimeter" at bounding box center [654, 336] width 78 height 31
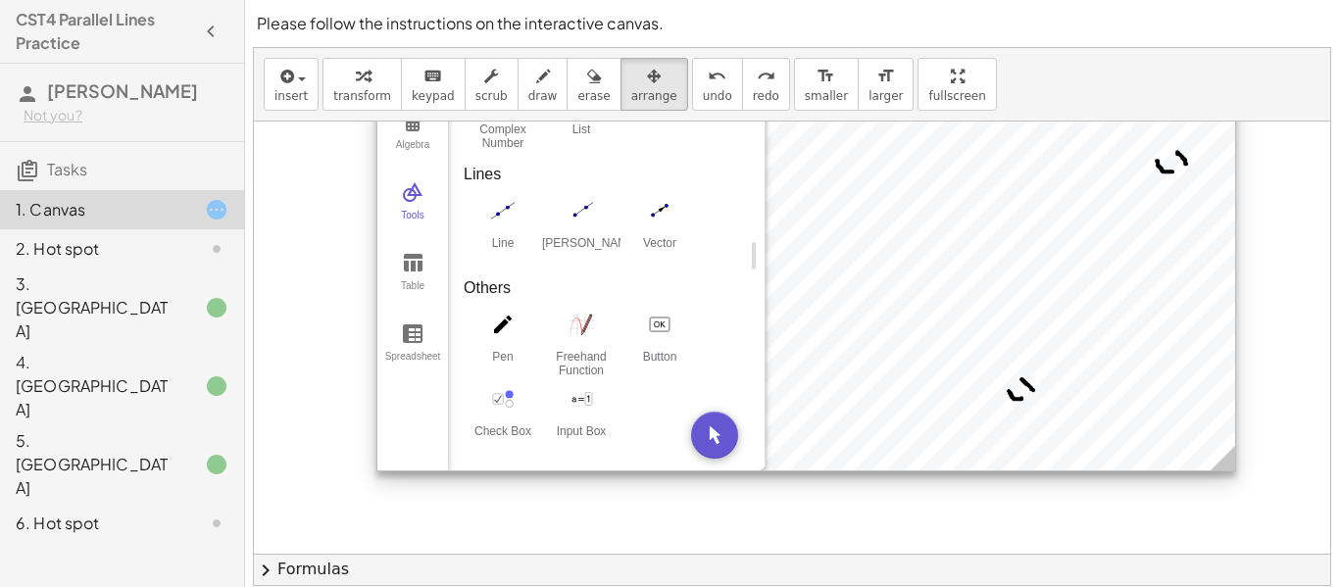
scroll to position [971, 160]
click at [712, 432] on img "Move. Drag or select object" at bounding box center [715, 435] width 47 height 47
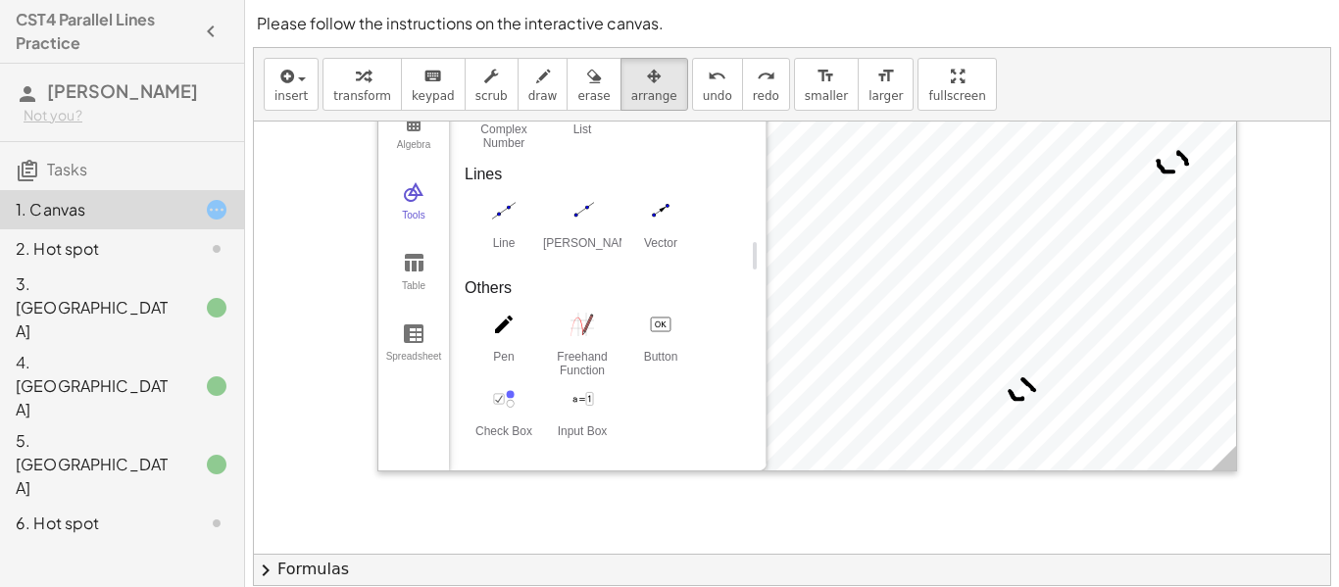
click at [295, 326] on div at bounding box center [668, 16] width 1148 height 1730
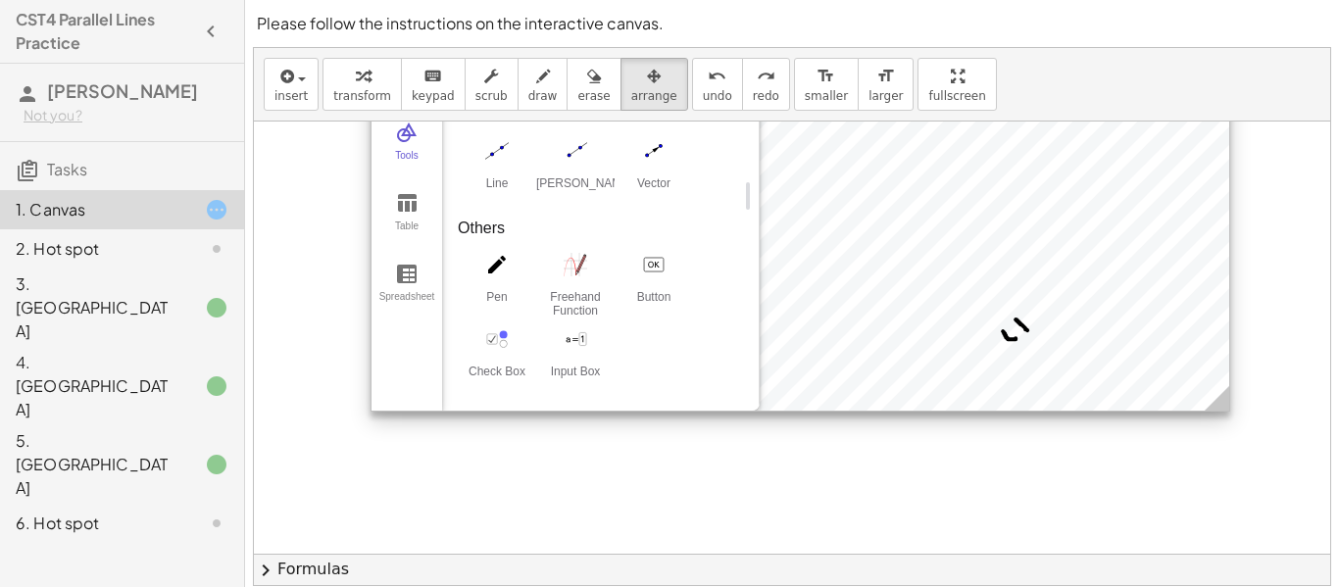
scroll to position [1032, 167]
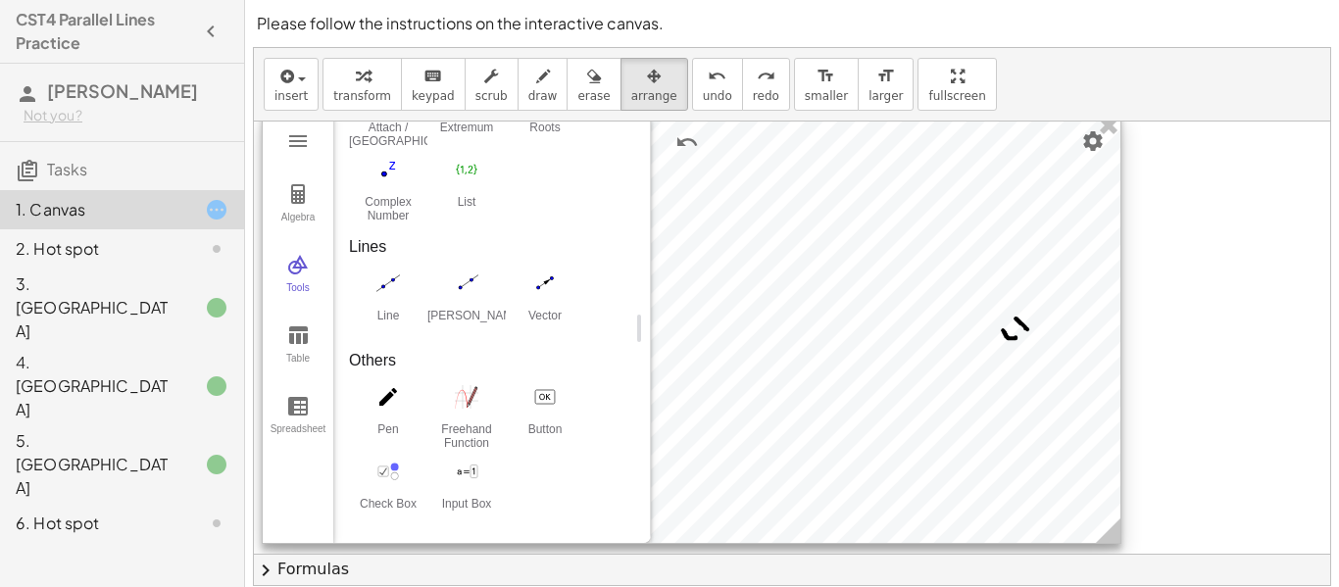
drag, startPoint x: 923, startPoint y: 288, endPoint x: 814, endPoint y: 422, distance: 172.1
click at [814, 422] on div at bounding box center [692, 328] width 858 height 429
click at [297, 263] on img "Graphing Calculator" at bounding box center [298, 265] width 24 height 24
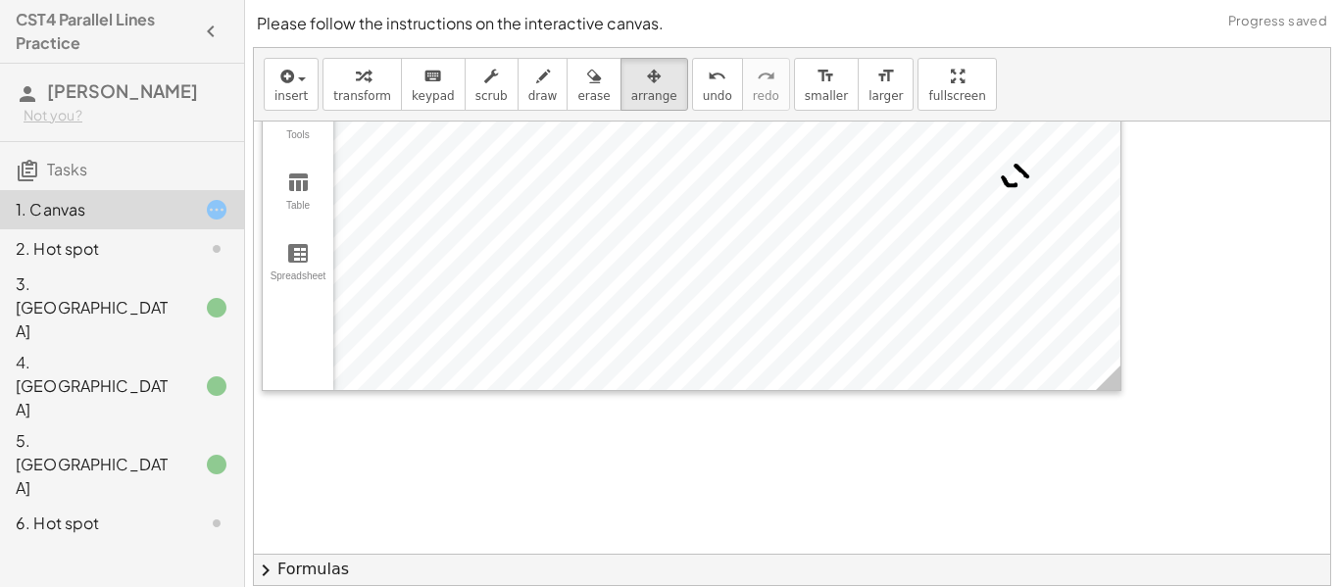
scroll to position [1191, 167]
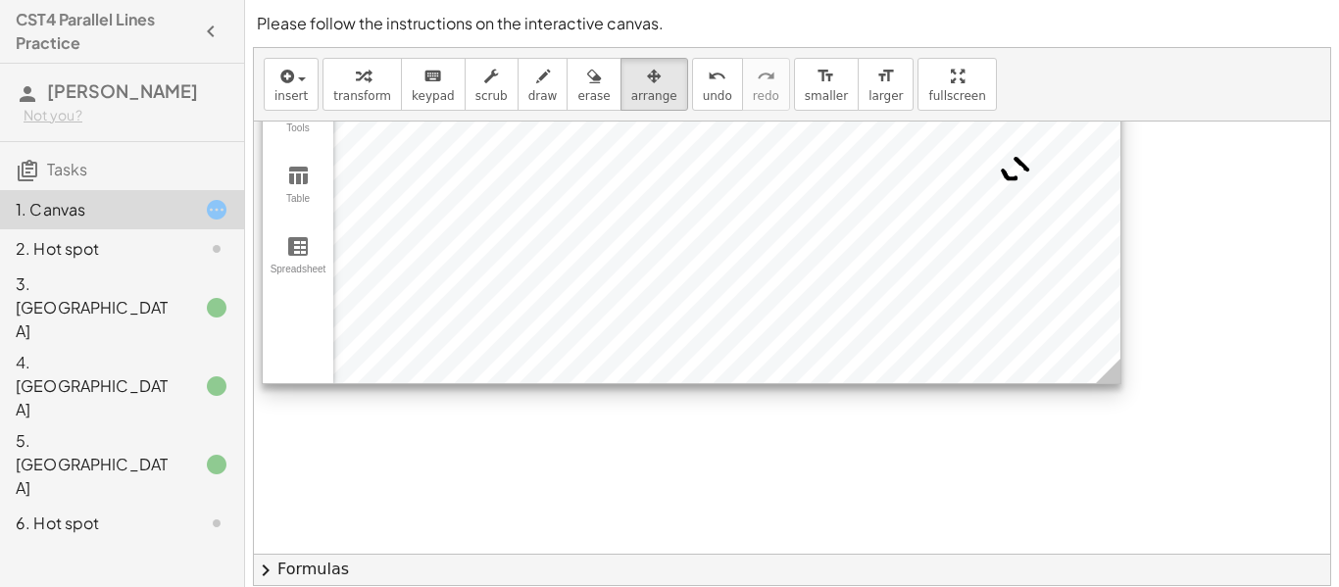
click at [1103, 378] on icon at bounding box center [1108, 371] width 25 height 25
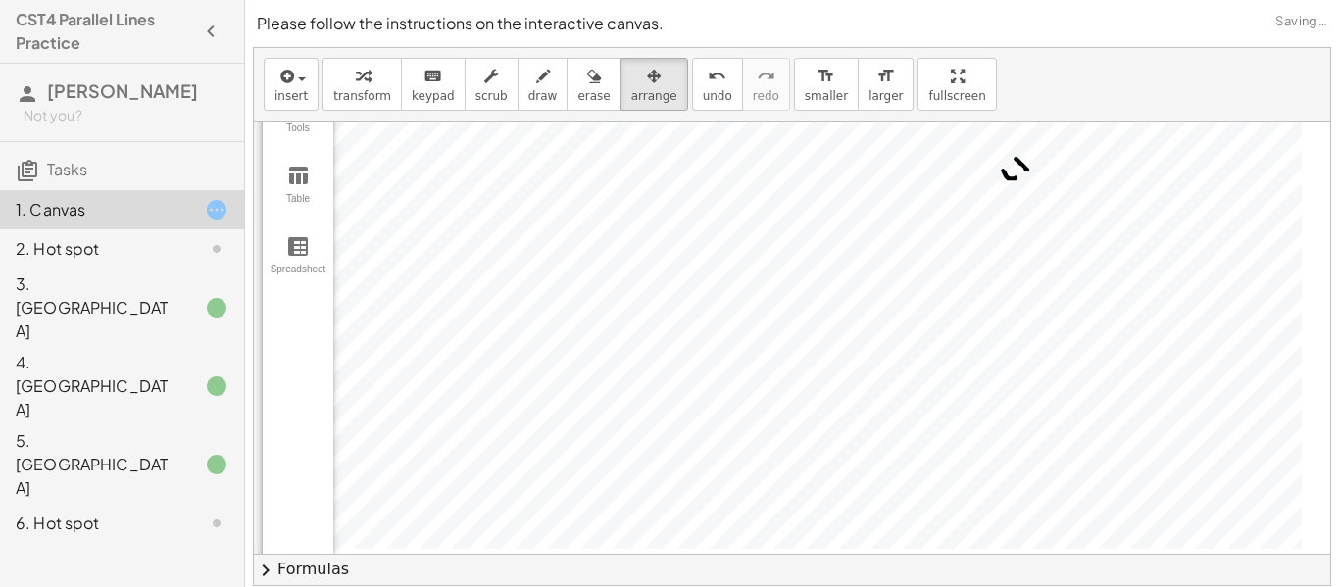
scroll to position [0, 0]
drag, startPoint x: 1115, startPoint y: 382, endPoint x: 1338, endPoint y: 633, distance: 336.1
click at [1338, 586] on html "**********" at bounding box center [669, 385] width 1339 height 770
drag, startPoint x: 537, startPoint y: 435, endPoint x: 534, endPoint y: 385, distance: 50.1
click at [534, 385] on div at bounding box center [802, 244] width 1082 height 680
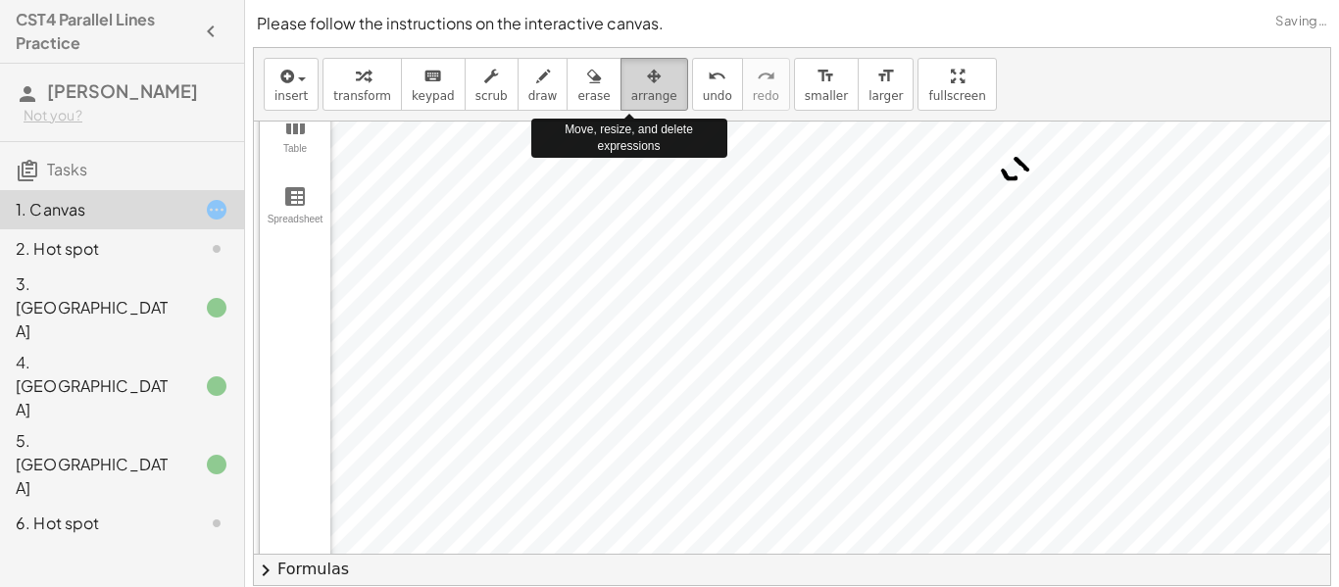
click at [647, 73] on icon "button" at bounding box center [654, 77] width 14 height 24
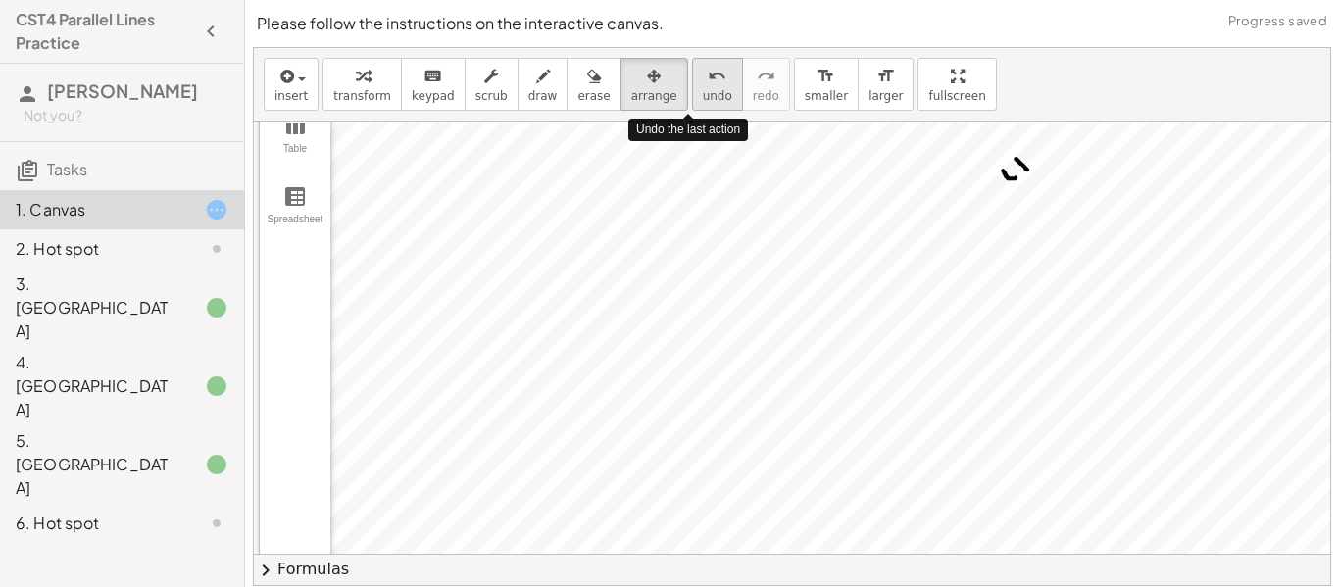
click at [703, 92] on span "undo" at bounding box center [717, 96] width 29 height 14
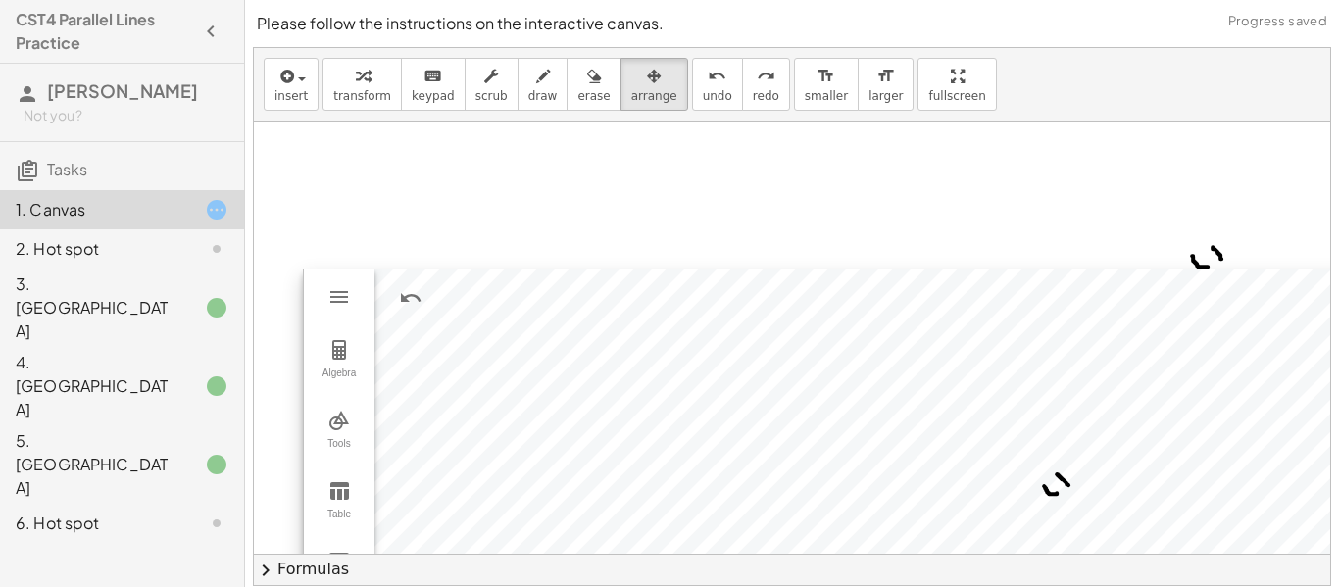
scroll to position [874, 123]
